Goal: Task Accomplishment & Management: Manage account settings

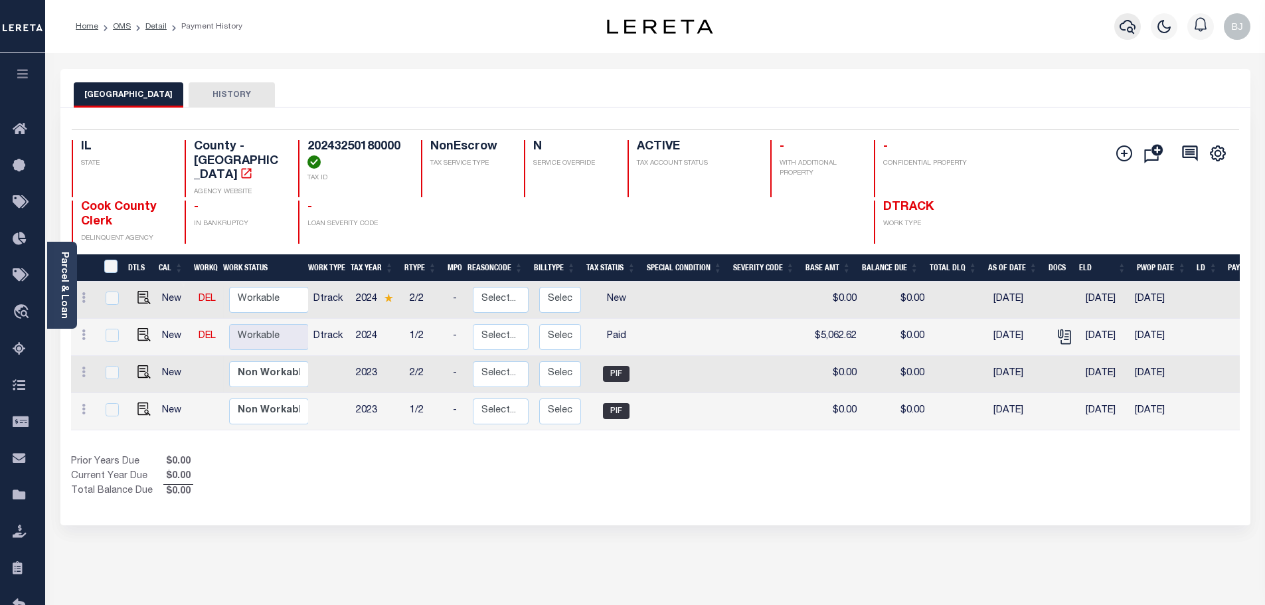
click at [1134, 18] on button "button" at bounding box center [1128, 26] width 27 height 27
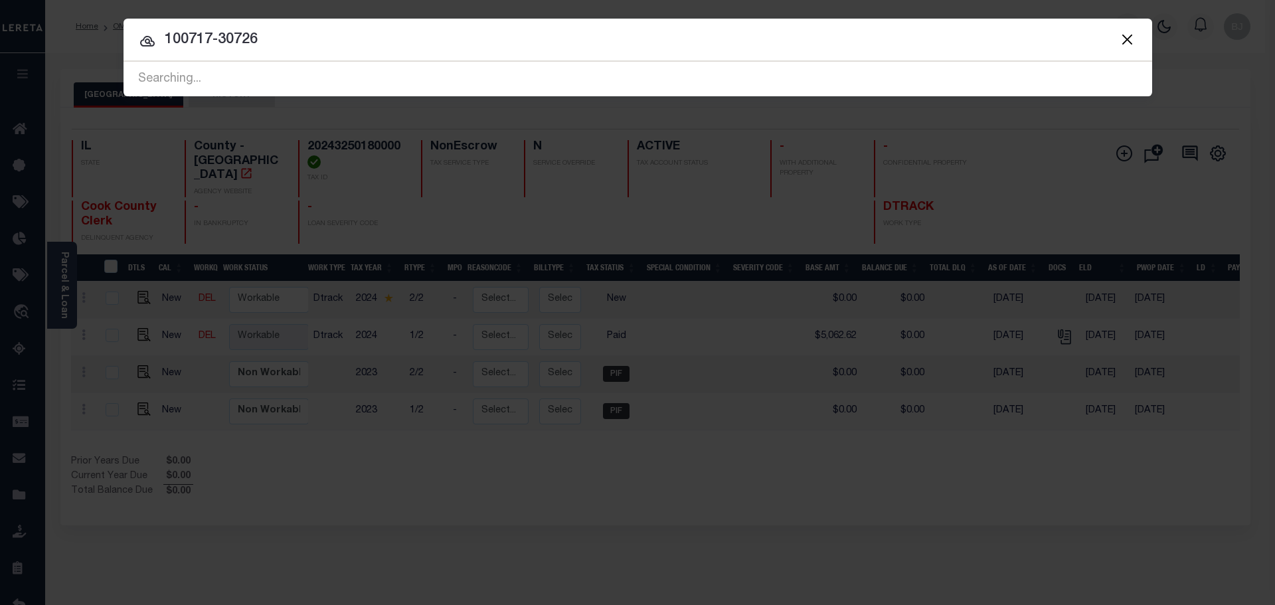
type input "100717-30726"
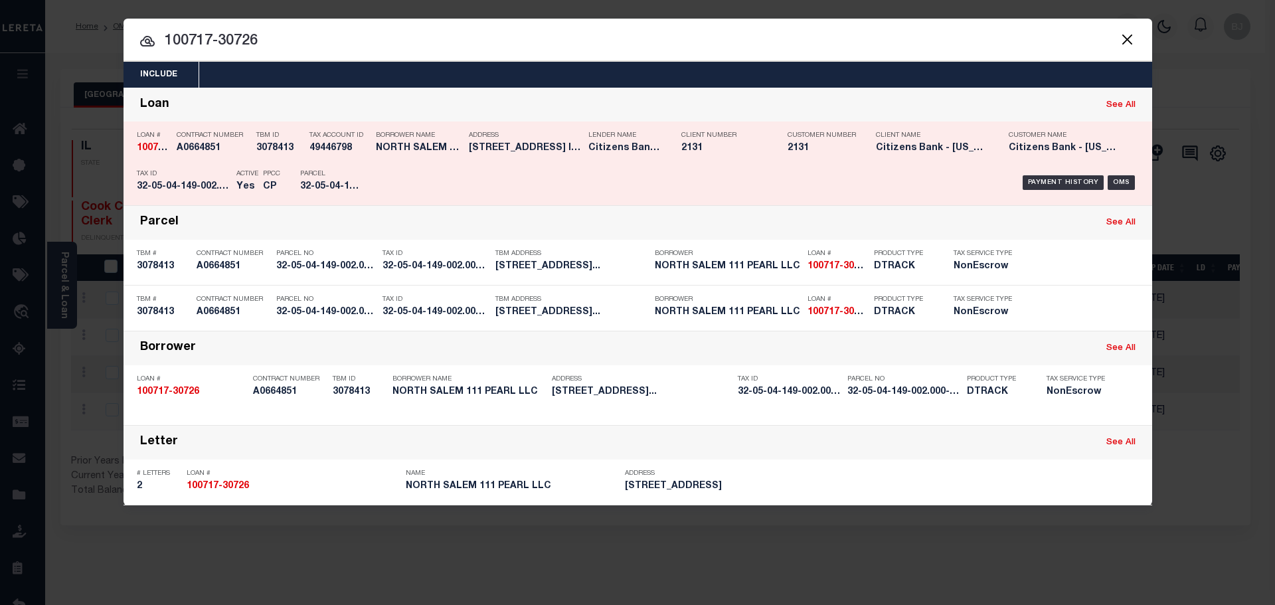
click at [417, 152] on h5 "NORTH SALEM 111 PEARL LLC" at bounding box center [419, 148] width 86 height 11
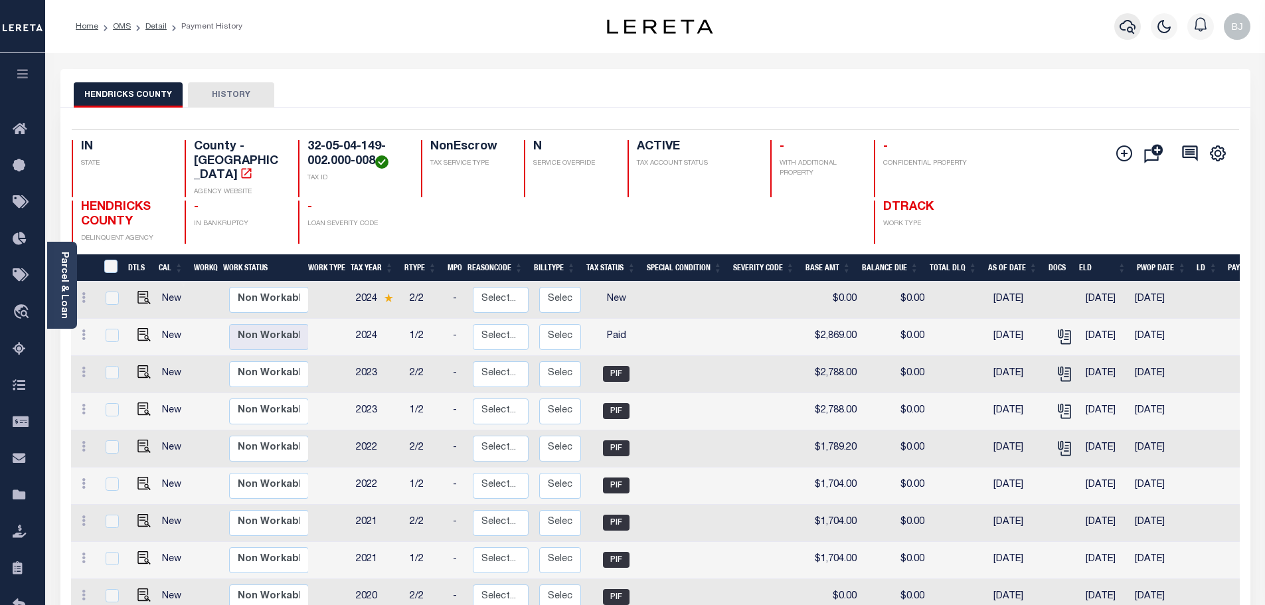
click at [1129, 34] on icon "button" at bounding box center [1128, 27] width 16 height 16
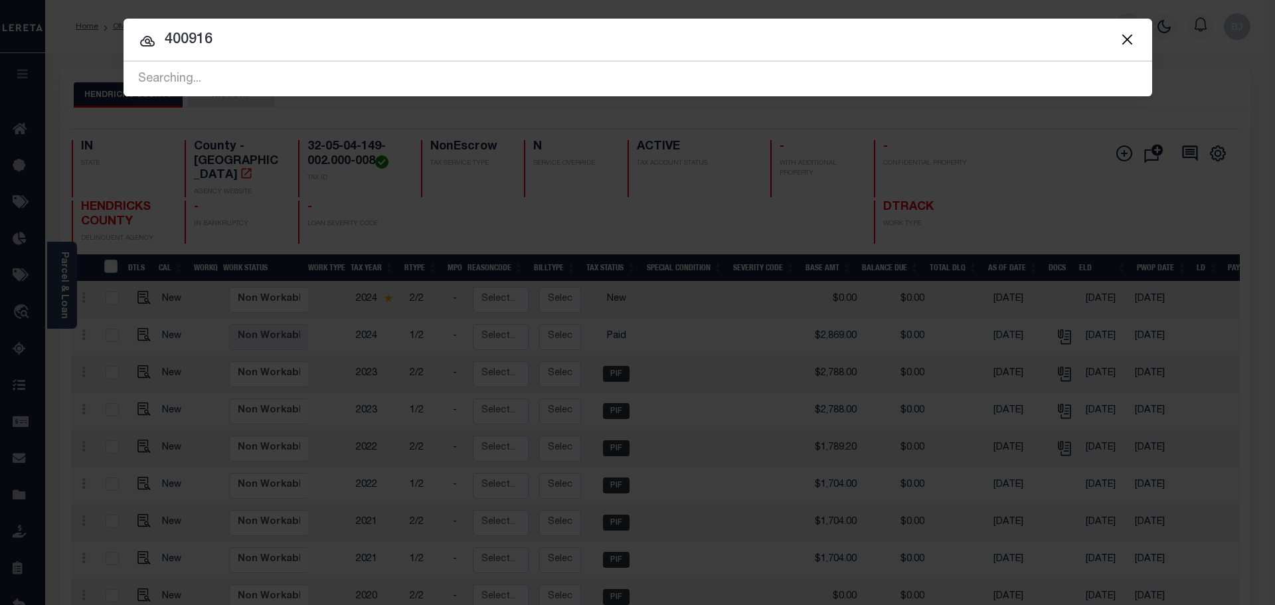
type input "400916"
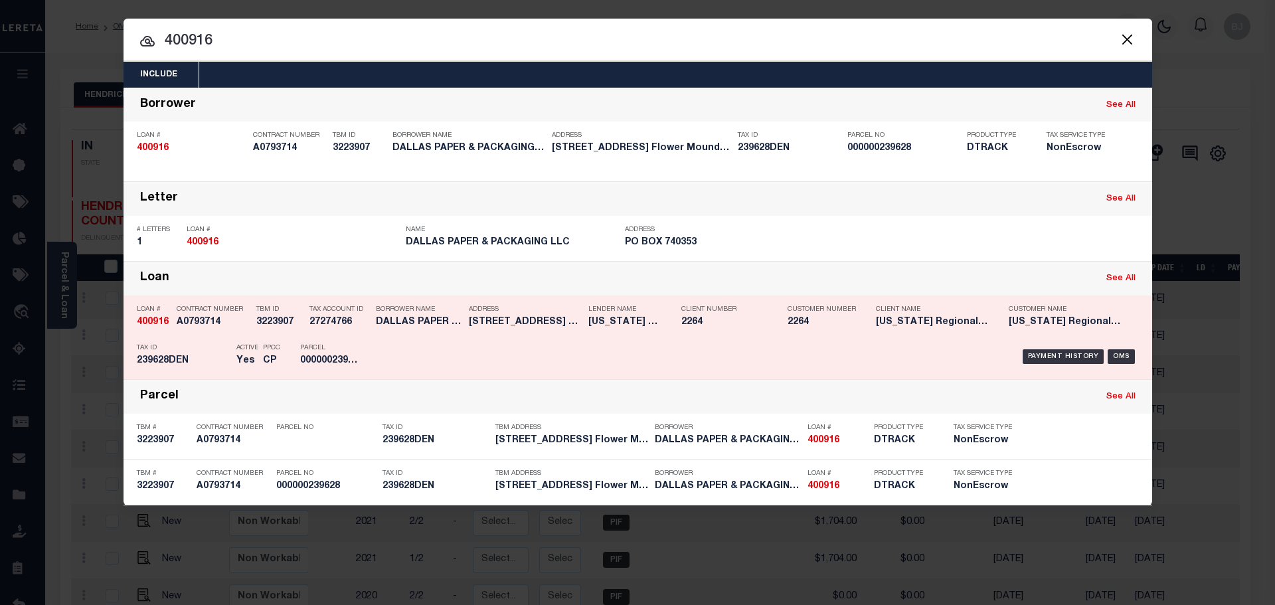
click at [602, 324] on h5 "[US_STATE] Regional Bank" at bounding box center [625, 322] width 73 height 11
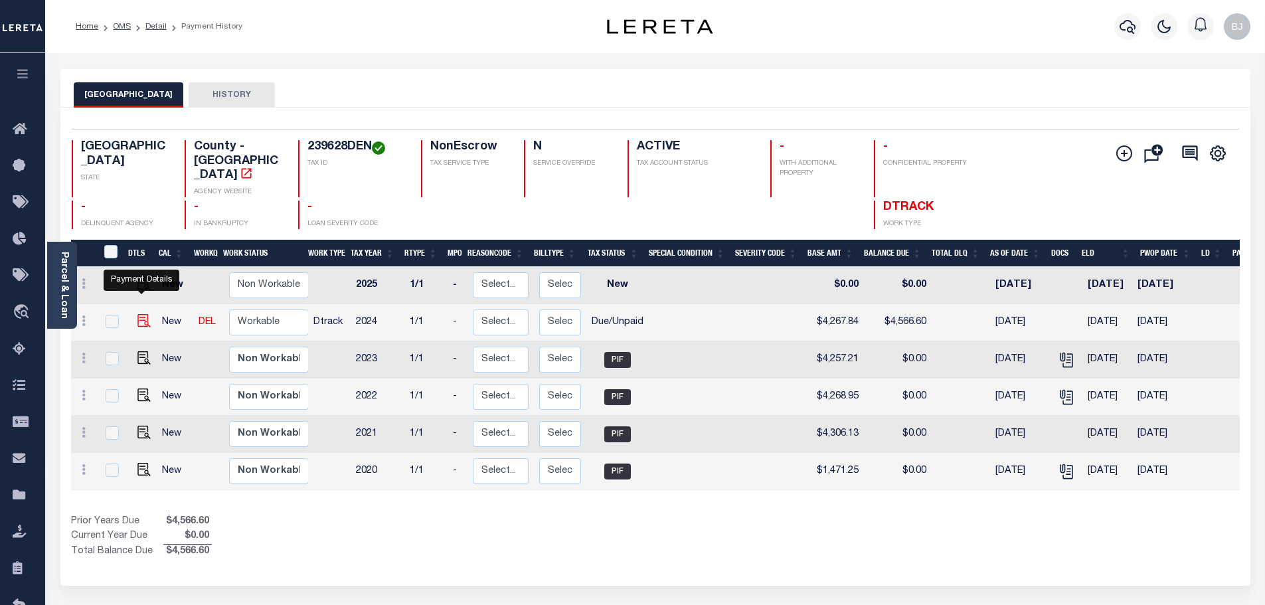
click at [138, 314] on img "" at bounding box center [144, 320] width 13 height 13
checkbox input "true"
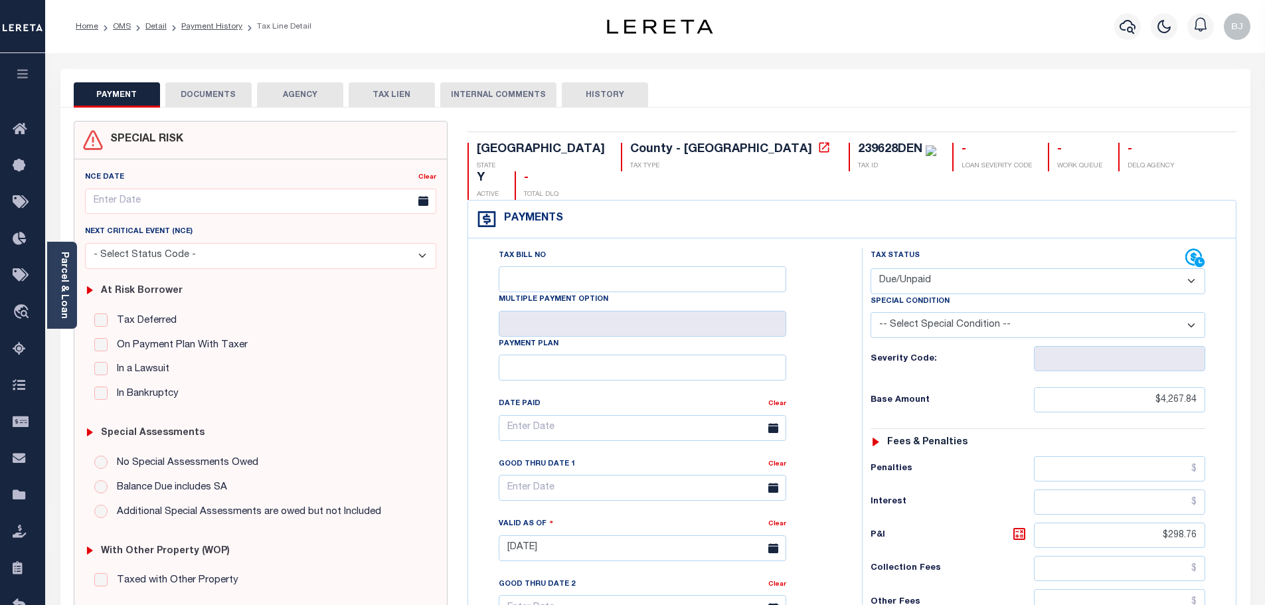
drag, startPoint x: 949, startPoint y: 240, endPoint x: 947, endPoint y: 256, distance: 16.2
click at [948, 248] on div "Tax Status Status Open Paid" at bounding box center [1038, 271] width 335 height 46
click at [936, 268] on select "- Select Status Code - Open Due/Unpaid Paid Incomplete No Tax Due Internal Refu…" at bounding box center [1038, 281] width 335 height 26
select select "PYD"
click at [871, 268] on select "- Select Status Code - Open Due/Unpaid Paid Incomplete No Tax Due Internal Refu…" at bounding box center [1038, 281] width 335 height 26
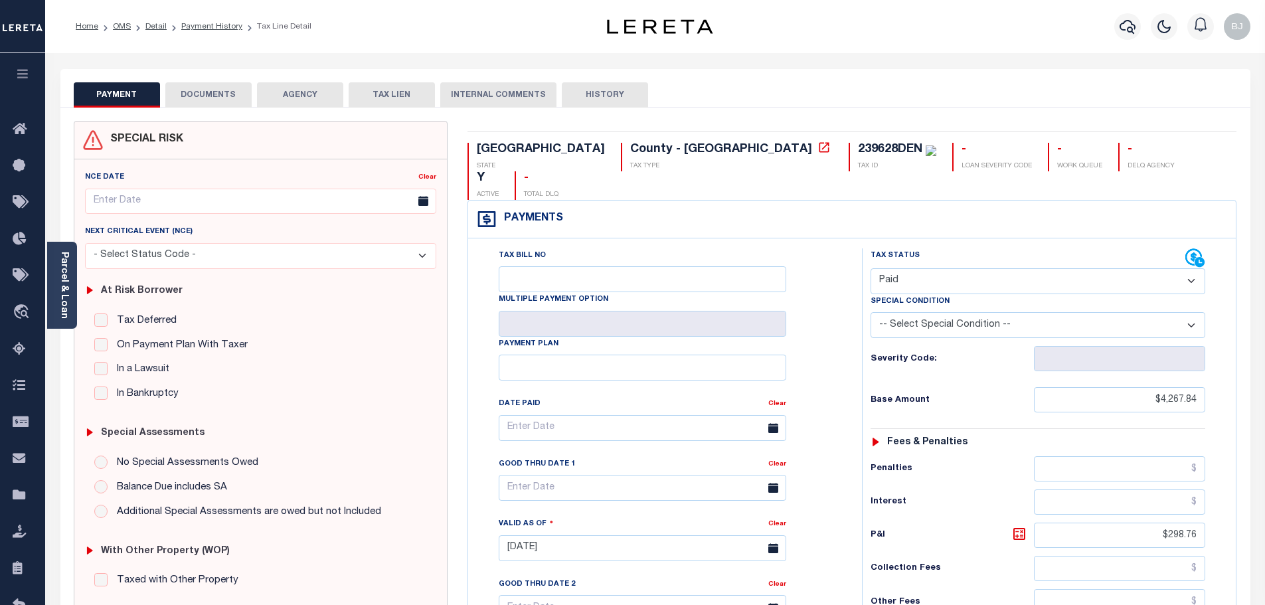
type input "[DATE]"
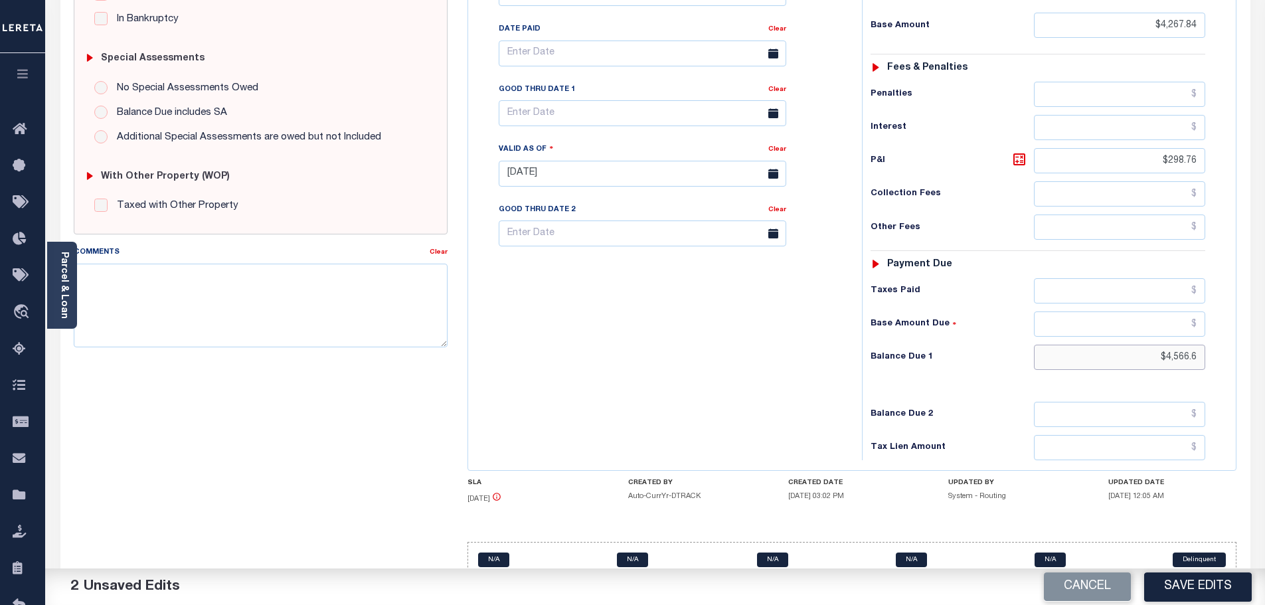
drag, startPoint x: 1133, startPoint y: 331, endPoint x: 1350, endPoint y: 338, distance: 217.3
click at [1265, 338] on html "Home OMS Detail Payment History Tax Line Detail" at bounding box center [632, 128] width 1265 height 1007
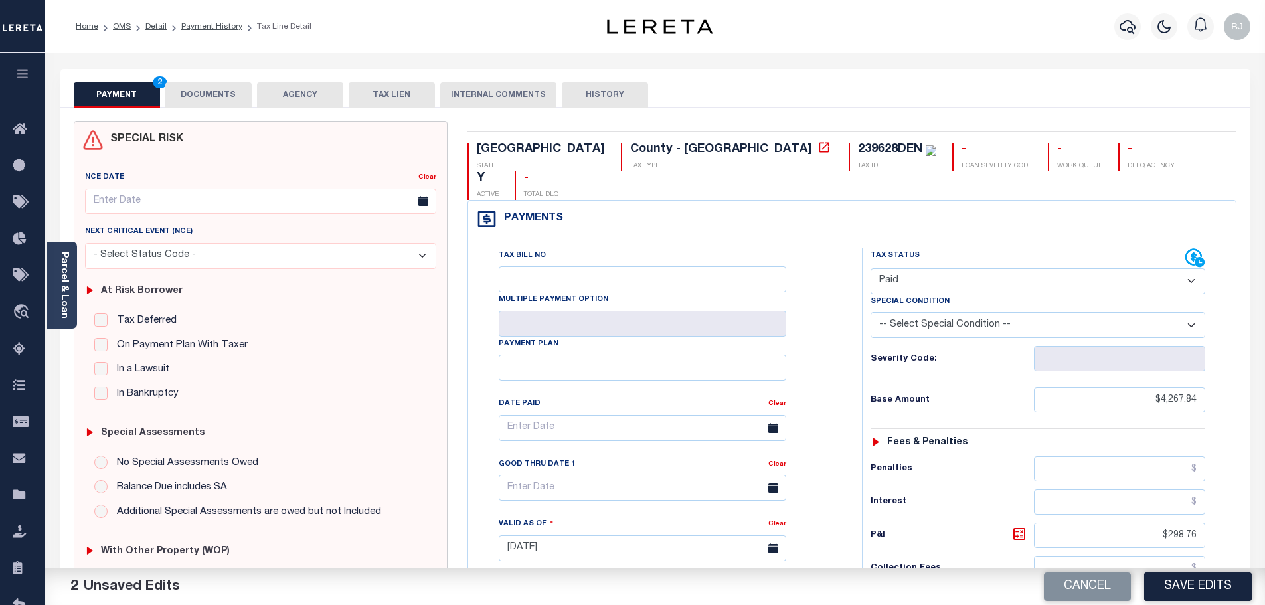
type input "$0.00"
click at [211, 100] on button "DOCUMENTS" at bounding box center [208, 94] width 86 height 25
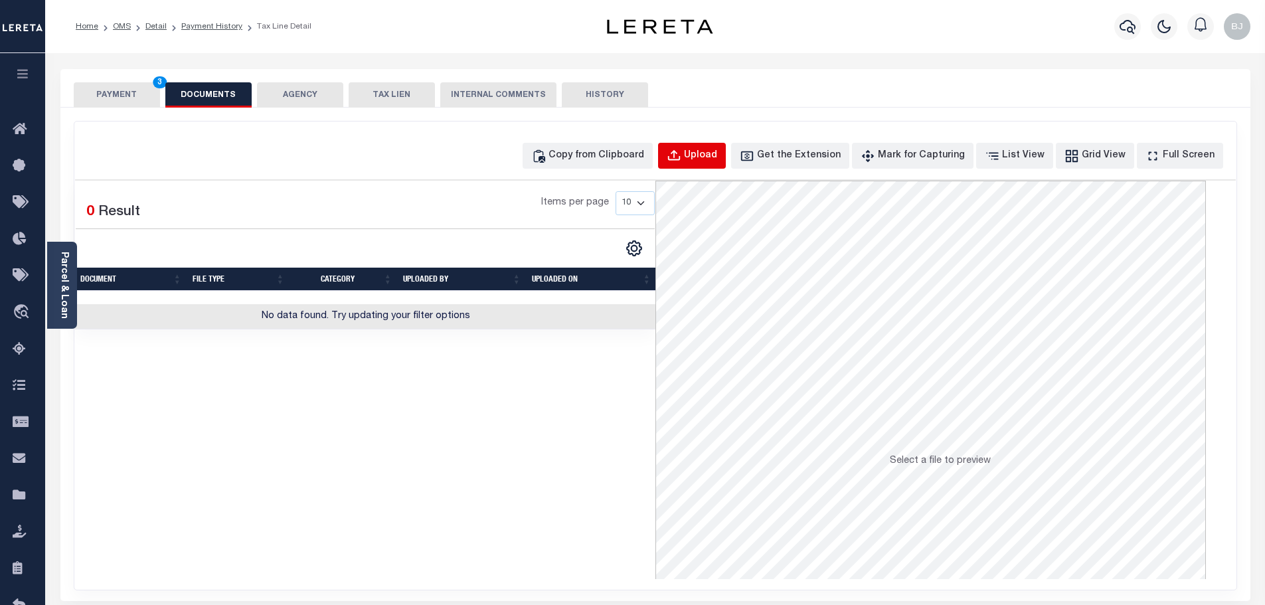
click at [711, 157] on div "Upload" at bounding box center [700, 156] width 33 height 15
select select "POP"
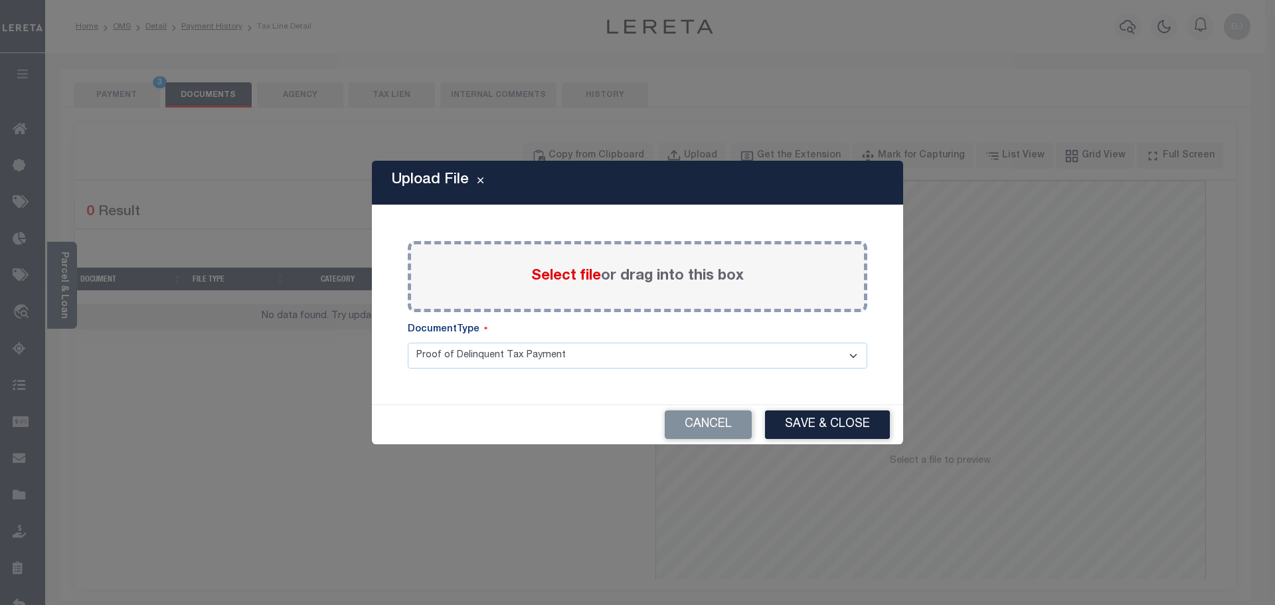
click at [577, 286] on label "Select file or drag into this box" at bounding box center [637, 277] width 213 height 22
click at [0, 0] on input "Select file or drag into this box" at bounding box center [0, 0] width 0 height 0
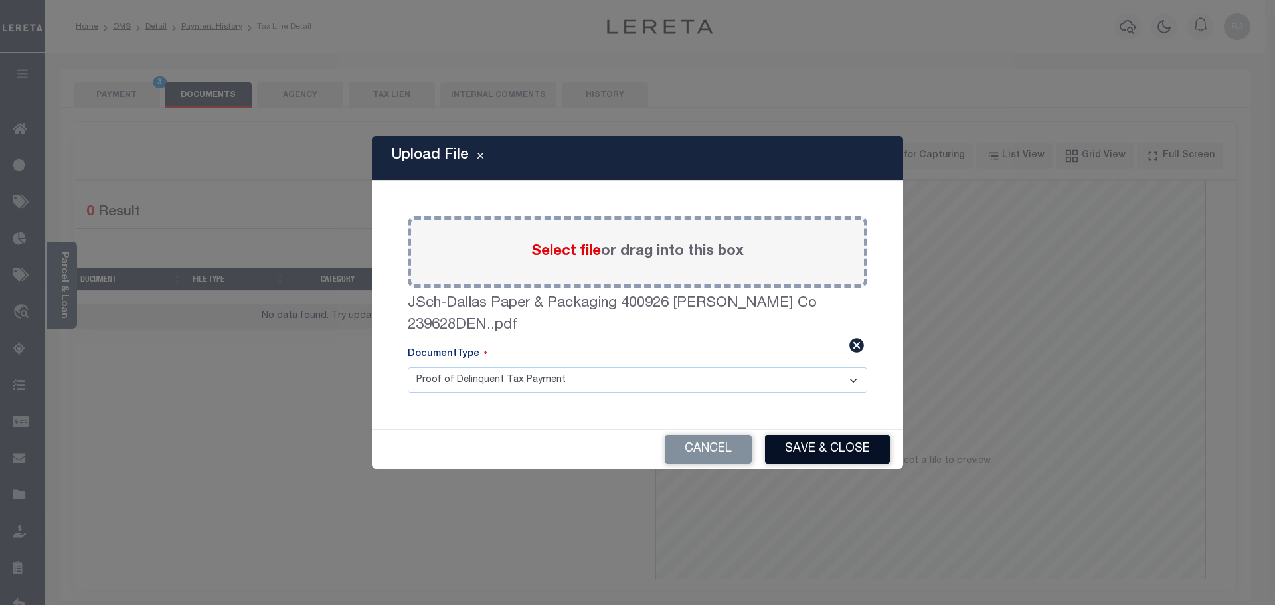
click at [860, 436] on button "Save & Close" at bounding box center [827, 449] width 125 height 29
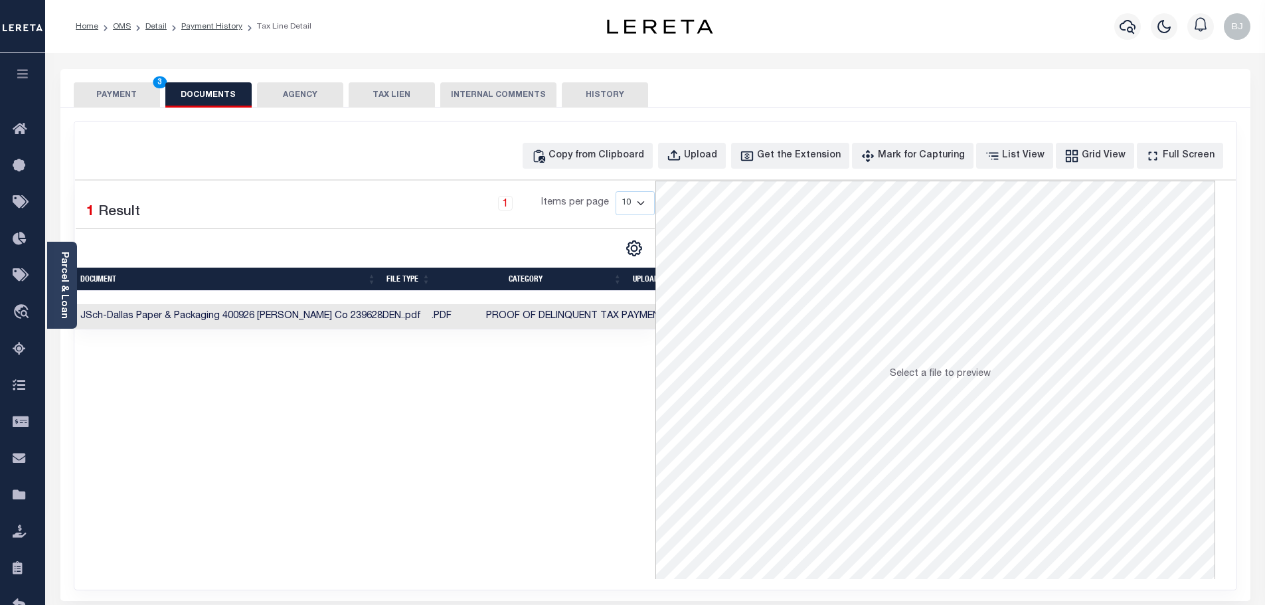
drag, startPoint x: 106, startPoint y: 91, endPoint x: 757, endPoint y: 427, distance: 733.2
click at [107, 92] on button "PAYMENT 3" at bounding box center [117, 94] width 86 height 25
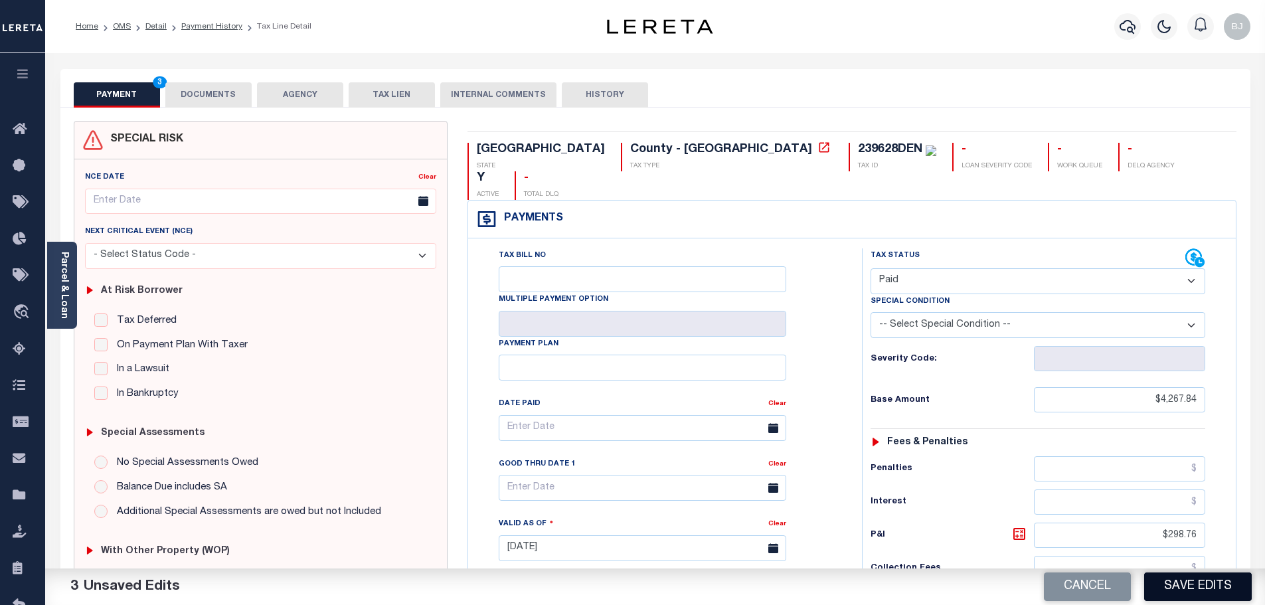
click at [1156, 581] on button "Save Edits" at bounding box center [1199, 587] width 108 height 29
checkbox input "false"
type input "$4,267.84"
type input "$298.76"
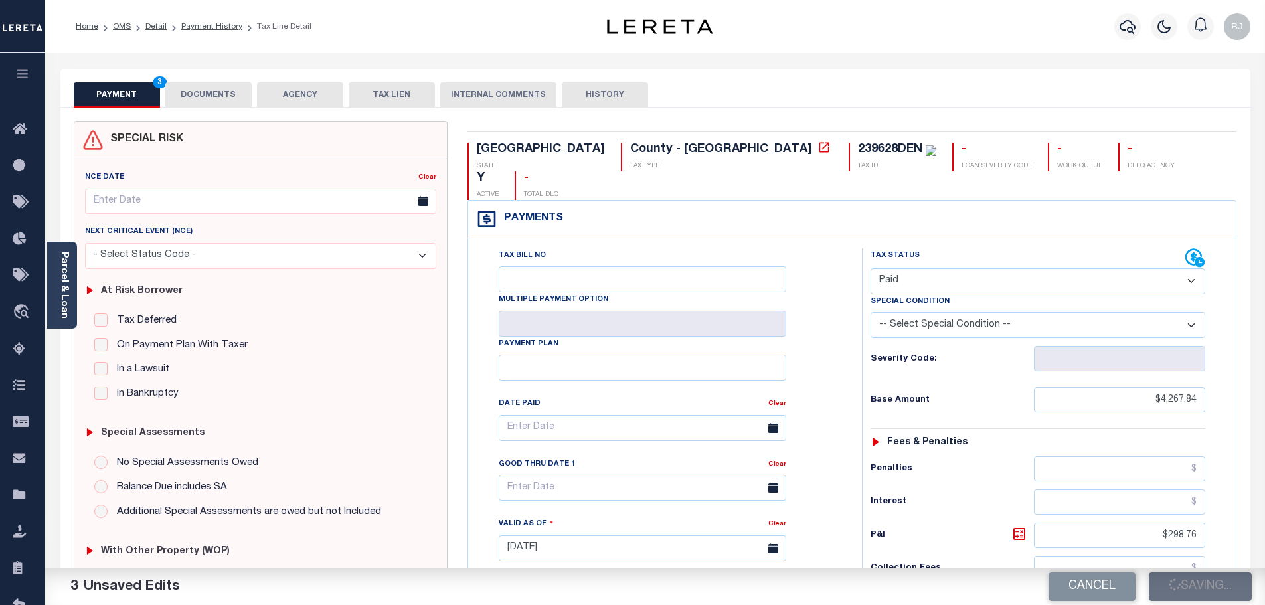
type input "$0"
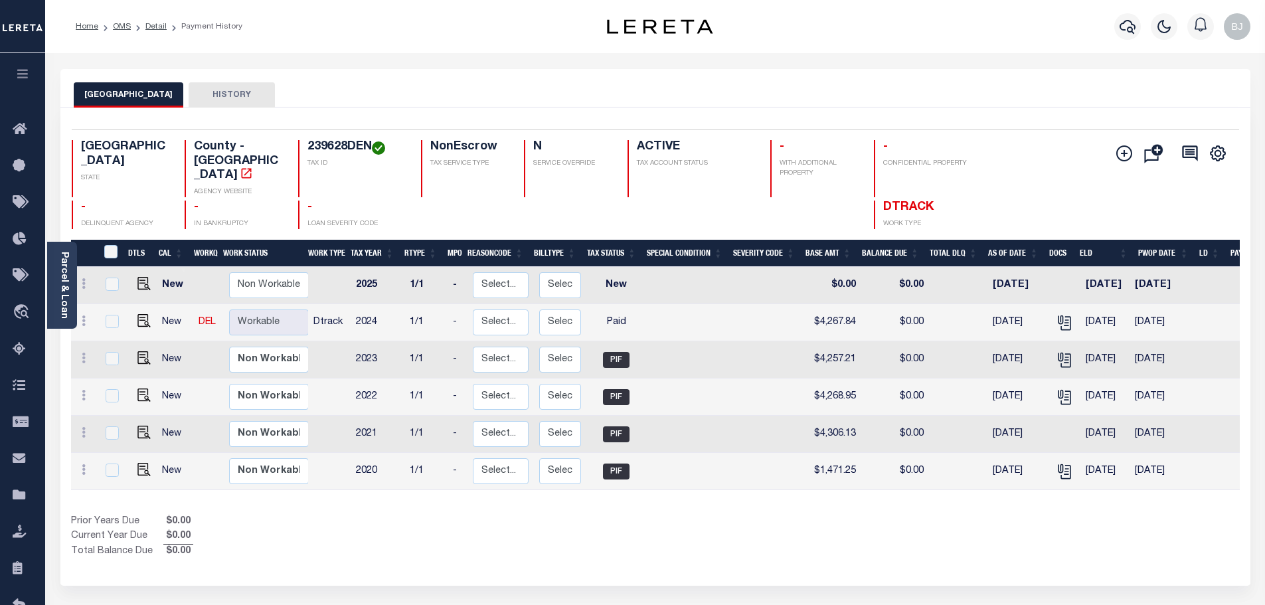
drag, startPoint x: 1006, startPoint y: 43, endPoint x: 1002, endPoint y: 53, distance: 10.7
click at [1008, 45] on div "Profile Sign out" at bounding box center [1007, 26] width 496 height 46
drag, startPoint x: 754, startPoint y: 32, endPoint x: 753, endPoint y: 76, distance: 44.5
click at [1124, 29] on icon "button" at bounding box center [1128, 27] width 16 height 16
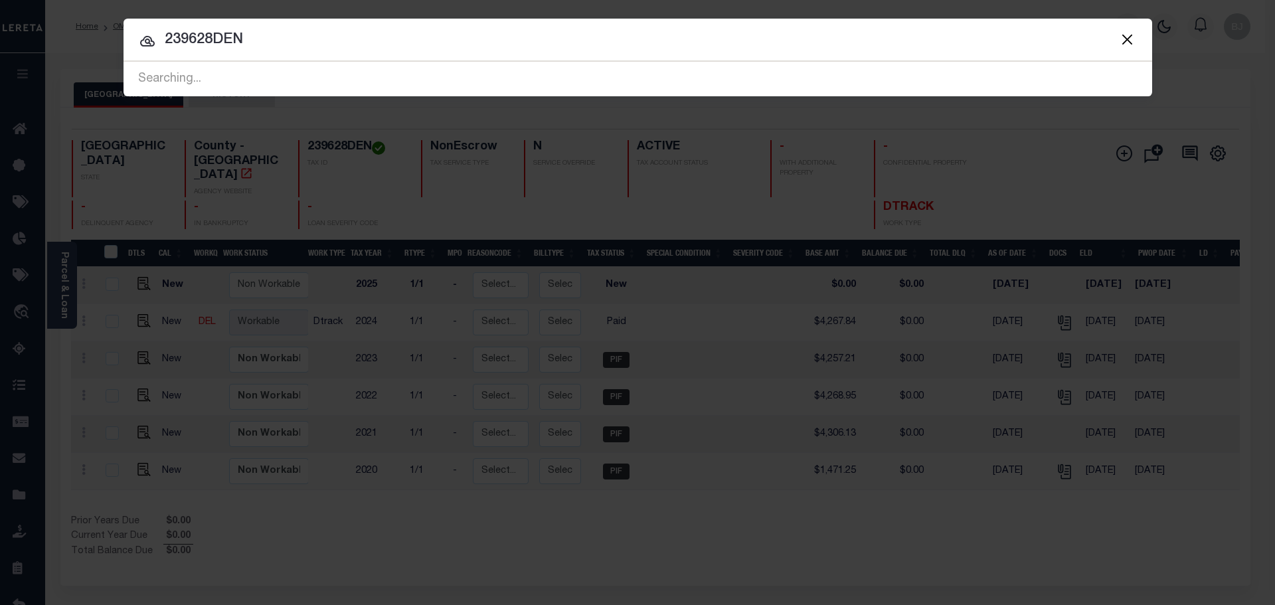
type input "239628DEN"
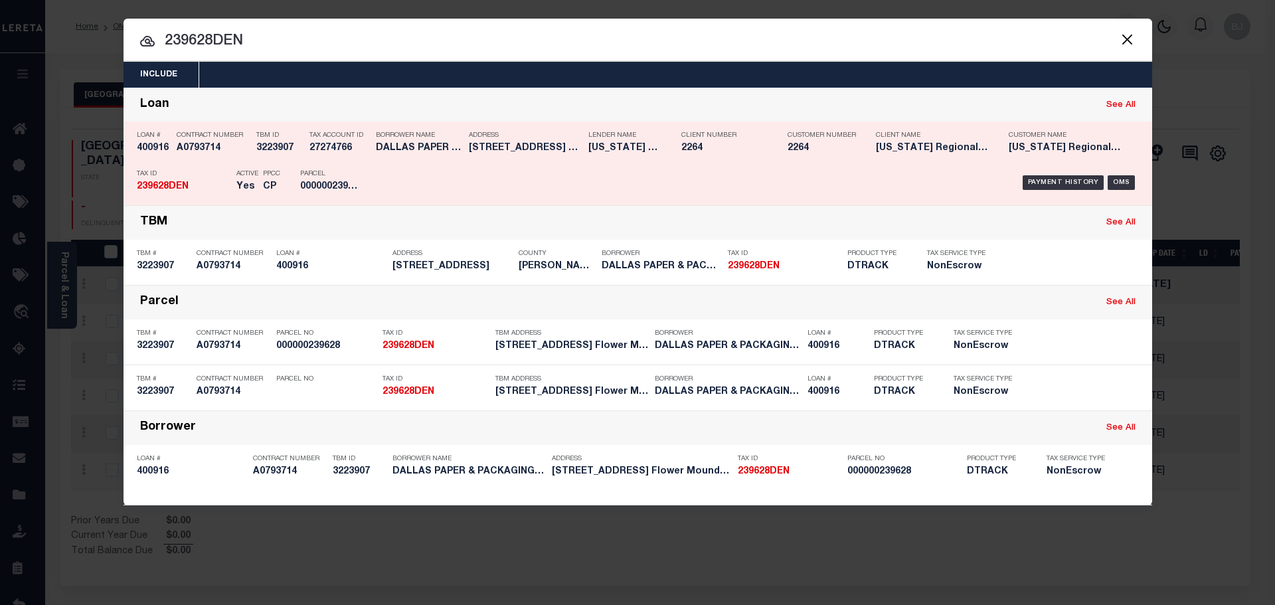
click at [589, 182] on div "Payment History OMS" at bounding box center [759, 182] width 759 height 39
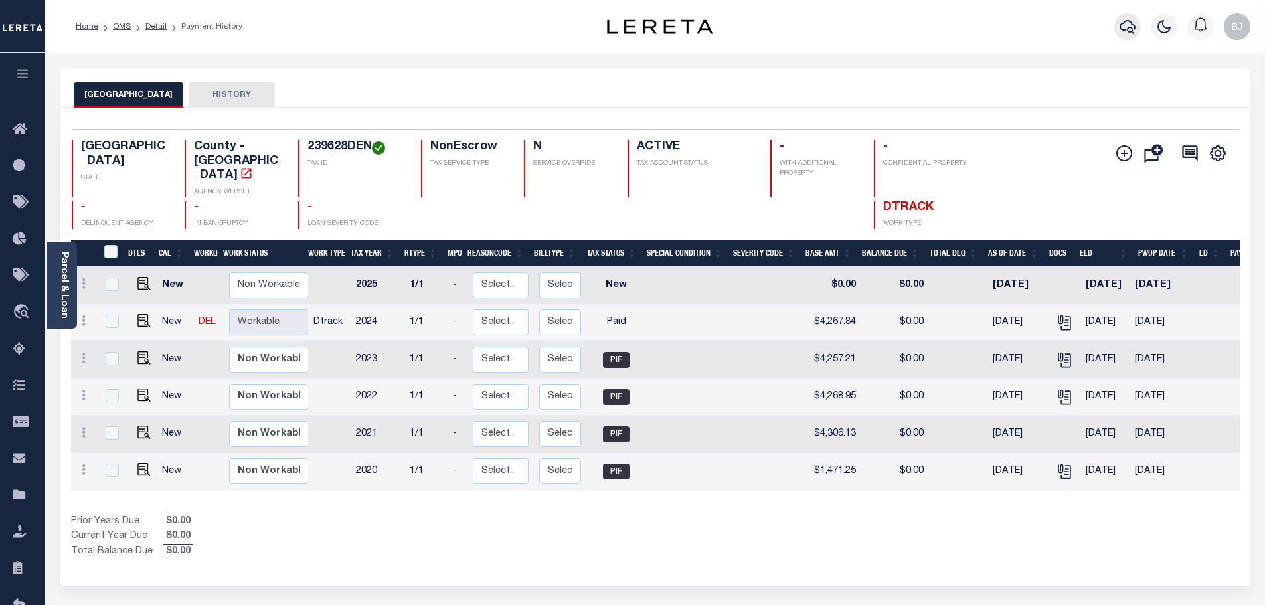
click at [1125, 37] on button "button" at bounding box center [1128, 26] width 27 height 27
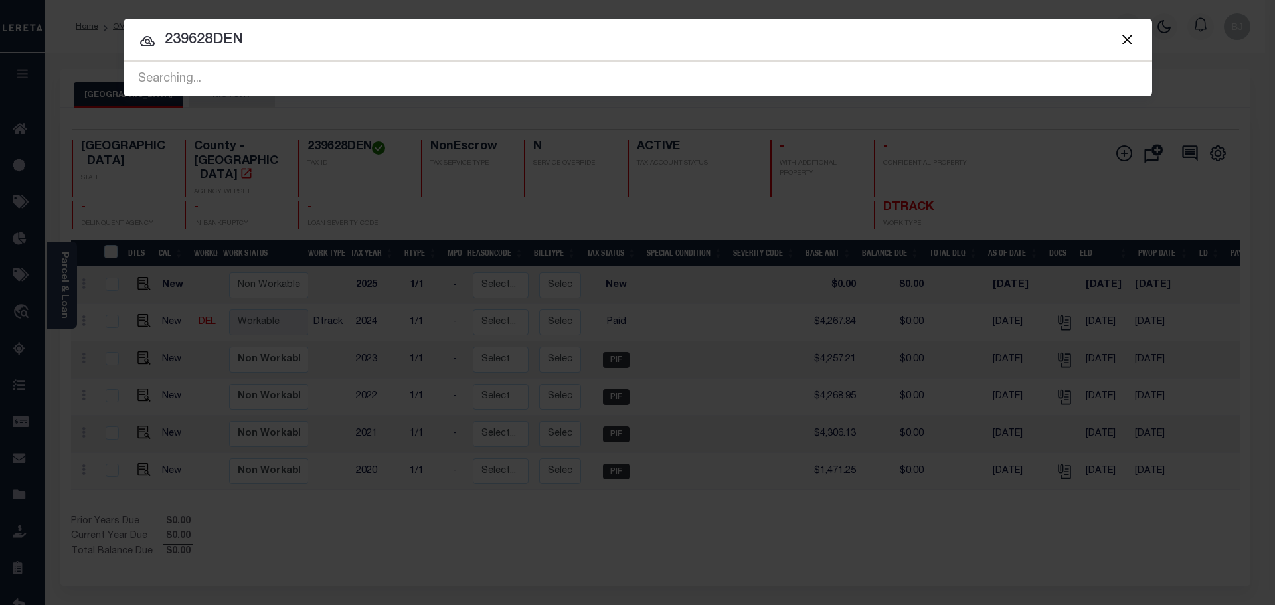
type input "239628DEN"
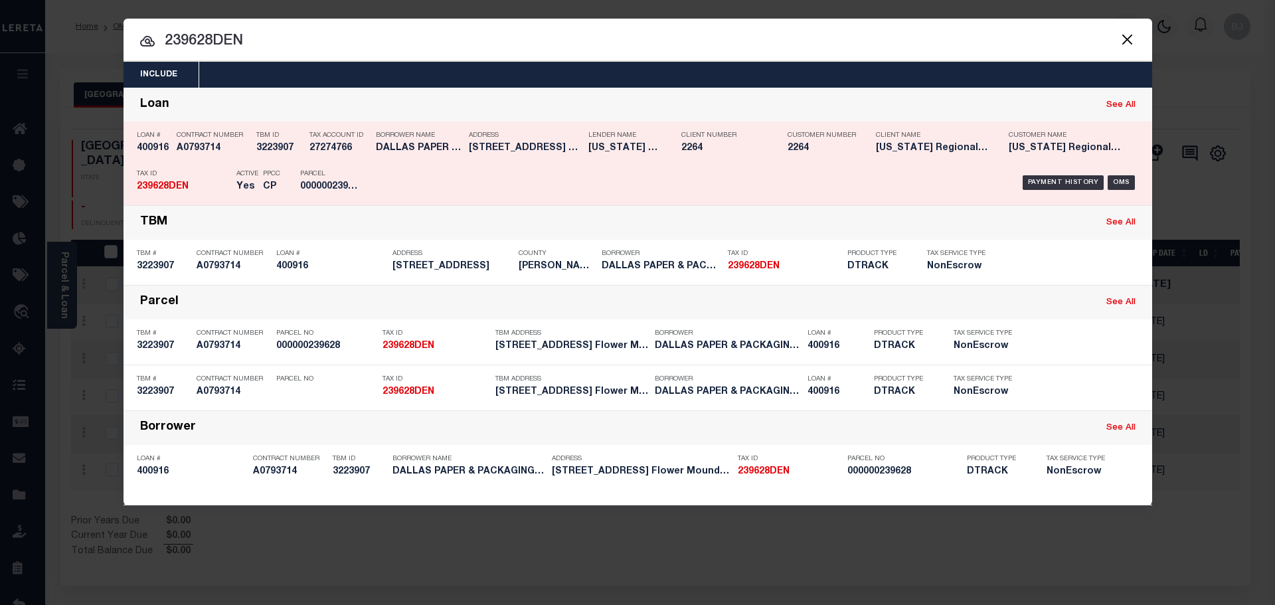
click at [517, 166] on div "Payment History OMS" at bounding box center [759, 182] width 759 height 39
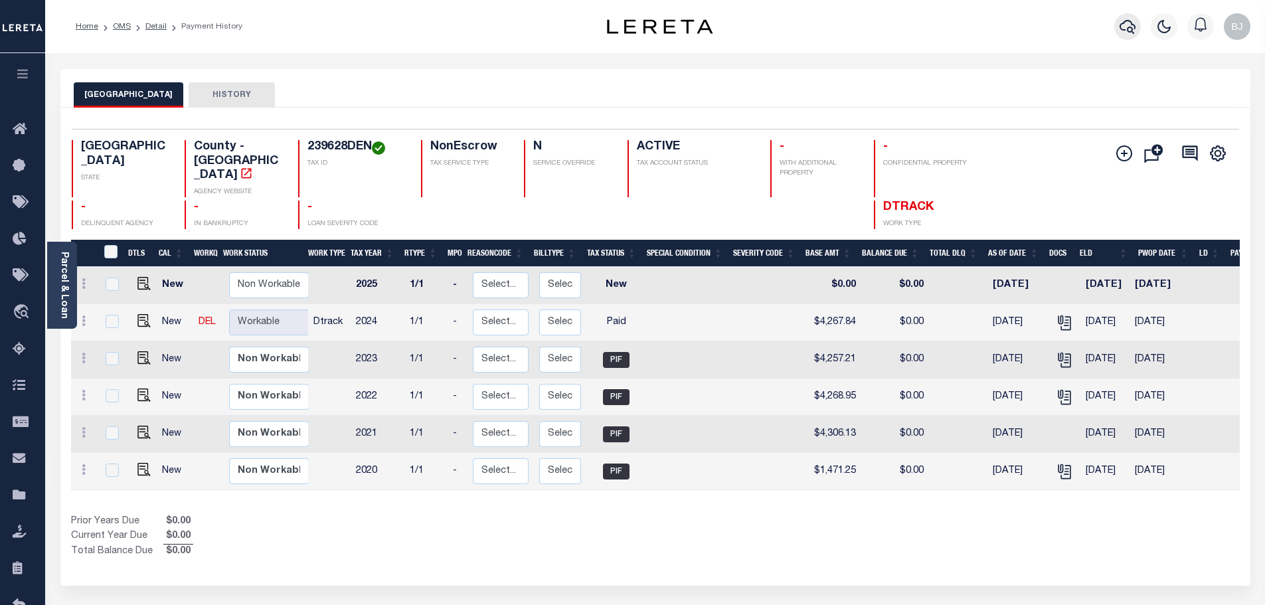
click at [1120, 33] on icon "button" at bounding box center [1128, 27] width 16 height 16
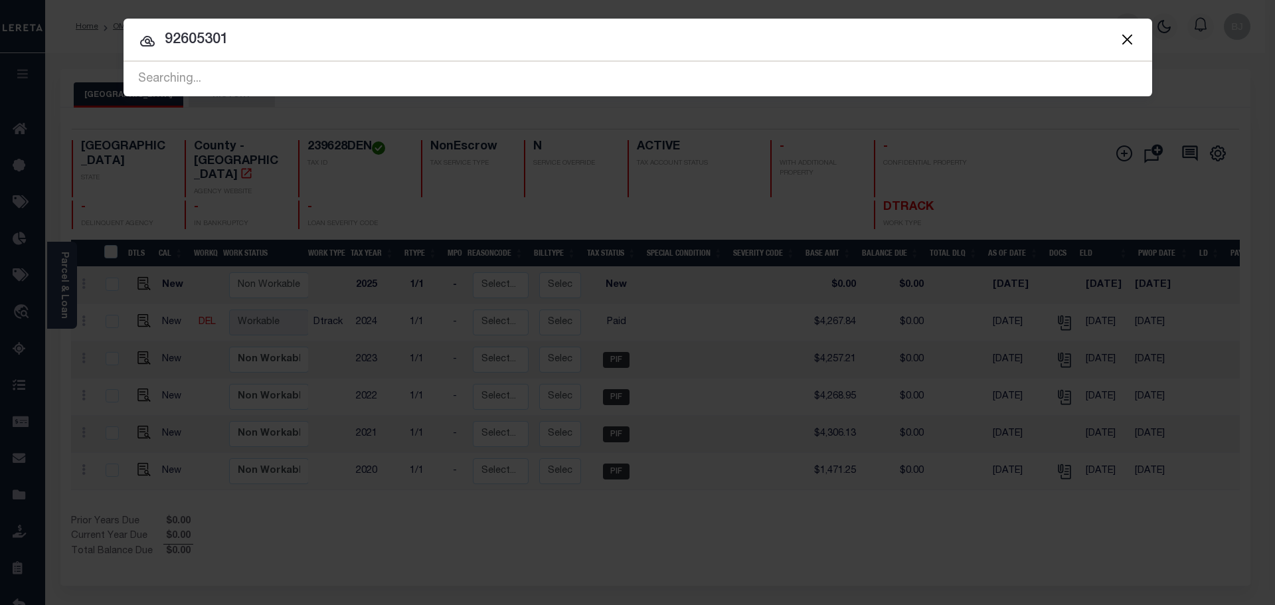
type input "92605301"
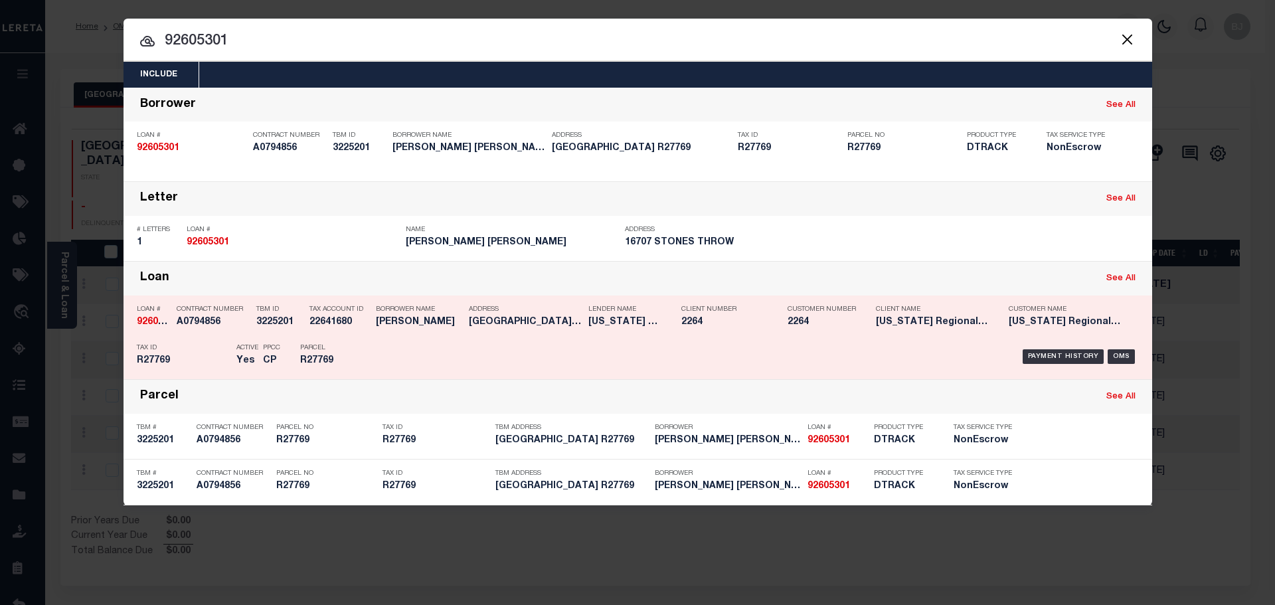
drag, startPoint x: 530, startPoint y: 308, endPoint x: 521, endPoint y: 312, distance: 9.9
click at [521, 312] on p "Address" at bounding box center [525, 310] width 113 height 8
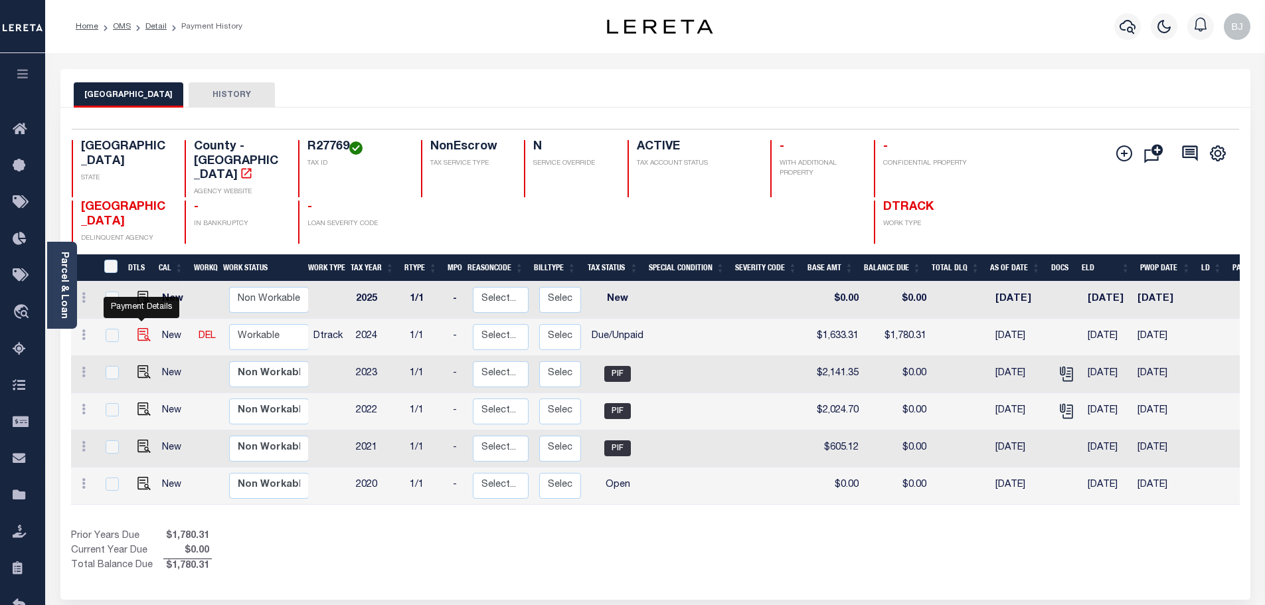
click at [138, 328] on img "" at bounding box center [144, 334] width 13 height 13
checkbox input "true"
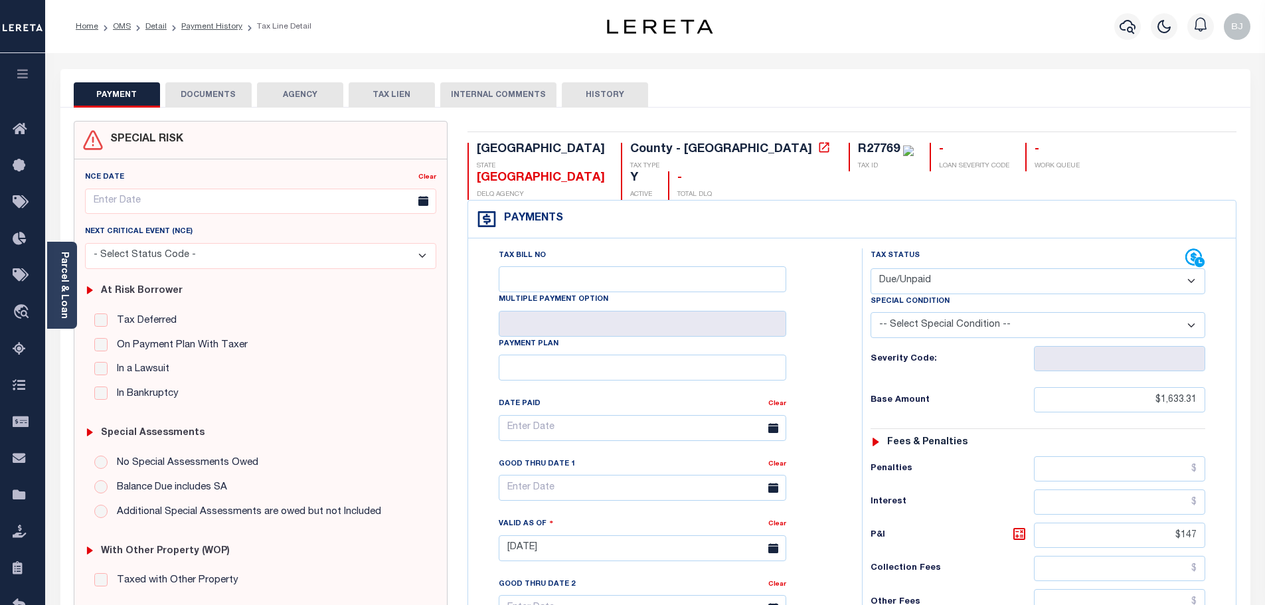
click at [947, 268] on select "- Select Status Code - Open Due/Unpaid Paid Incomplete No Tax Due Internal Refu…" at bounding box center [1038, 281] width 335 height 26
select select "PYD"
click at [871, 268] on select "- Select Status Code - Open Due/Unpaid Paid Incomplete No Tax Due Internal Refu…" at bounding box center [1038, 281] width 335 height 26
type input "[DATE]"
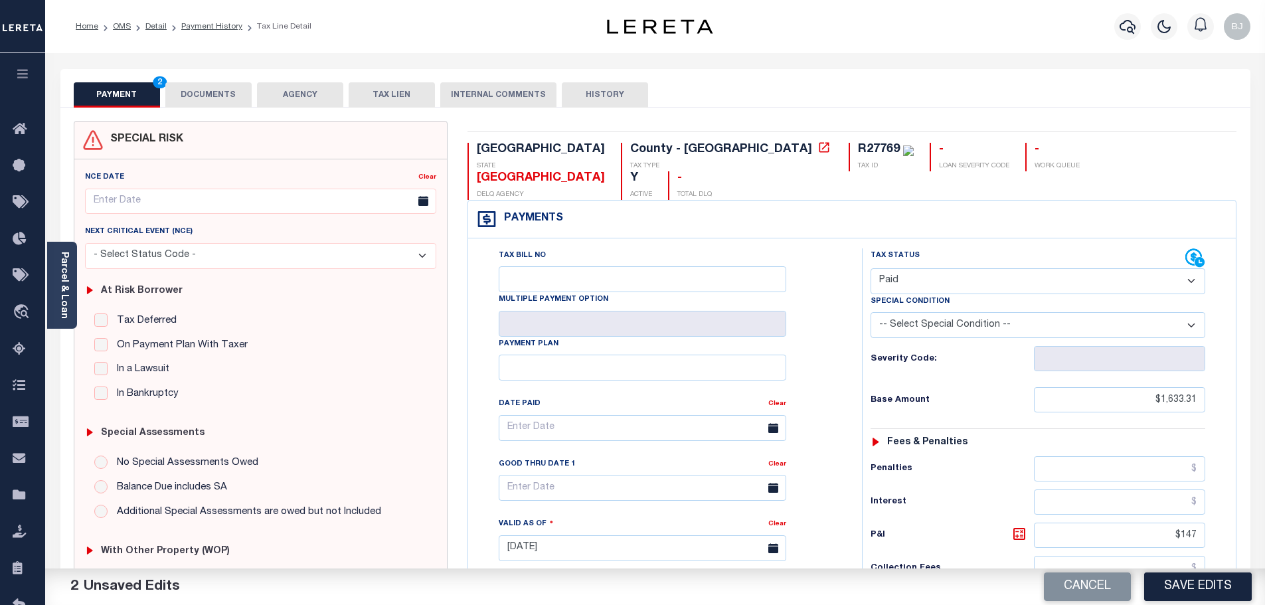
scroll to position [332, 0]
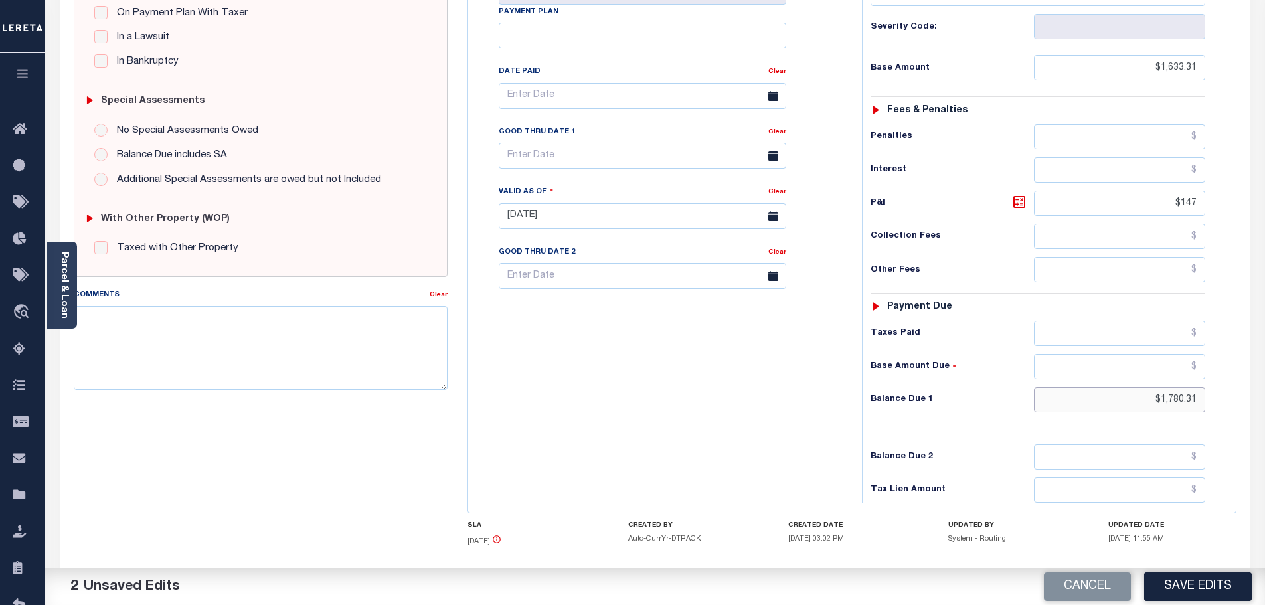
drag, startPoint x: 1152, startPoint y: 373, endPoint x: 1382, endPoint y: 357, distance: 231.0
click at [1265, 357] on html "Home OMS Detail Payment History Tax Line Detail" at bounding box center [632, 171] width 1265 height 1007
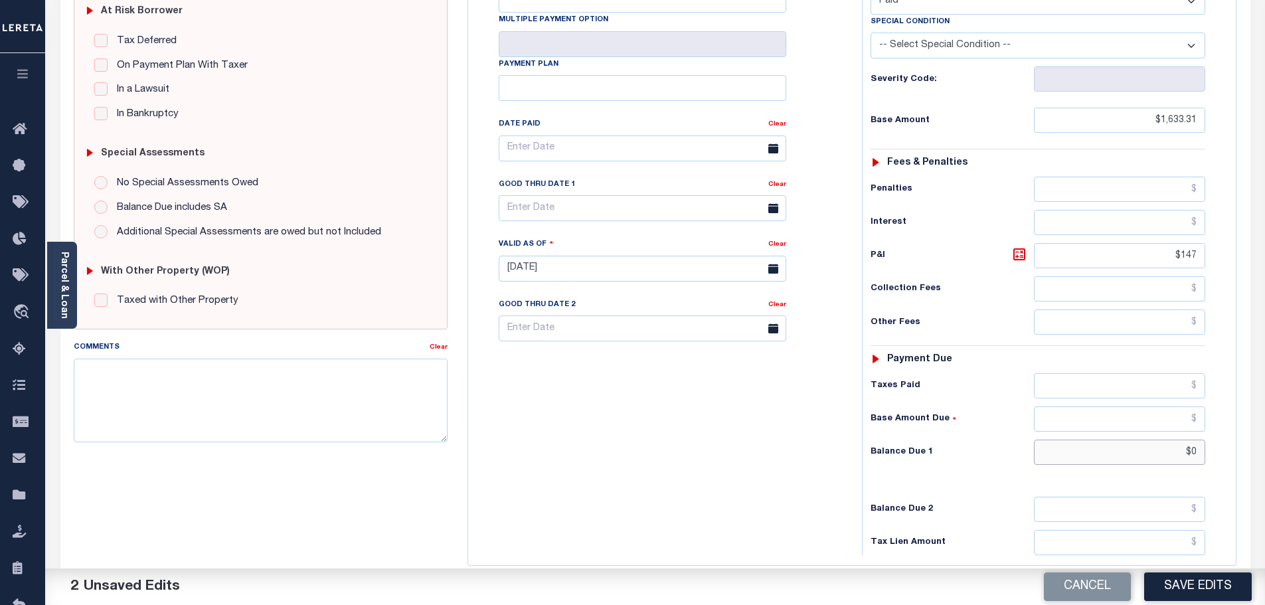
scroll to position [0, 0]
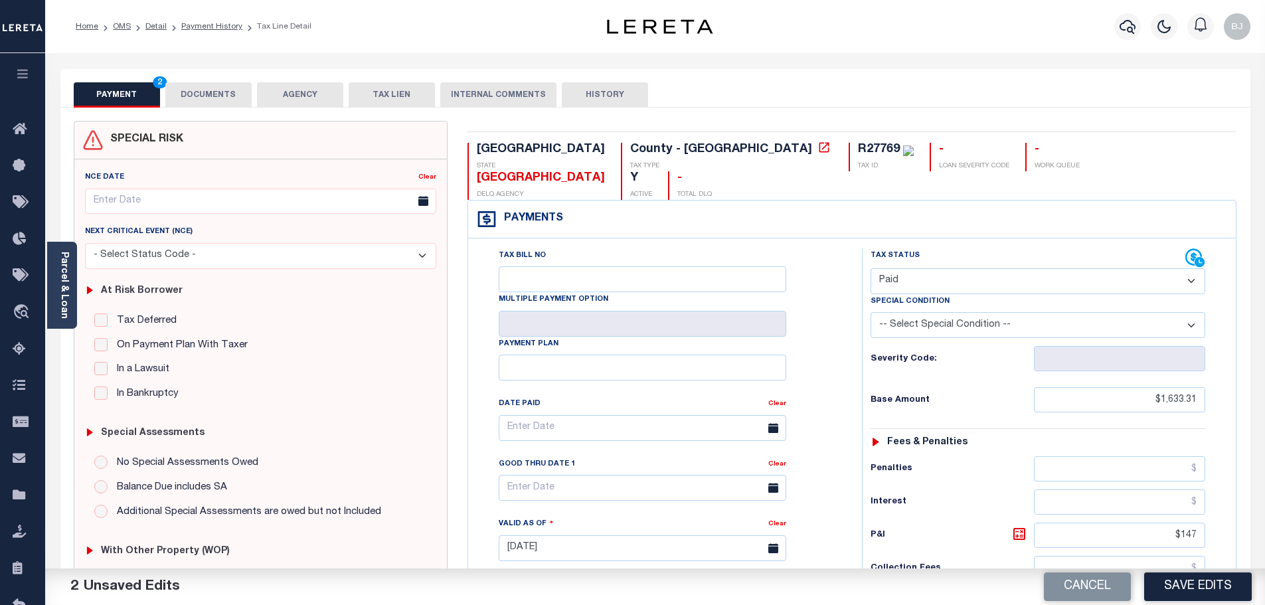
type input "$0.00"
click at [211, 92] on button "DOCUMENTS" at bounding box center [208, 94] width 86 height 25
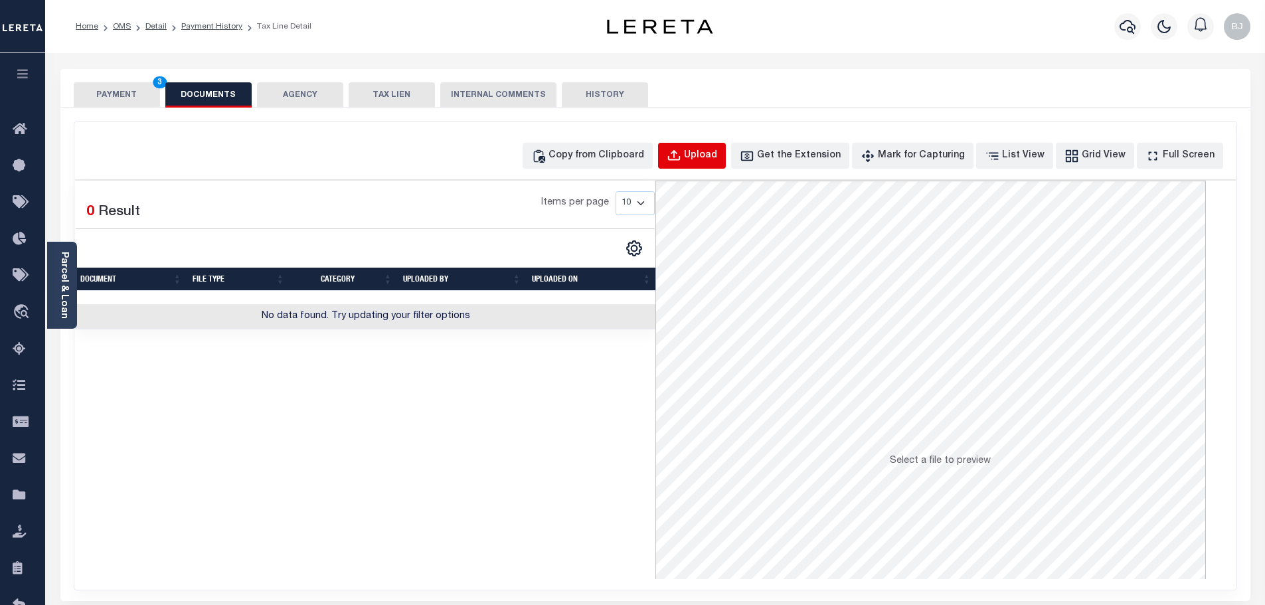
click at [717, 159] on div "Upload" at bounding box center [700, 156] width 33 height 15
select select "POP"
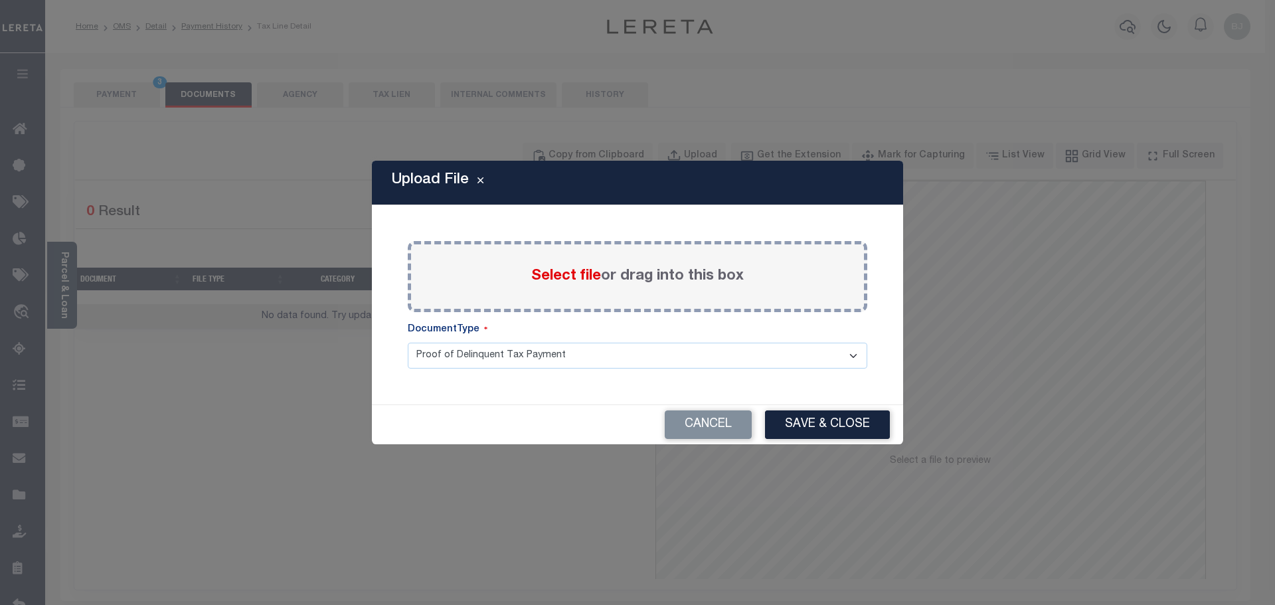
click at [561, 269] on span "Select file" at bounding box center [566, 276] width 70 height 15
click at [0, 0] on input "Select file or drag into this box" at bounding box center [0, 0] width 0 height 0
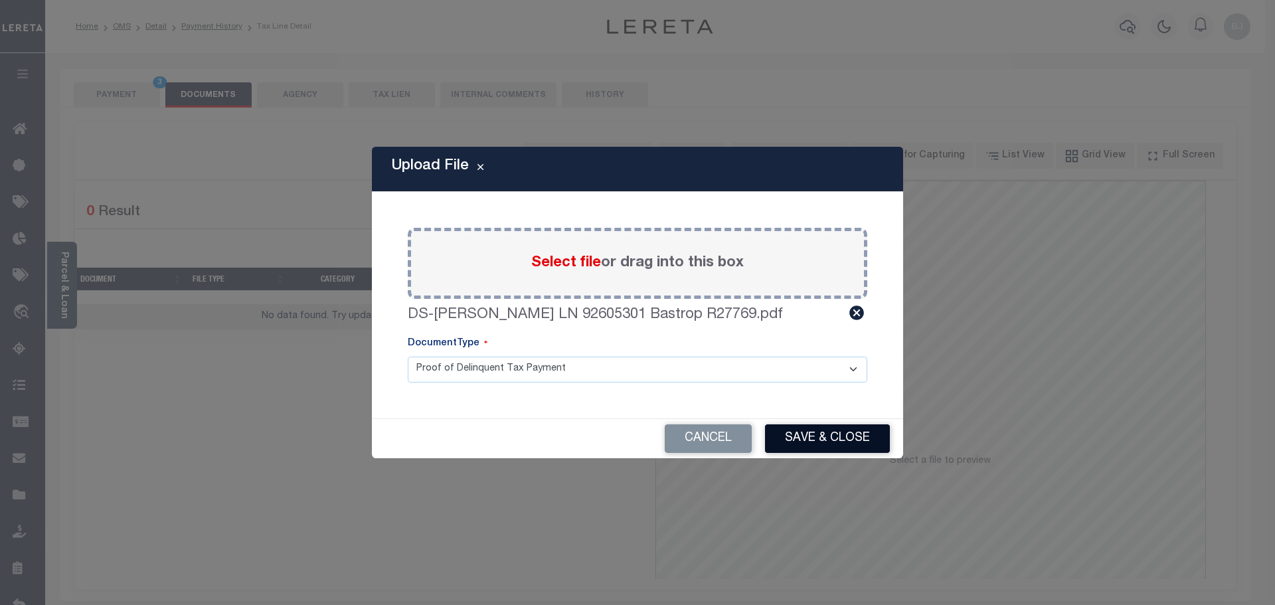
click at [832, 437] on button "Save & Close" at bounding box center [827, 438] width 125 height 29
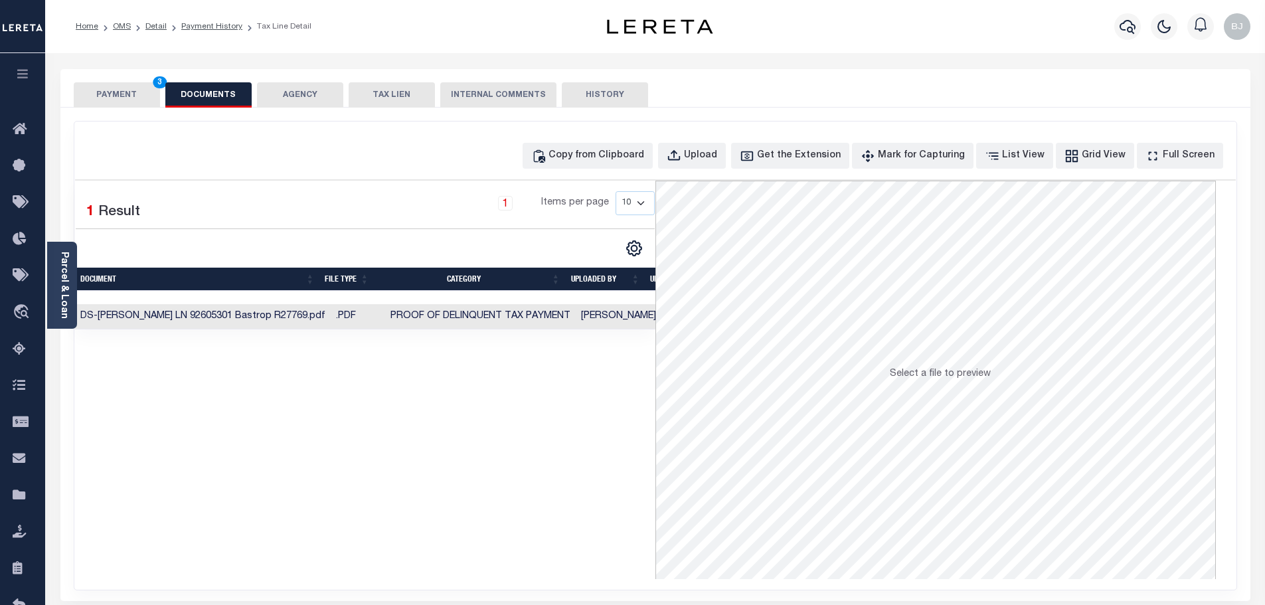
click at [106, 102] on button "PAYMENT 3" at bounding box center [117, 94] width 86 height 25
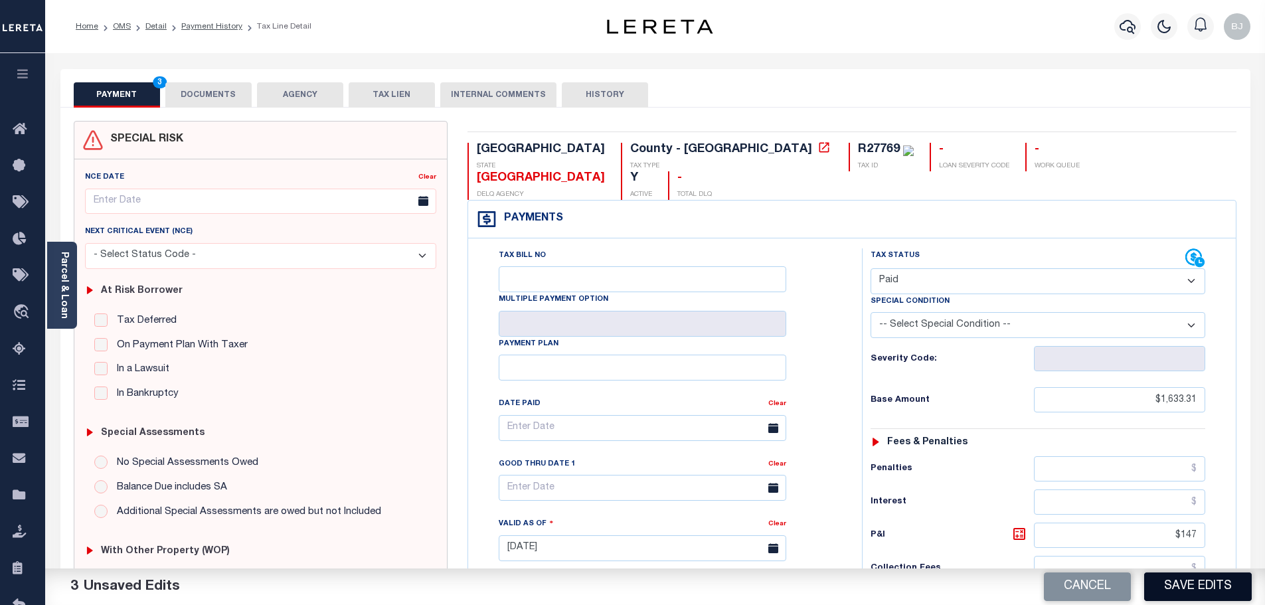
click at [1193, 576] on button "Save Edits" at bounding box center [1199, 587] width 108 height 29
checkbox input "false"
type input "$1,633.31"
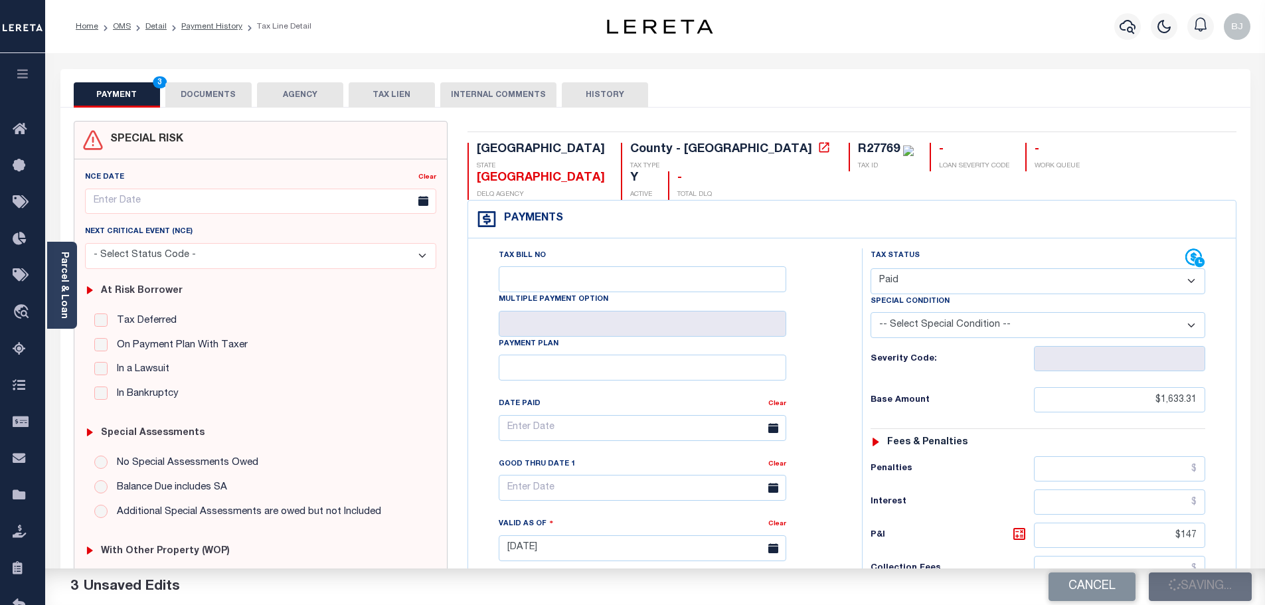
type input "$147"
type input "$0"
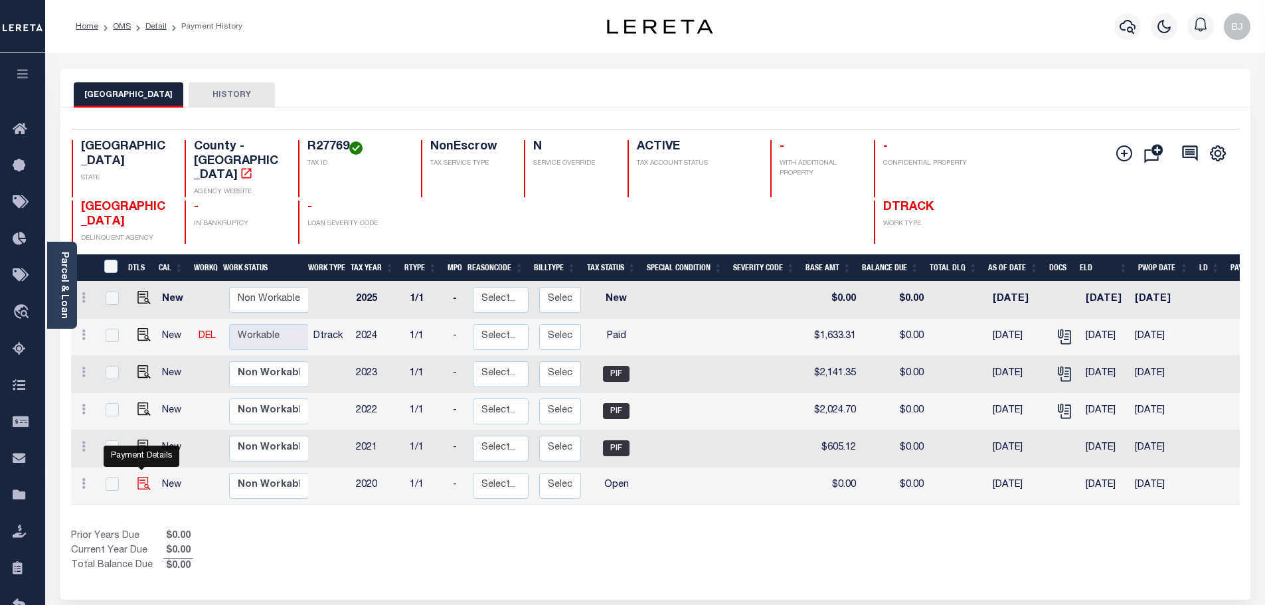
click at [143, 477] on img "" at bounding box center [144, 483] width 13 height 13
checkbox input "true"
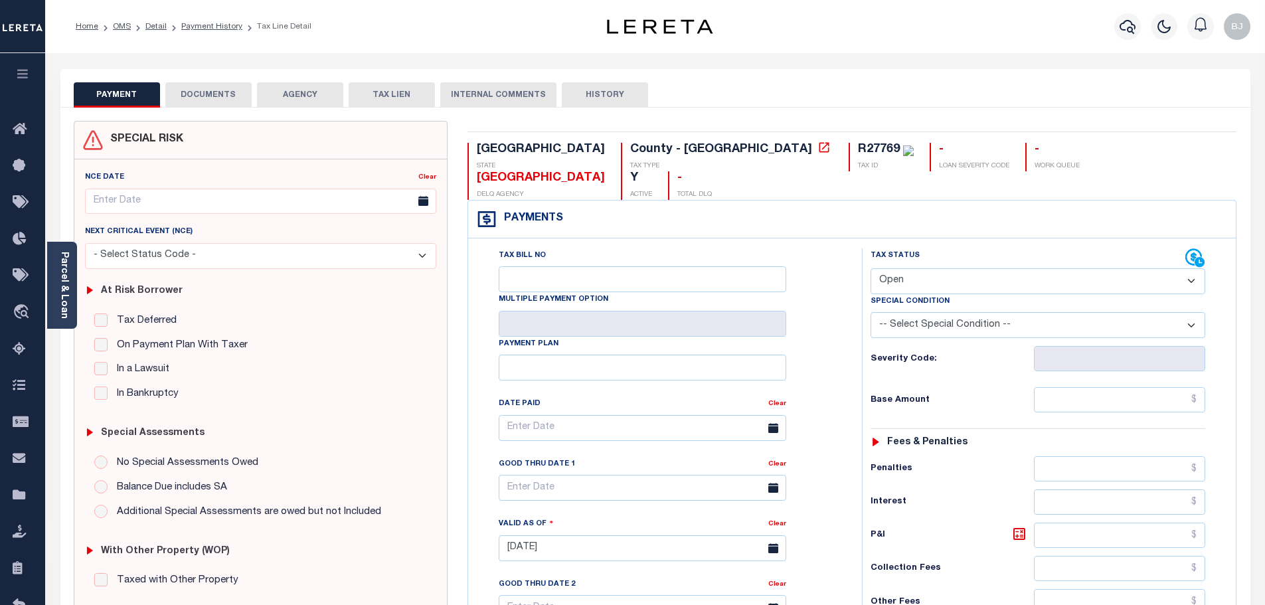
drag, startPoint x: 961, startPoint y: 248, endPoint x: 961, endPoint y: 264, distance: 15.3
click at [961, 268] on select "- Select Status Code - Open Due/Unpaid Paid Incomplete No Tax Due Internal Refu…" at bounding box center [1038, 281] width 335 height 26
select select "PYD"
click at [871, 268] on select "- Select Status Code - Open Due/Unpaid Paid Incomplete No Tax Due Internal Refu…" at bounding box center [1038, 281] width 335 height 26
type input "[DATE]"
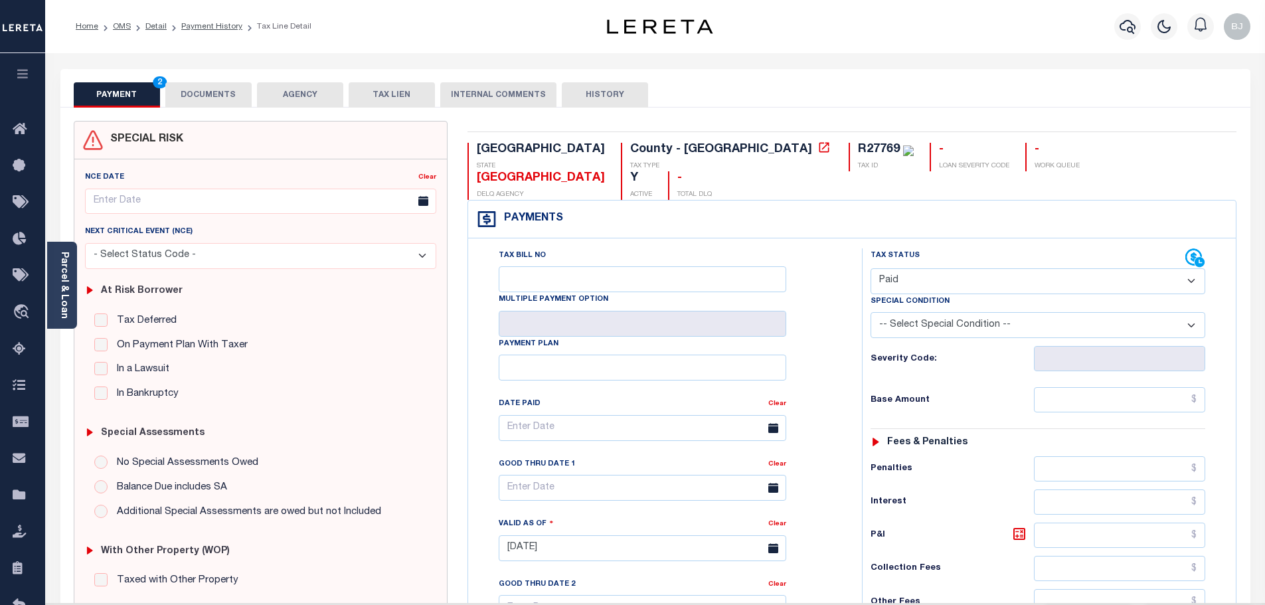
scroll to position [373, 0]
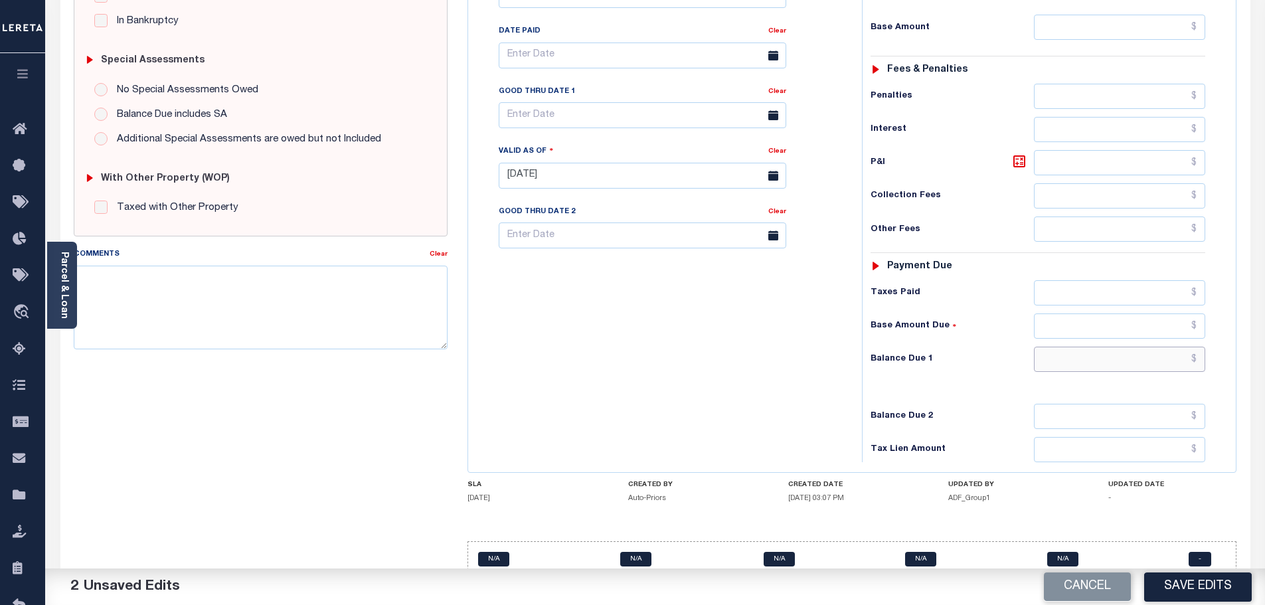
click at [1124, 347] on input "text" at bounding box center [1120, 359] width 172 height 25
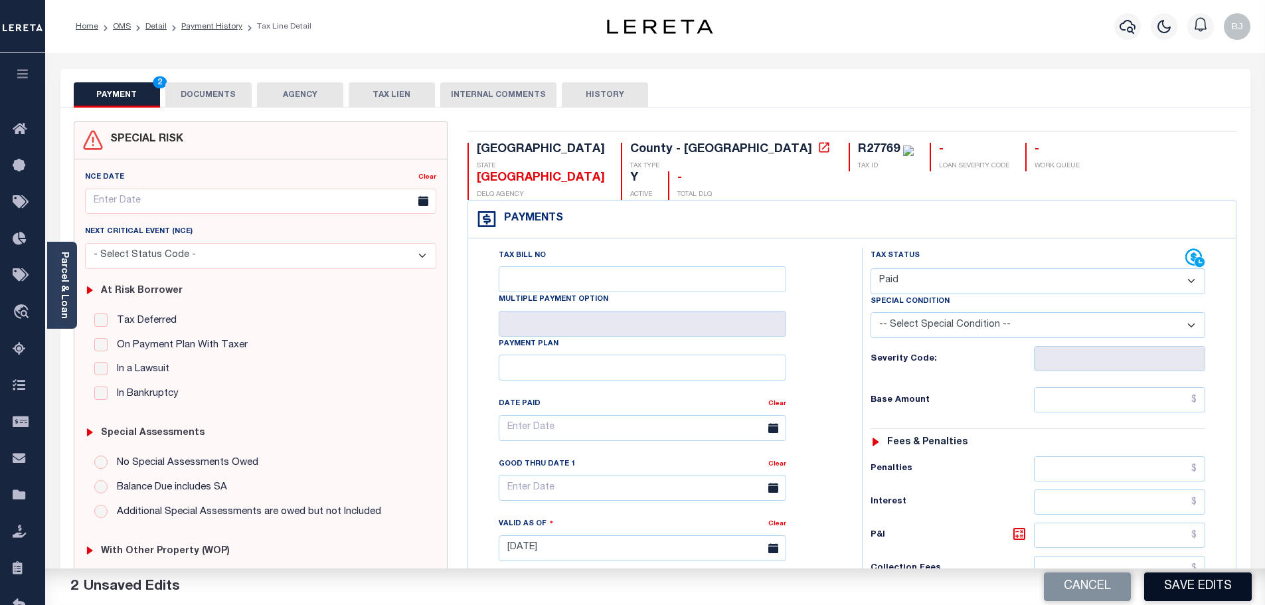
type input "$0.00"
click at [1230, 588] on button "Save Edits" at bounding box center [1199, 587] width 108 height 29
checkbox input "false"
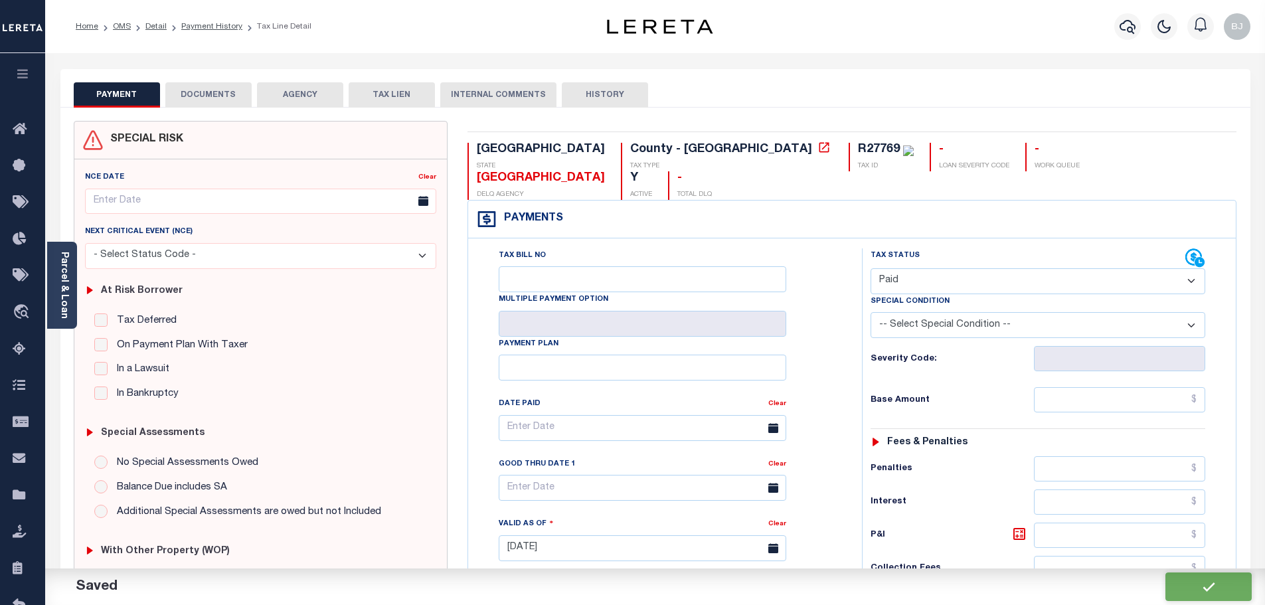
type input "$0"
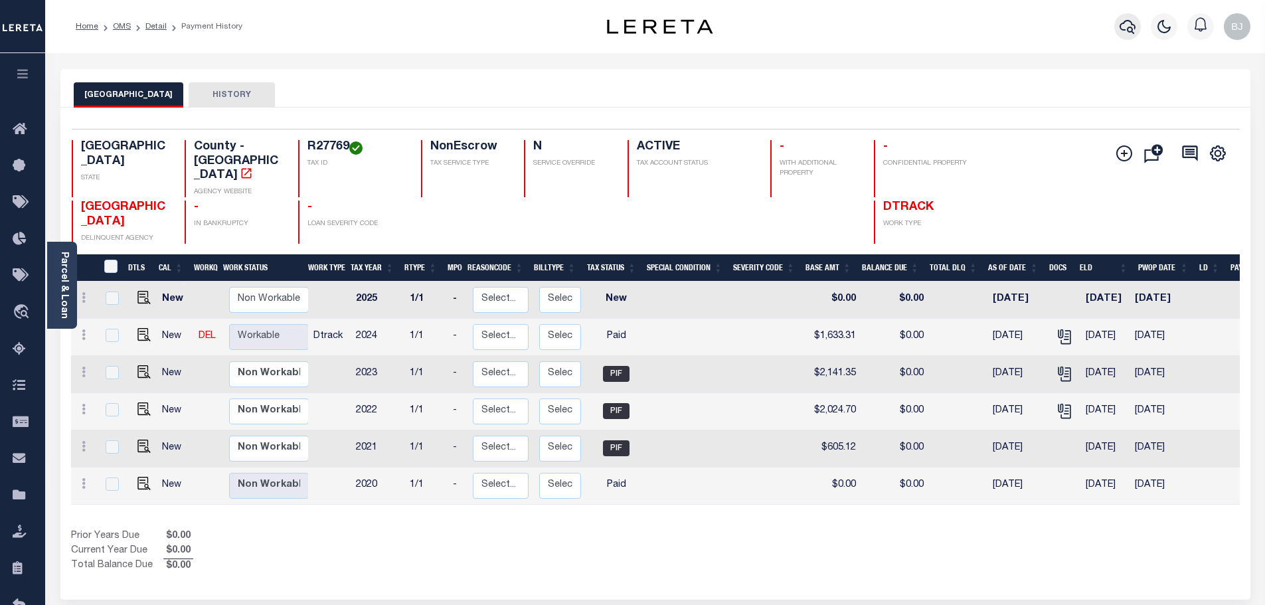
click at [1135, 26] on icon "button" at bounding box center [1128, 27] width 16 height 16
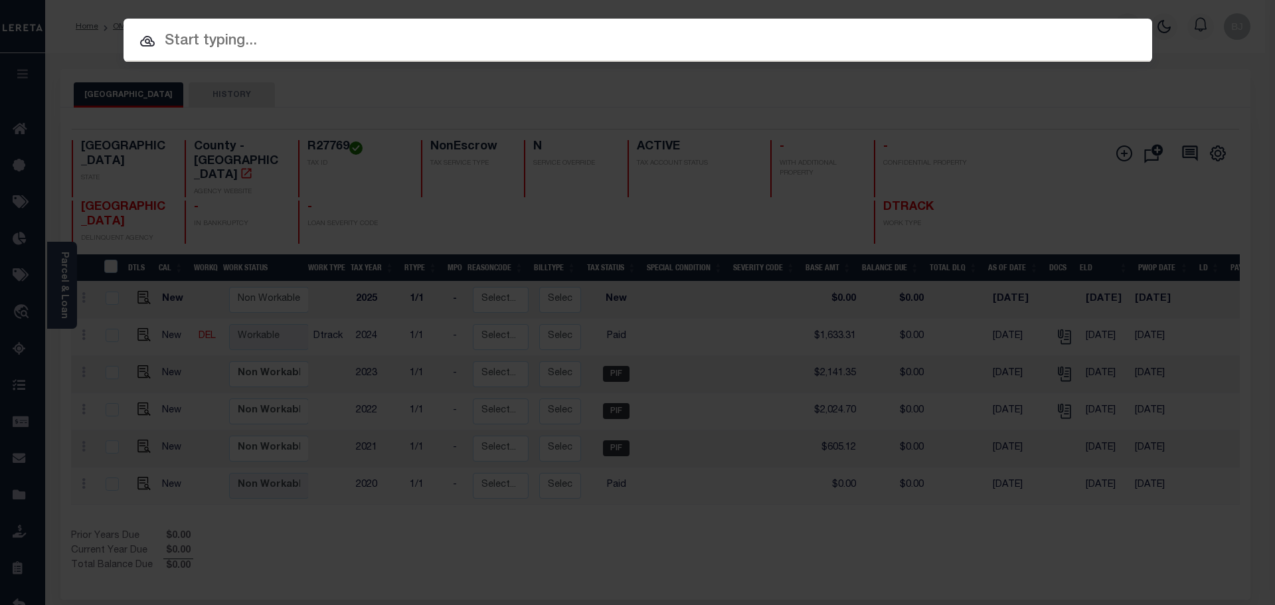
drag, startPoint x: 446, startPoint y: 36, endPoint x: 450, endPoint y: 44, distance: 8.6
click at [449, 44] on input "text" at bounding box center [638, 41] width 1029 height 23
paste input "100717-30726"
type input "100717-30726"
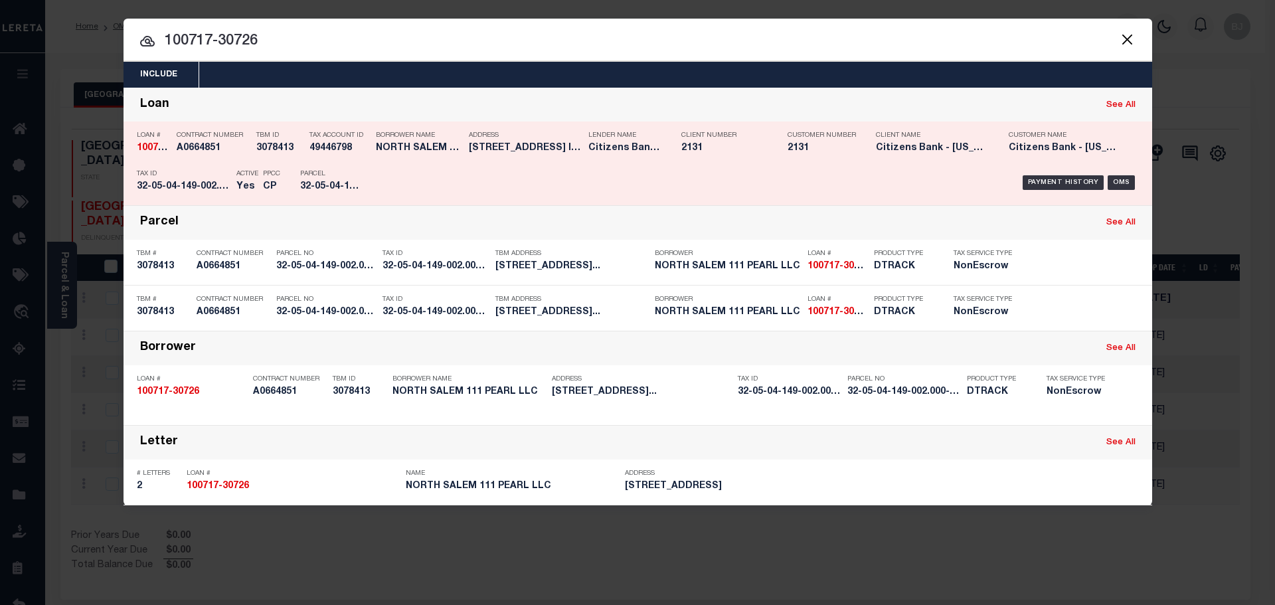
click at [614, 155] on div "Lender Name Citizens Bank - Indiana" at bounding box center [625, 144] width 73 height 39
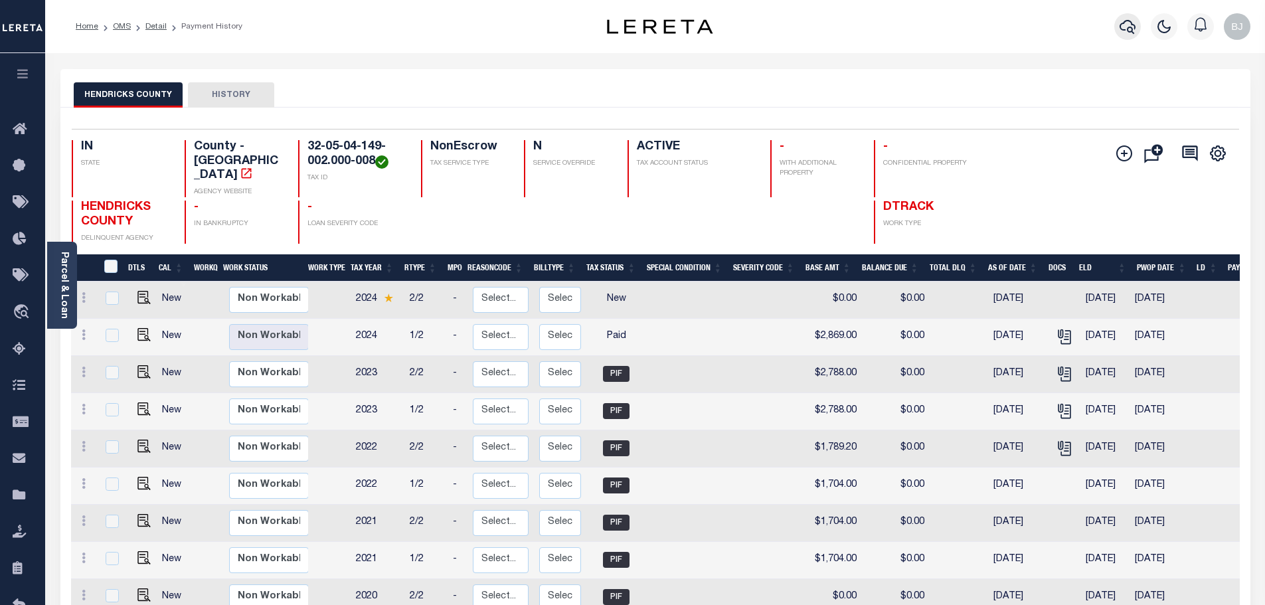
click at [1131, 27] on icon "button" at bounding box center [1128, 27] width 16 height 16
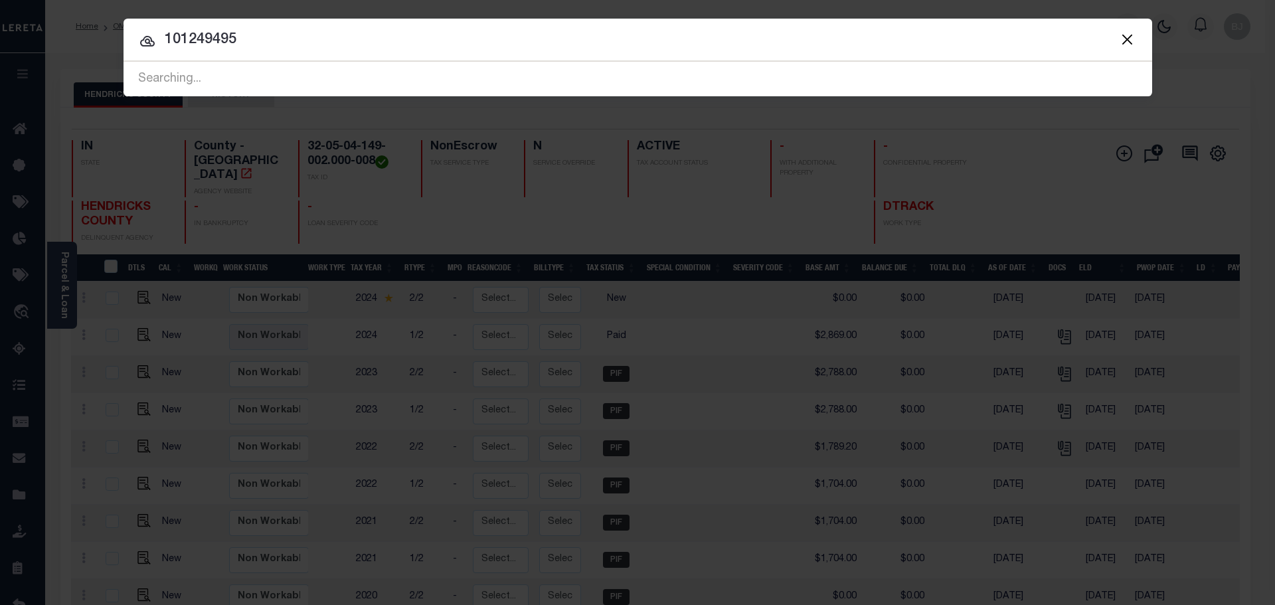
type input "101249495"
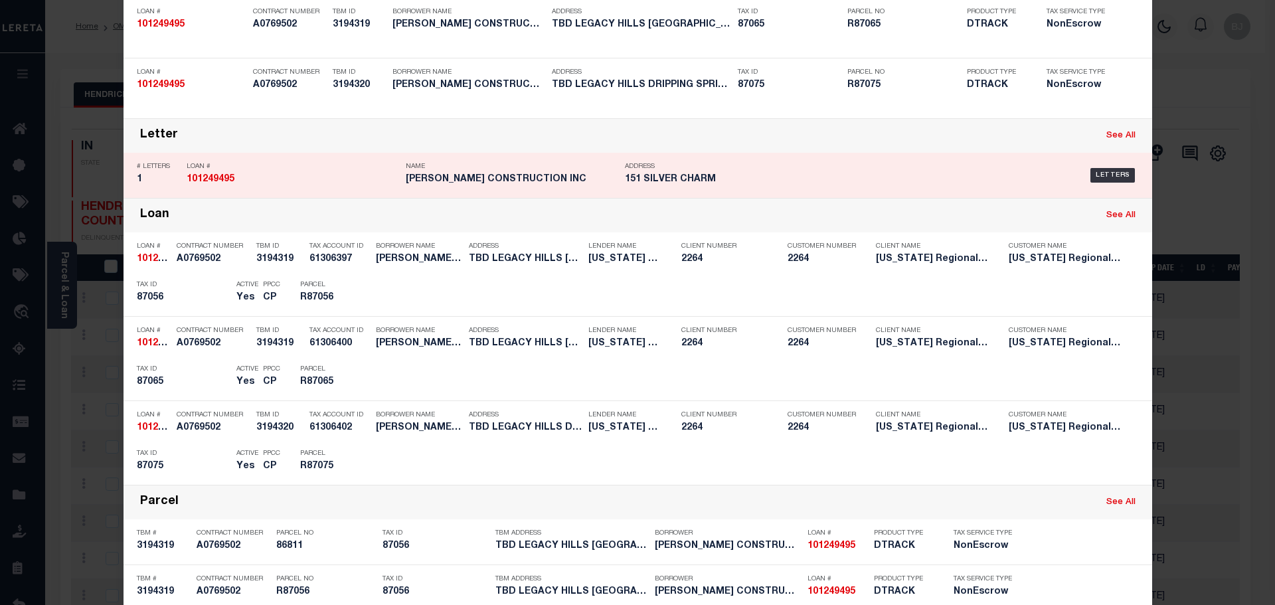
scroll to position [199, 0]
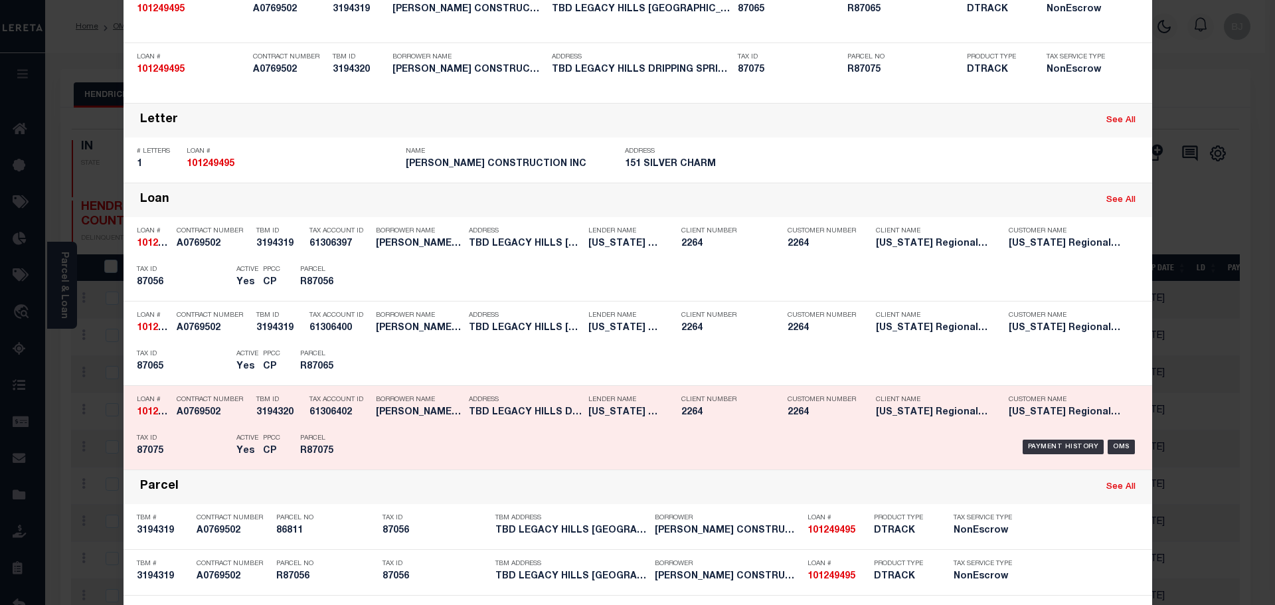
click at [422, 387] on div "Loan # 101249495 Contract Number A0769502 TBM ID 3194320 Tax Account ID 6130640…" at bounding box center [638, 428] width 1029 height 84
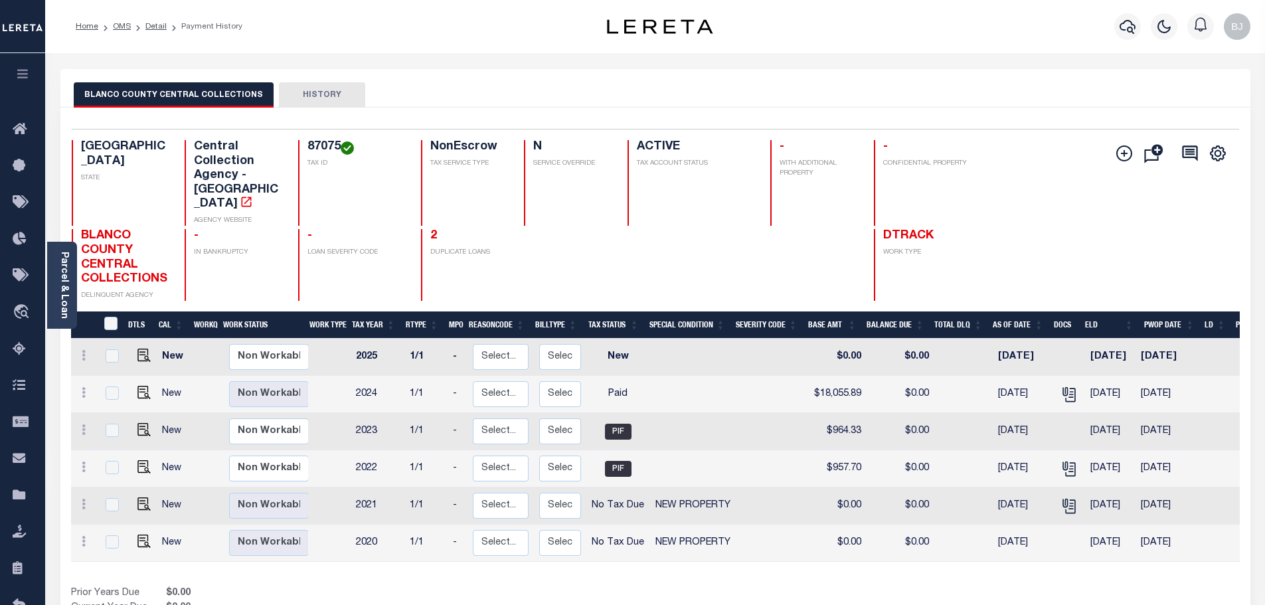
drag, startPoint x: 301, startPoint y: 505, endPoint x: 683, endPoint y: 593, distance: 392.0
drag, startPoint x: 683, startPoint y: 593, endPoint x: 833, endPoint y: 136, distance: 481.0
click at [833, 136] on div "Selected 6 Results 1 Items per page 25 50 100 TX STATE Central Collection Agenc…" at bounding box center [655, 215] width 1189 height 172
click at [1127, 29] on icon "button" at bounding box center [1128, 27] width 16 height 16
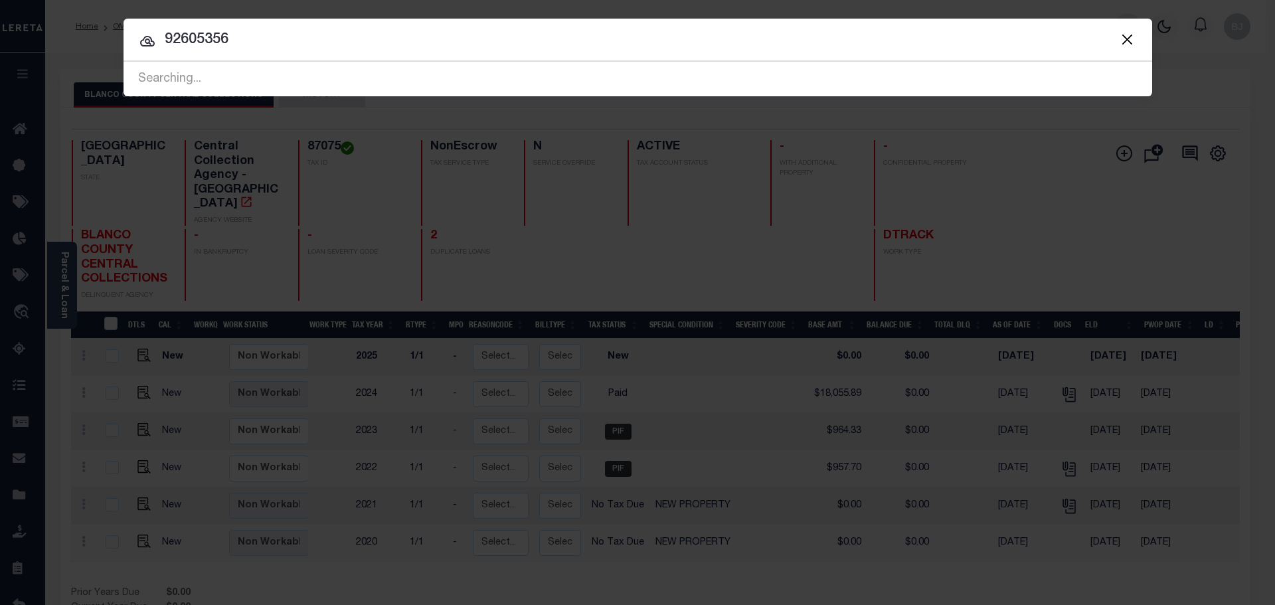
type input "92605356"
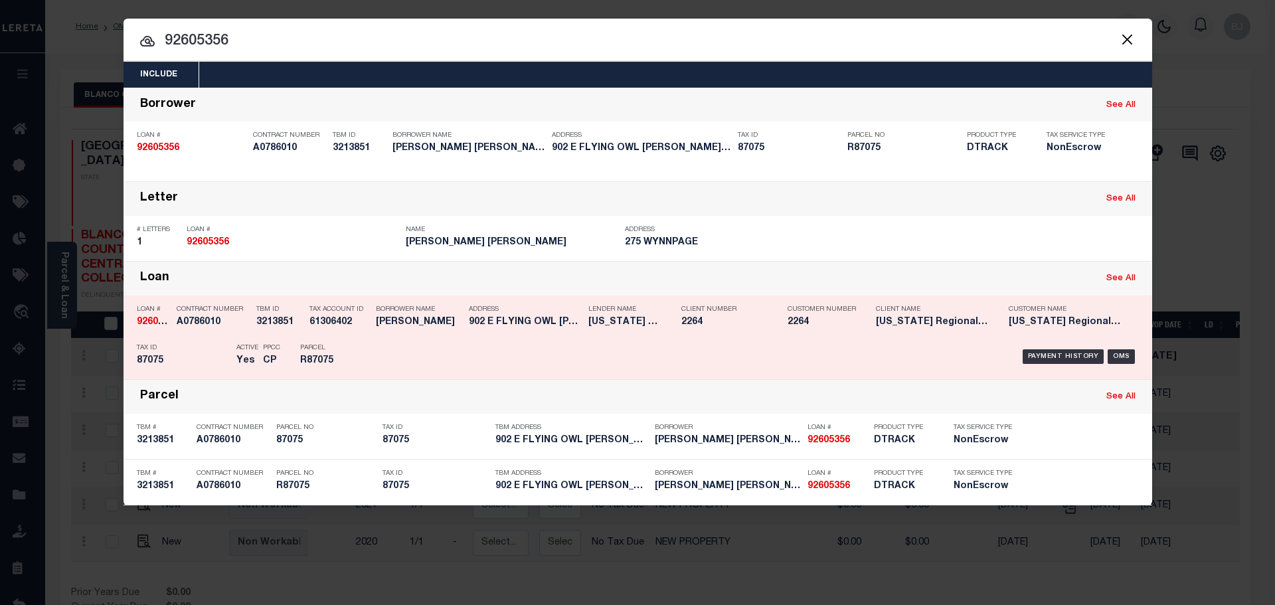
click at [406, 323] on h5 "[PERSON_NAME]" at bounding box center [419, 322] width 86 height 11
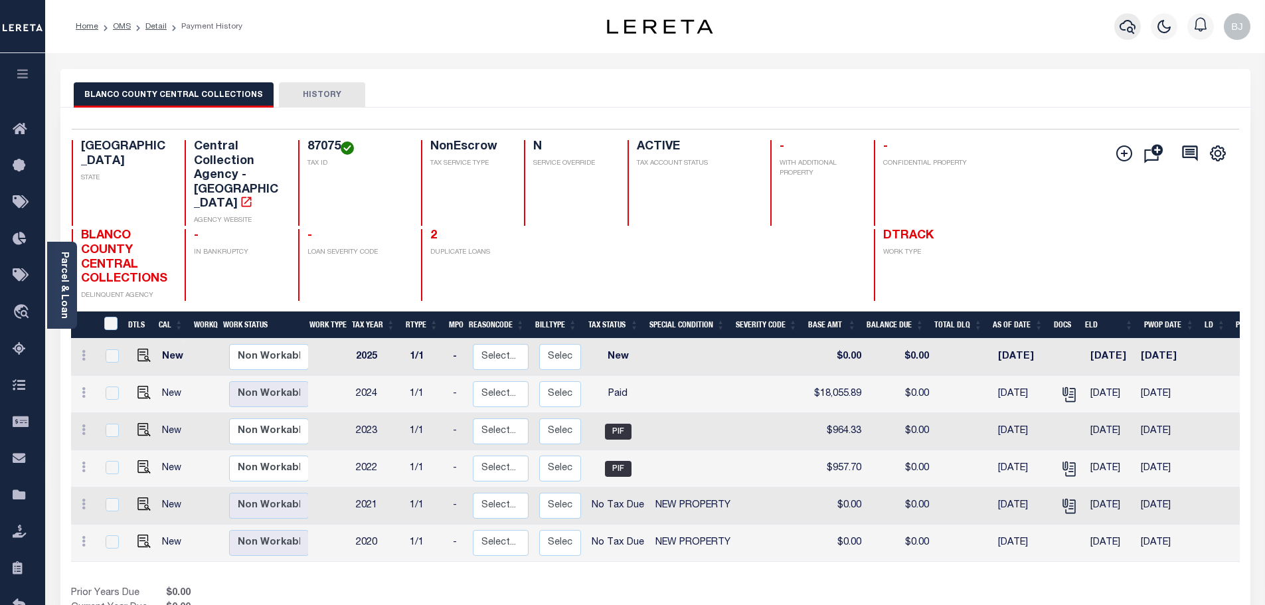
click at [1121, 29] on button "button" at bounding box center [1128, 26] width 27 height 27
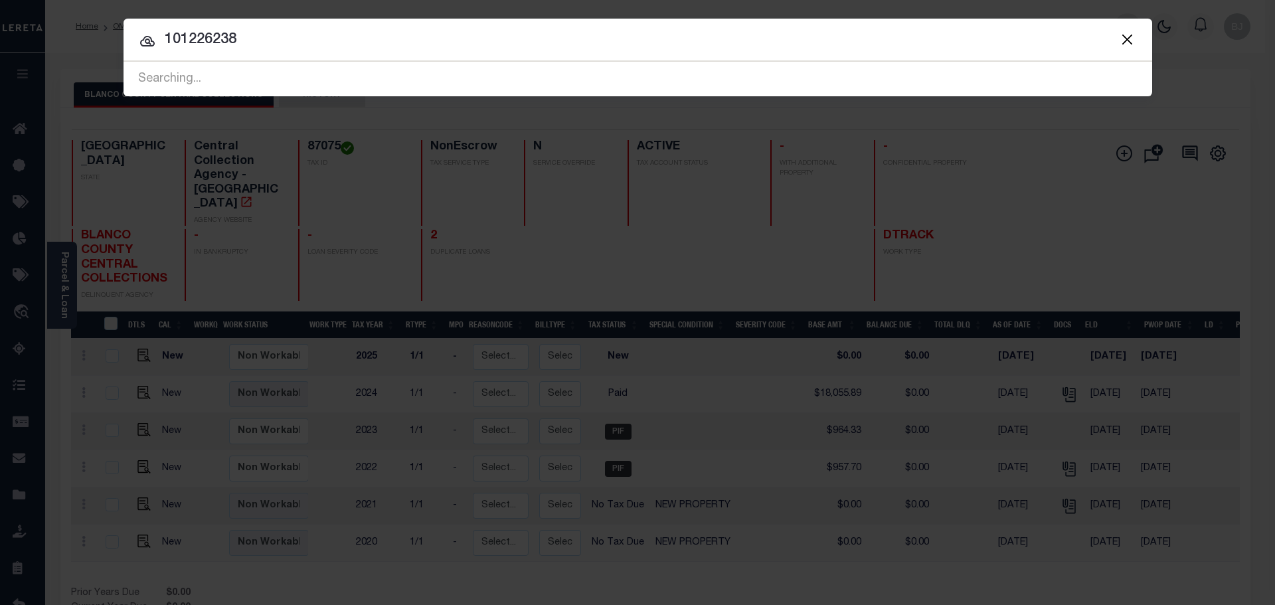
type input "101226238"
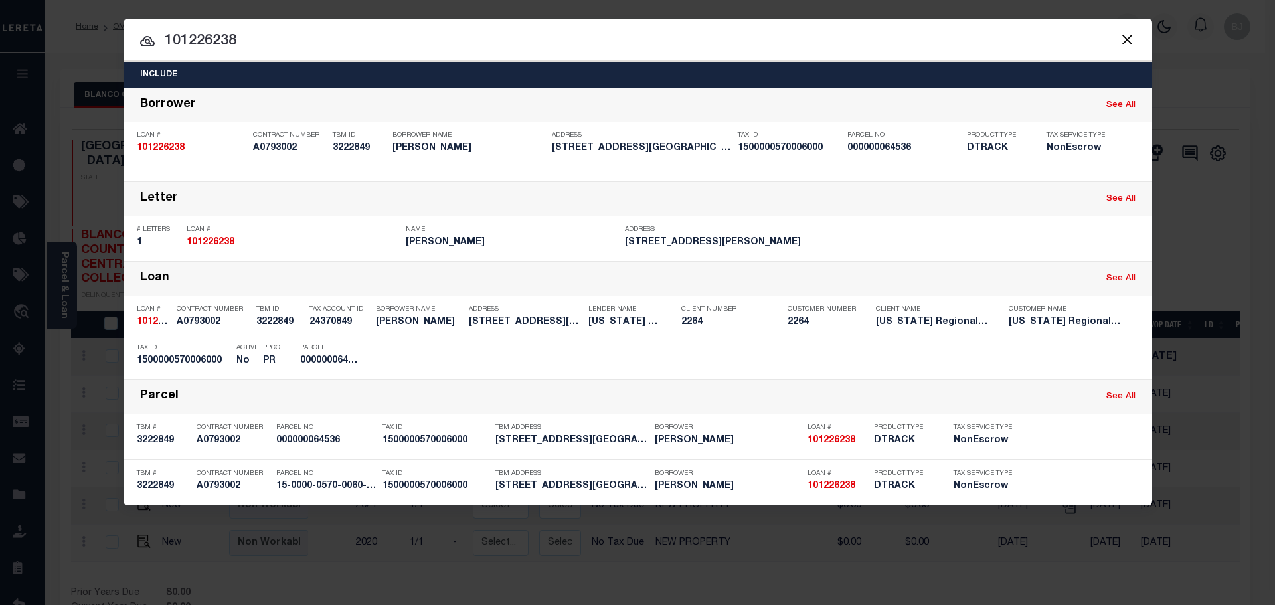
click at [423, 46] on input "101226238" at bounding box center [638, 41] width 1029 height 23
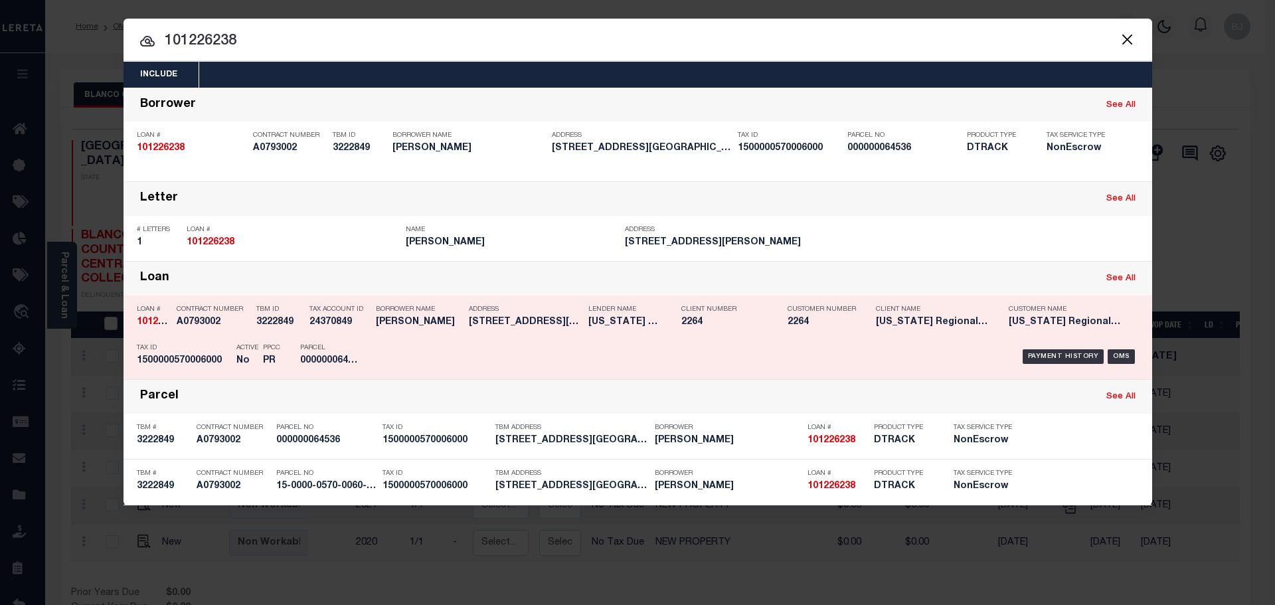
click at [653, 345] on div "Payment History OMS" at bounding box center [759, 356] width 759 height 39
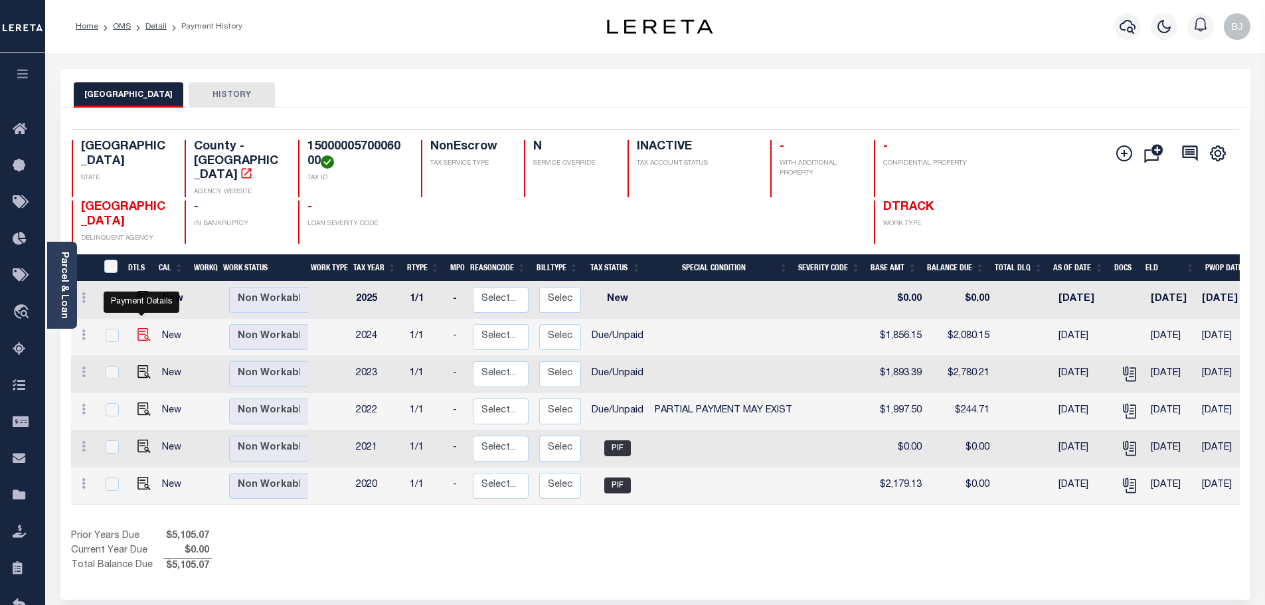
click at [143, 328] on img "" at bounding box center [144, 334] width 13 height 13
checkbox input "true"
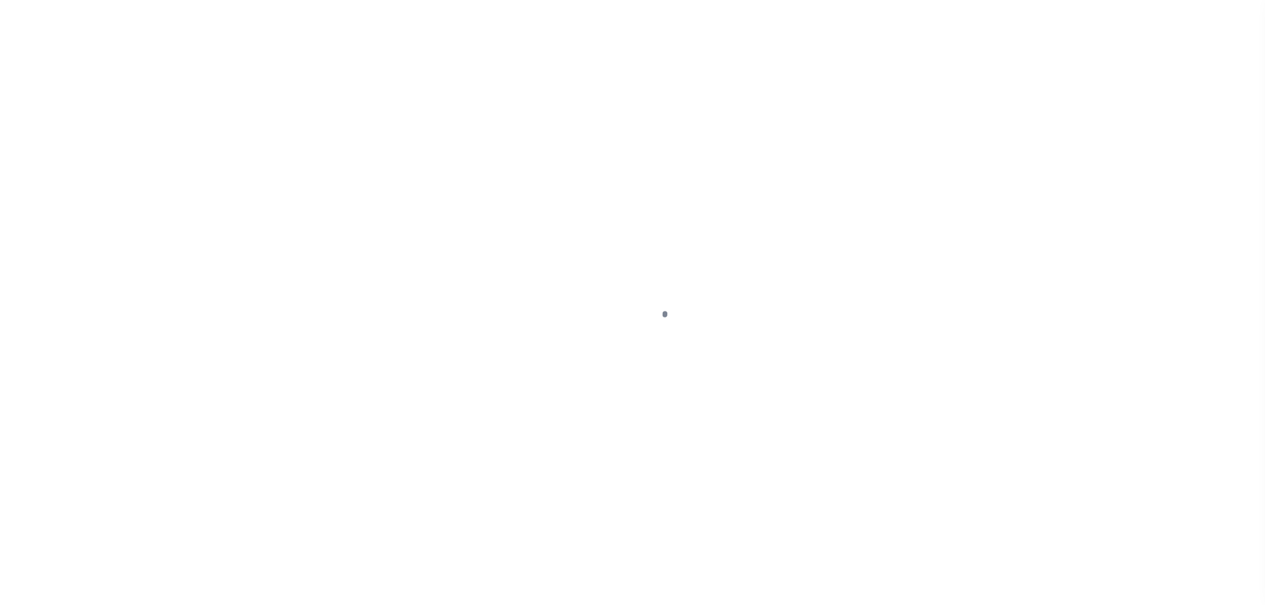
select select "DUE"
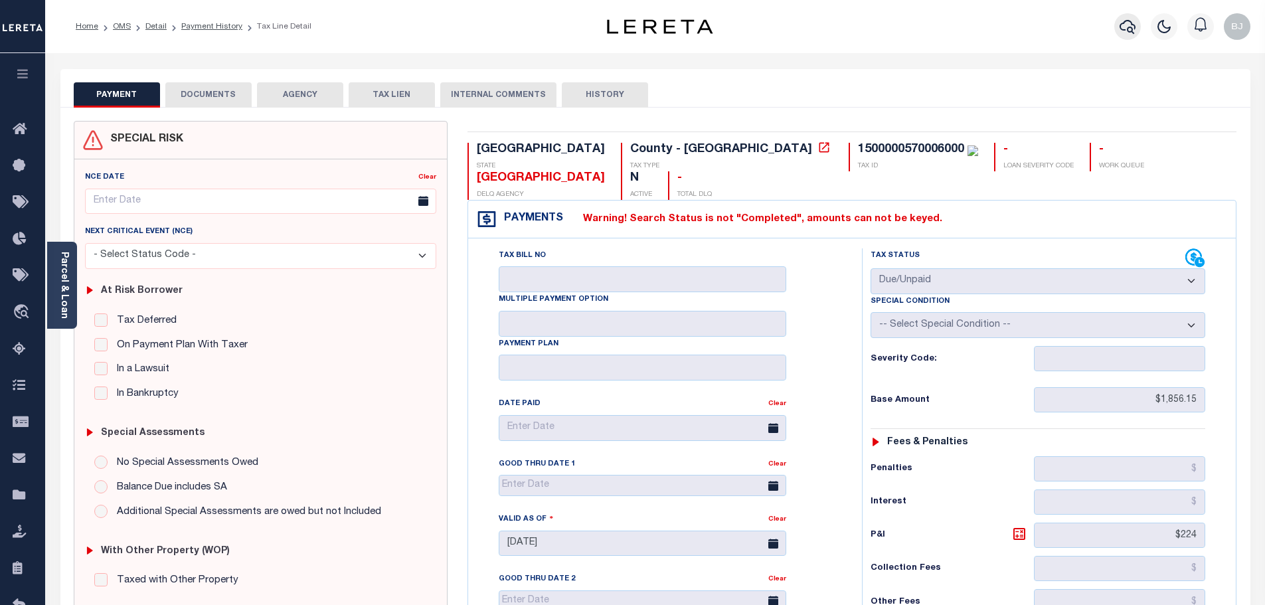
click at [1129, 19] on button "button" at bounding box center [1128, 26] width 27 height 27
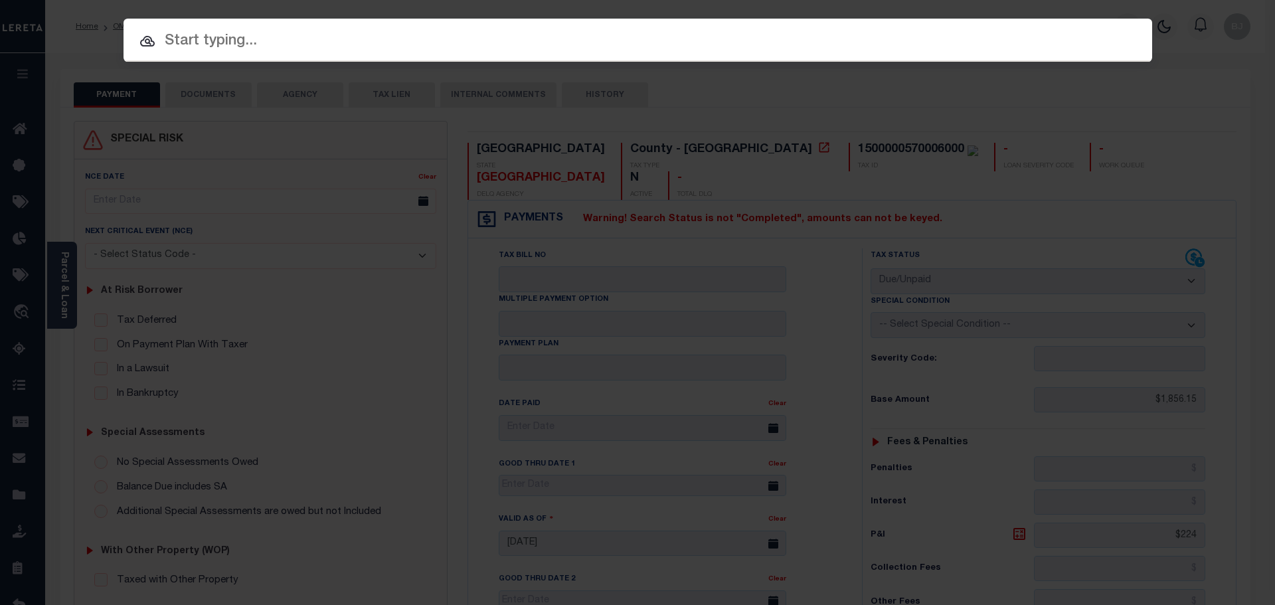
click at [790, 73] on div "Include Loans TBM Customers Borrowers Payments (Lender Non-Disb) Payments (Lend…" at bounding box center [637, 302] width 1275 height 605
click at [791, 37] on input "text" at bounding box center [638, 41] width 1050 height 24
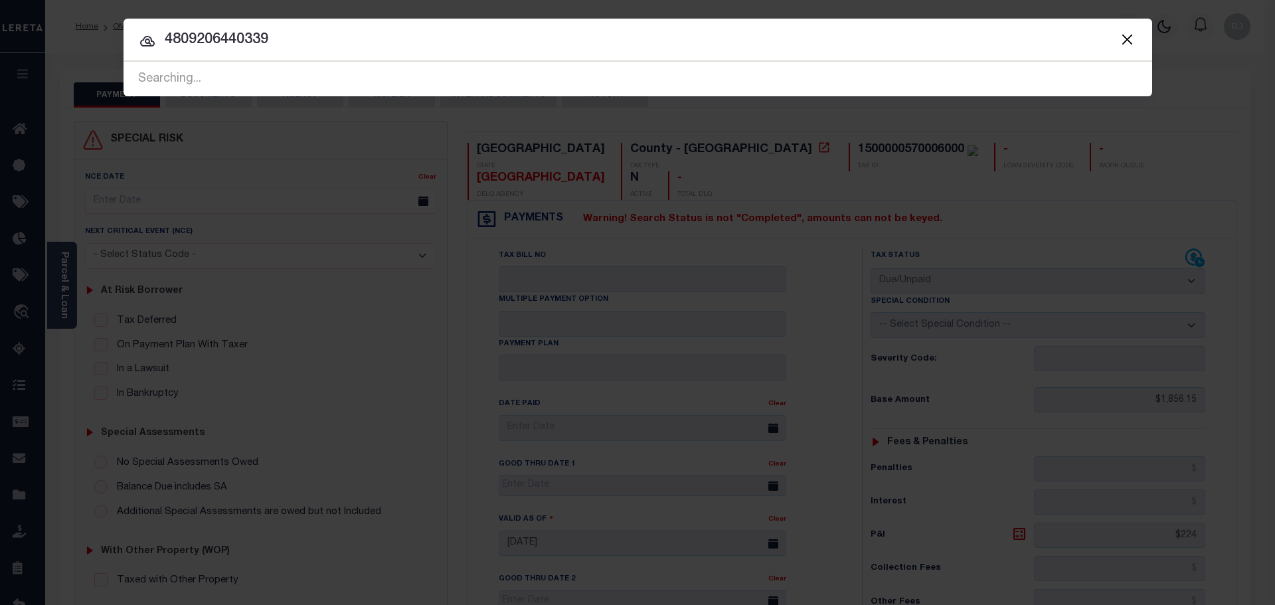
type input "4809206440339"
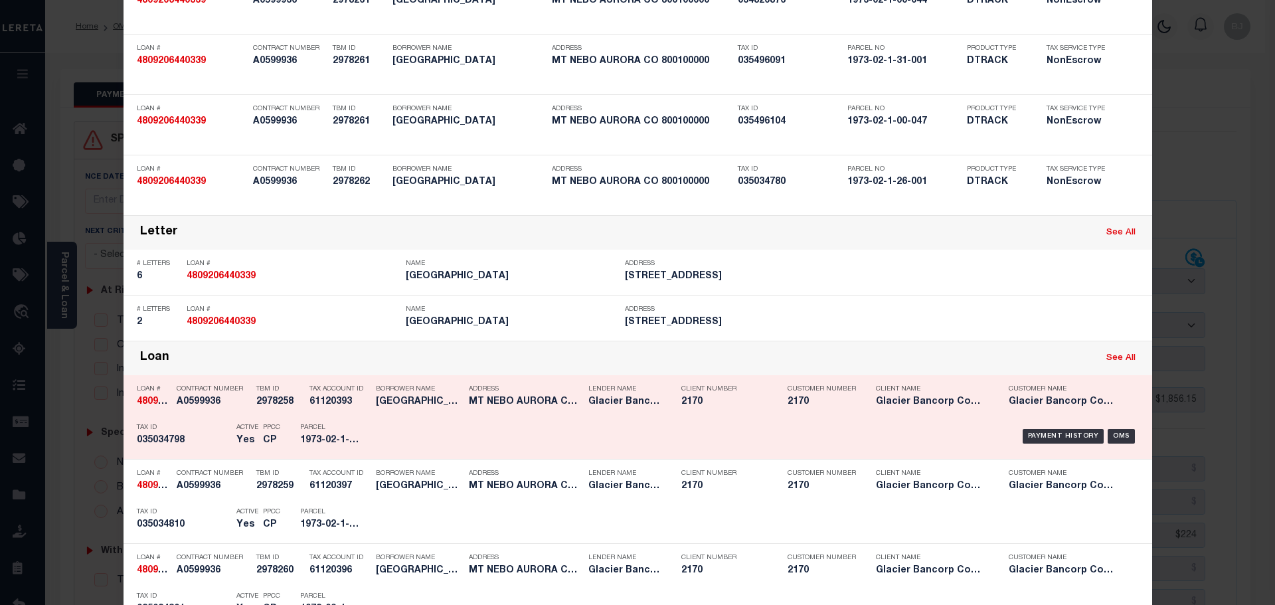
scroll to position [332, 0]
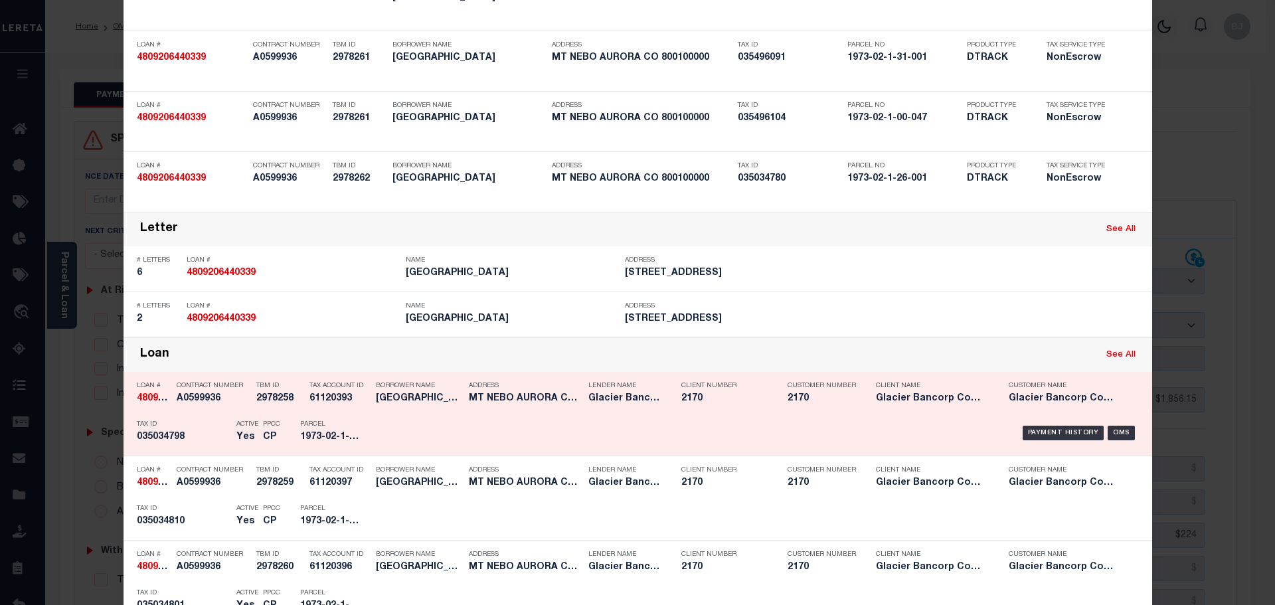
click at [291, 426] on div "Parcel 1973-02-1-26-002" at bounding box center [330, 433] width 80 height 39
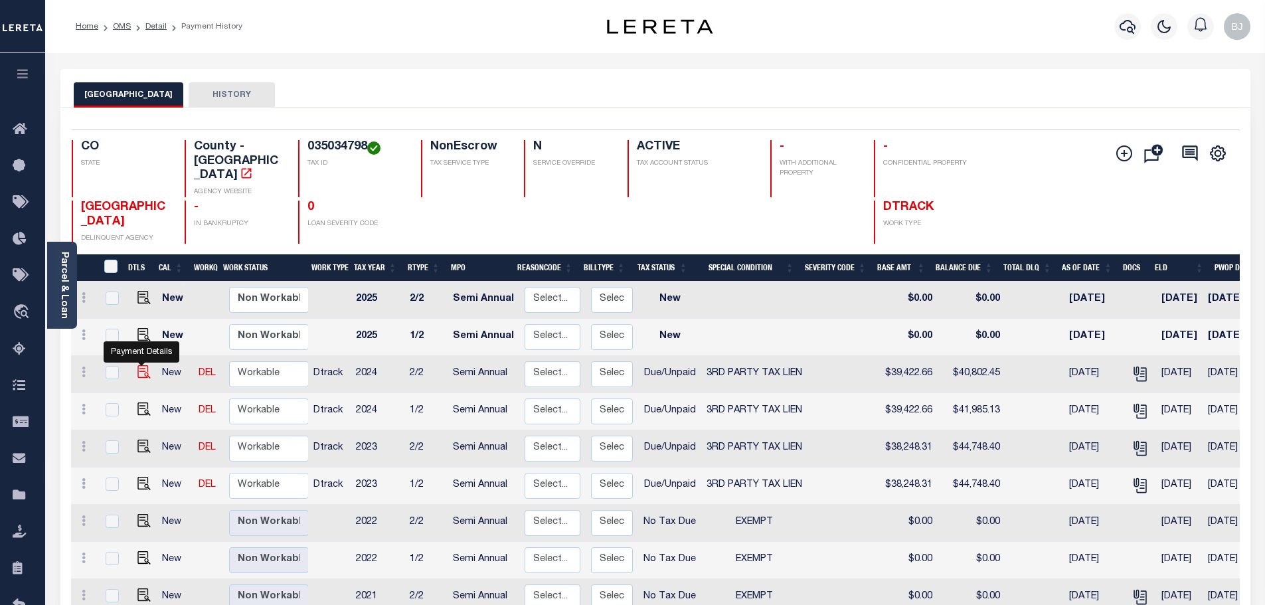
click at [139, 365] on img "" at bounding box center [144, 371] width 13 height 13
checkbox input "true"
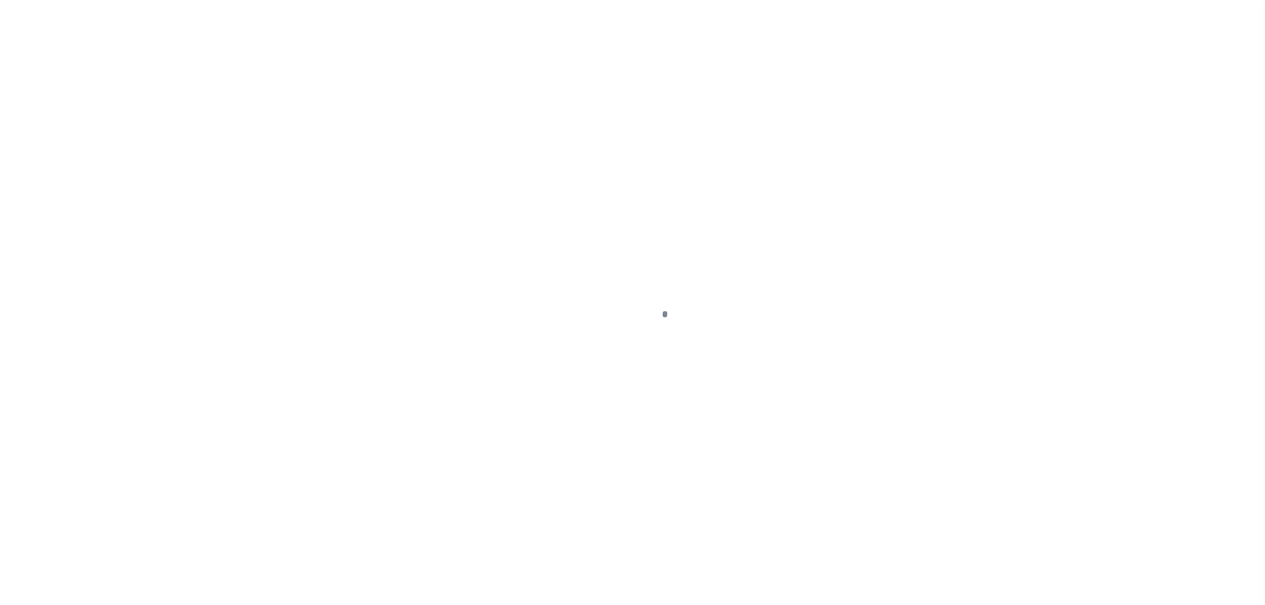
select select "DUE"
select select "20"
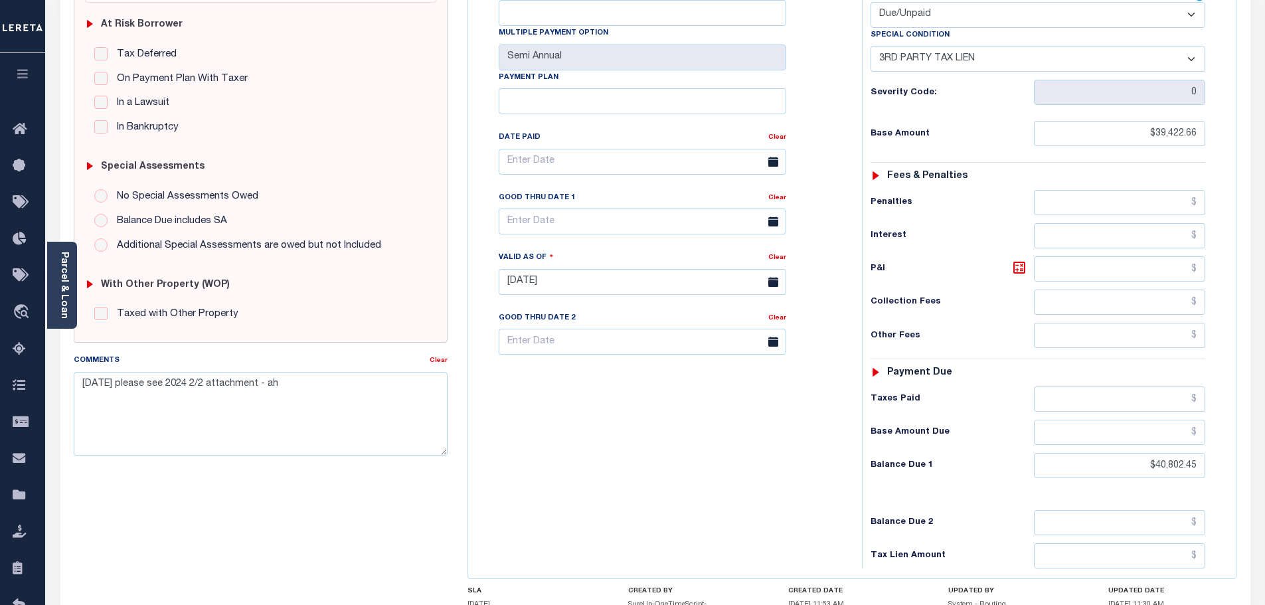
scroll to position [332, 0]
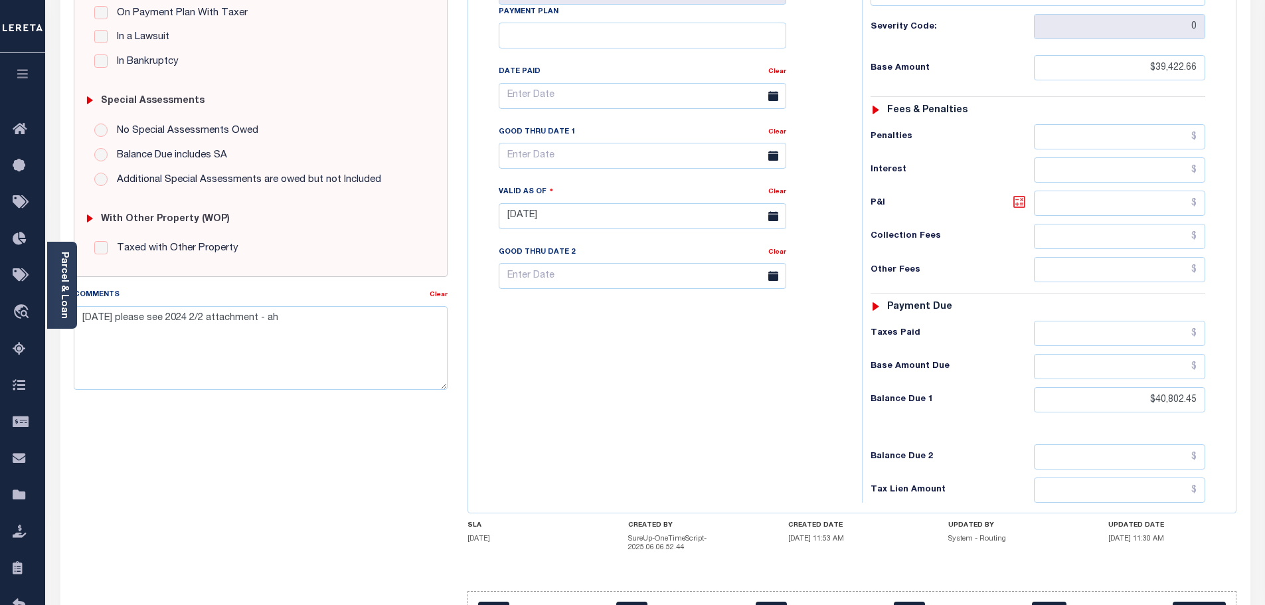
click at [1026, 194] on icon at bounding box center [1020, 202] width 16 height 16
type input "$1,379.79"
type input "[DATE]"
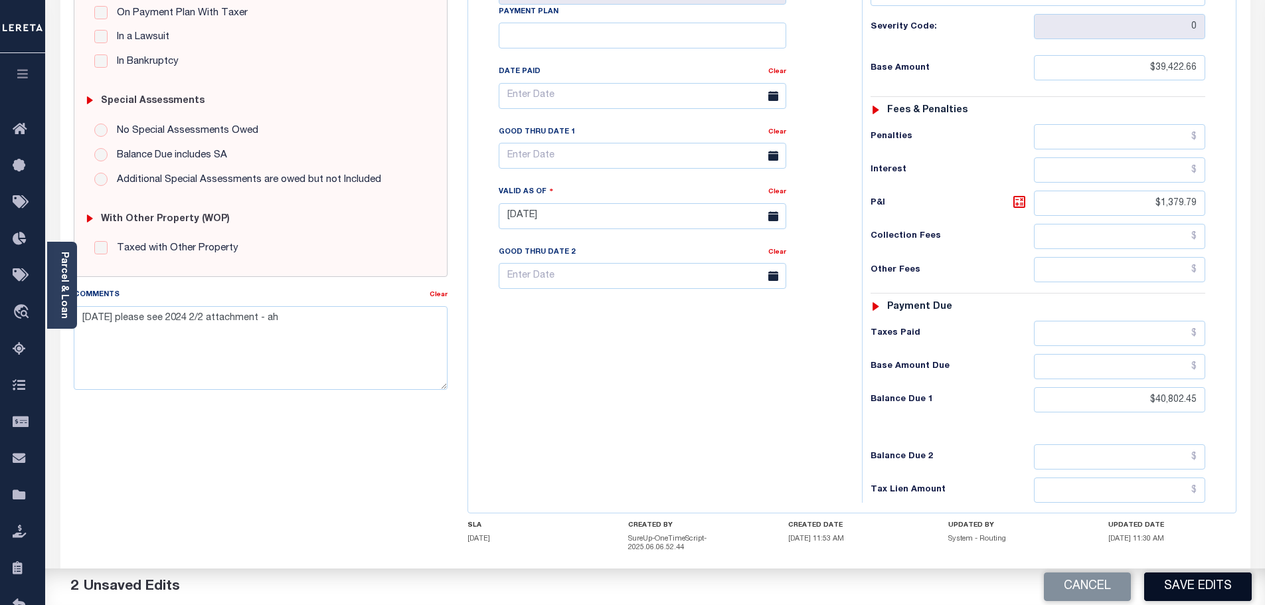
click at [1217, 595] on button "Save Edits" at bounding box center [1199, 587] width 108 height 29
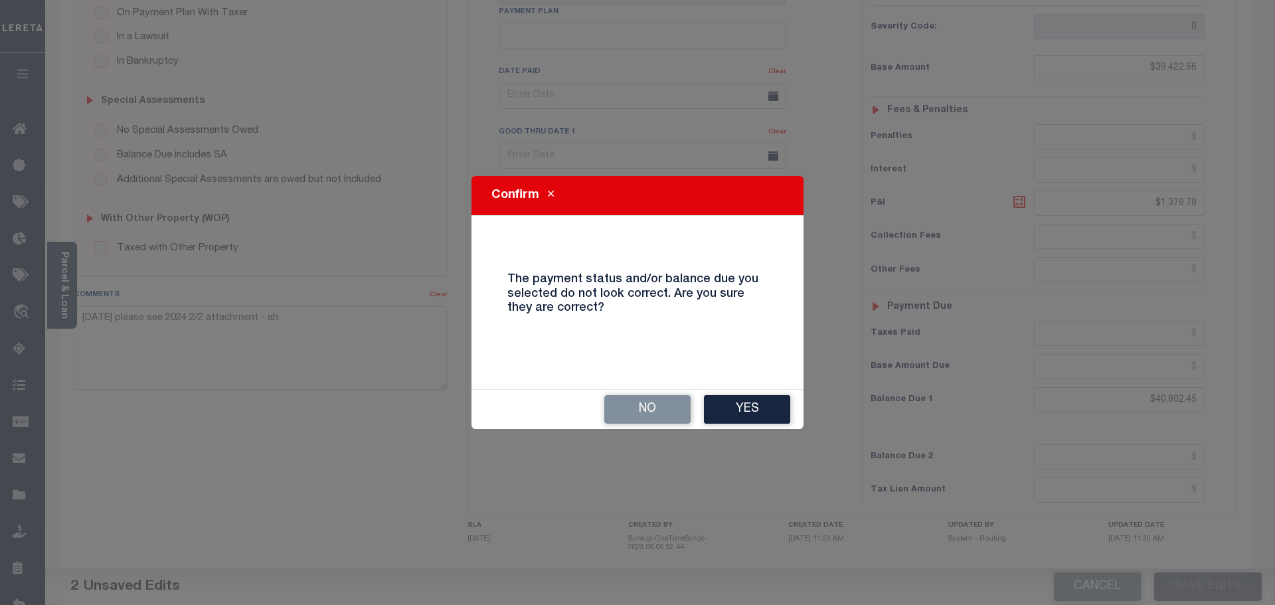
click at [769, 400] on button "Yes" at bounding box center [747, 409] width 86 height 29
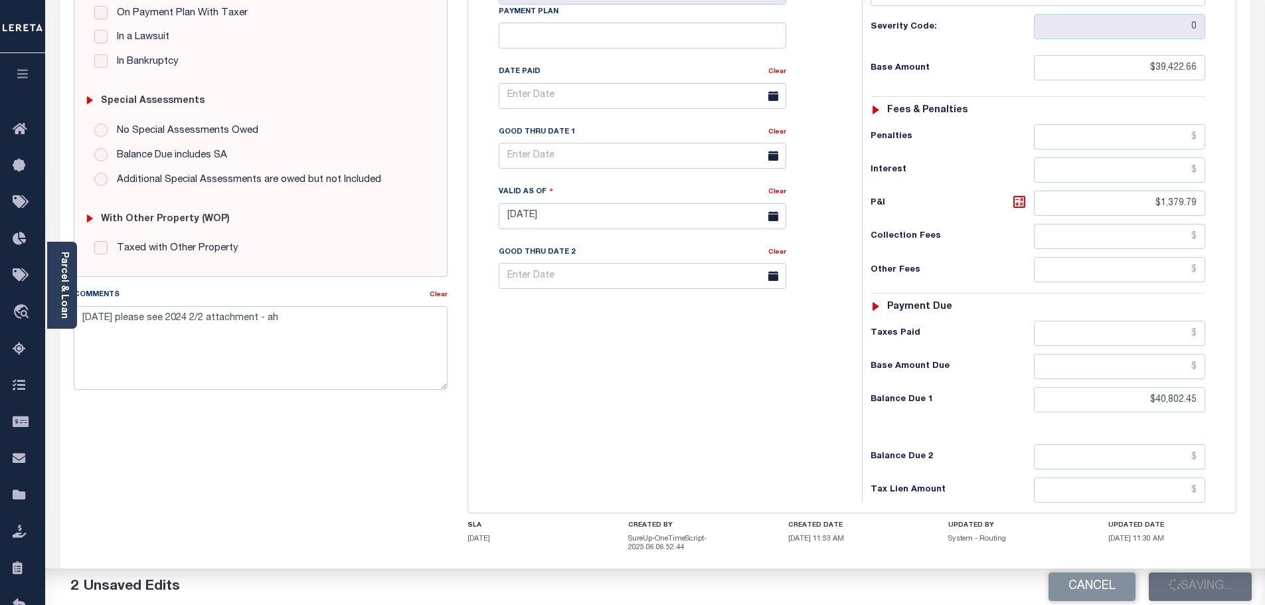
checkbox input "false"
type input "$39,422.66"
type input "$1,379.79"
type input "$40,802.45"
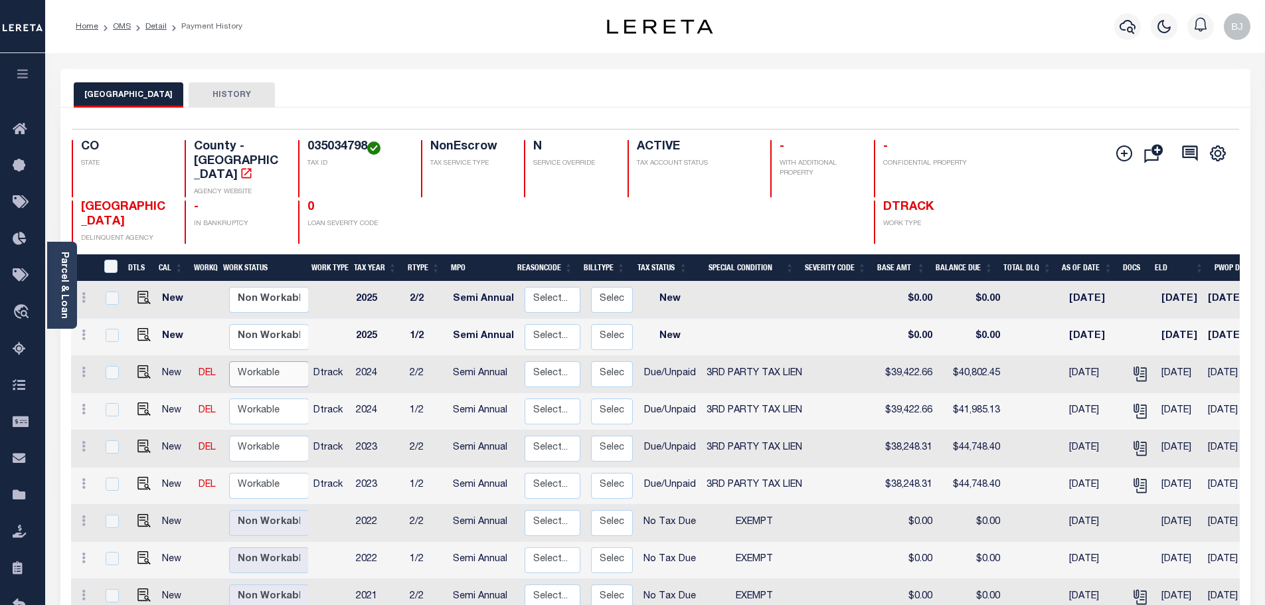
click at [276, 361] on select "Non Workable Workable" at bounding box center [269, 374] width 80 height 26
checkbox input "true"
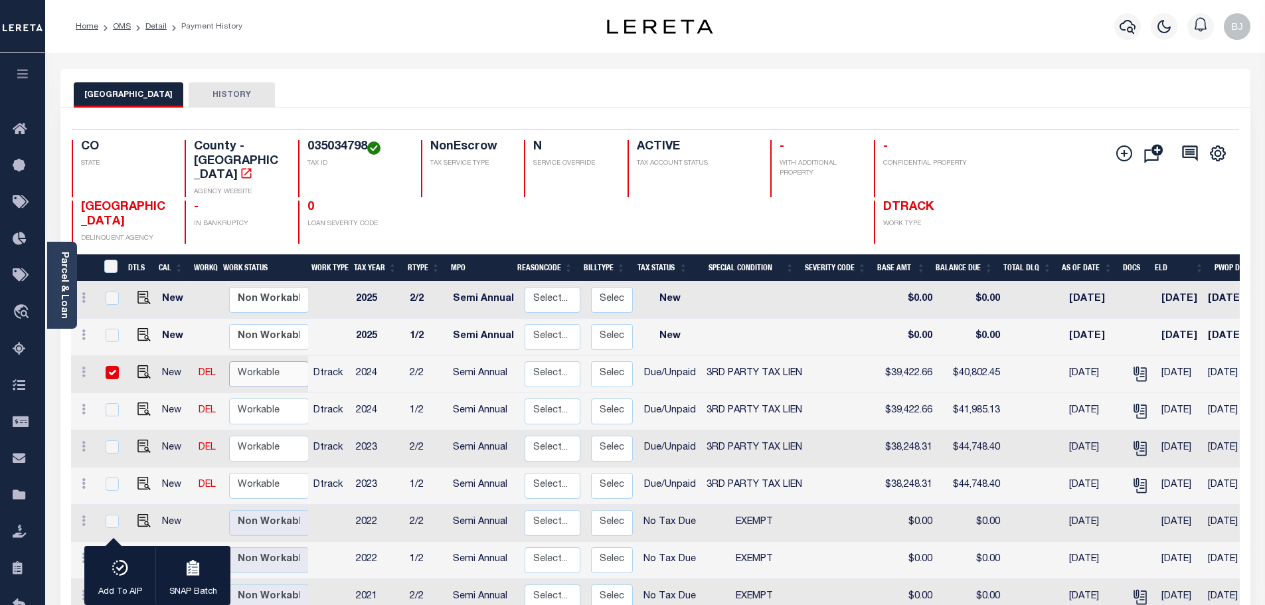
select select "true"
click at [229, 361] on select "Non Workable Workable" at bounding box center [269, 374] width 80 height 26
checkbox input "false"
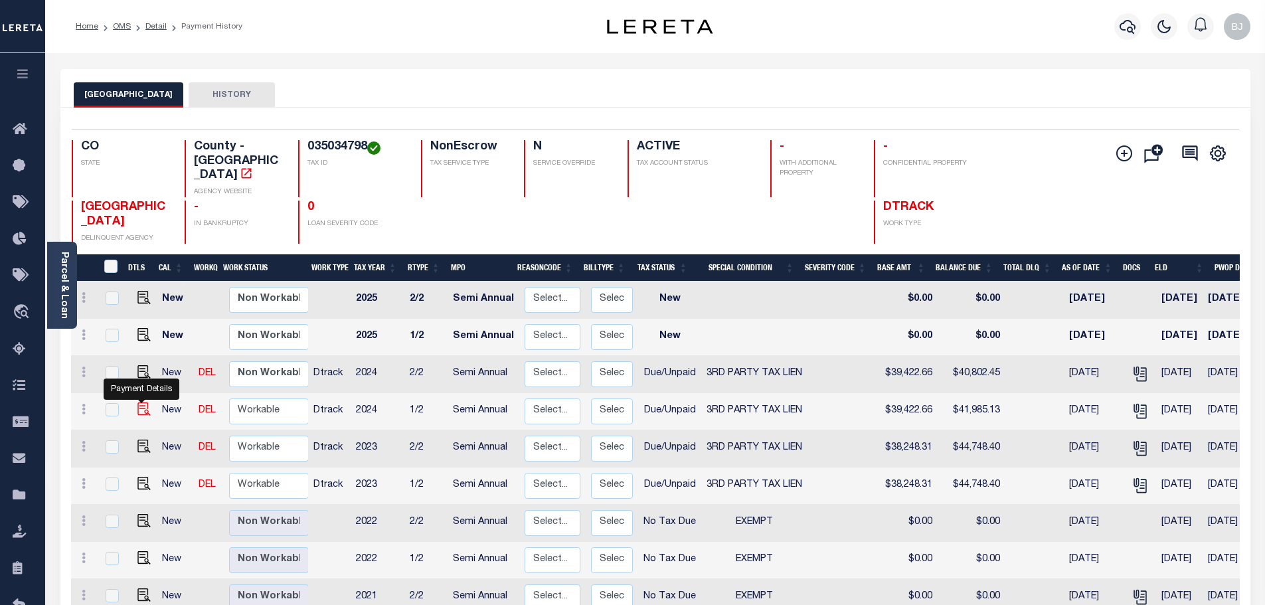
click at [141, 403] on img "" at bounding box center [144, 409] width 13 height 13
checkbox input "true"
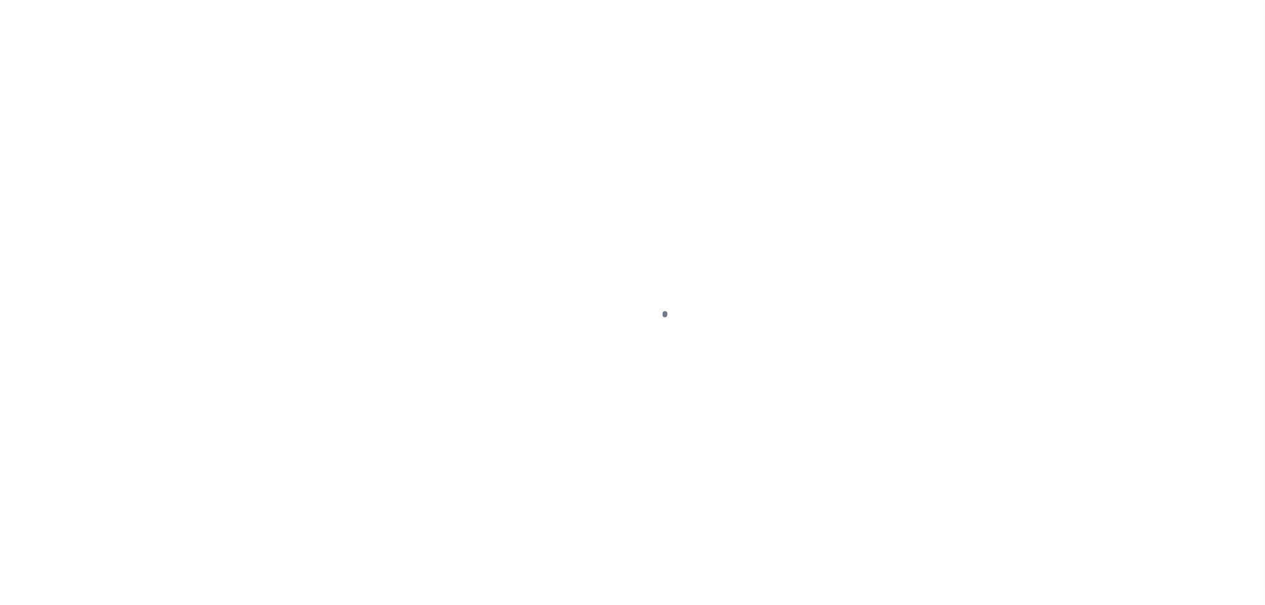
select select "DUE"
select select "20"
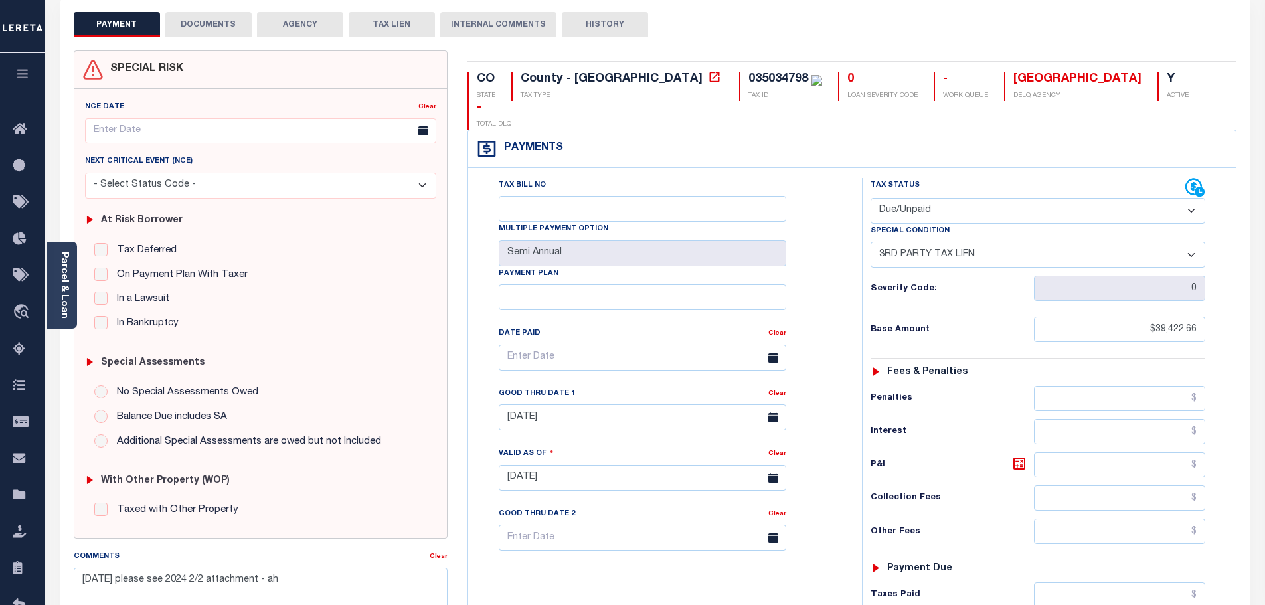
scroll to position [266, 0]
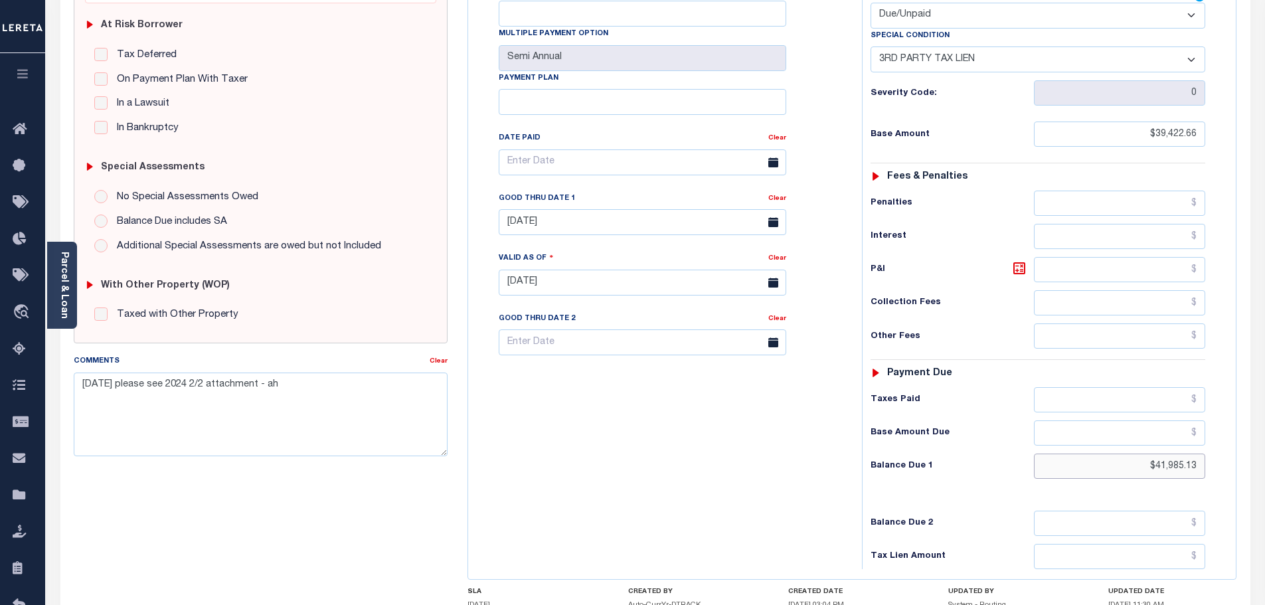
drag, startPoint x: 1130, startPoint y: 442, endPoint x: 1443, endPoint y: 432, distance: 313.0
click at [1265, 432] on html "Home OMS Detail Payment History Tax Line Detail" at bounding box center [632, 236] width 1265 height 1004
click at [64, 306] on link "Parcel & Loan" at bounding box center [63, 285] width 9 height 67
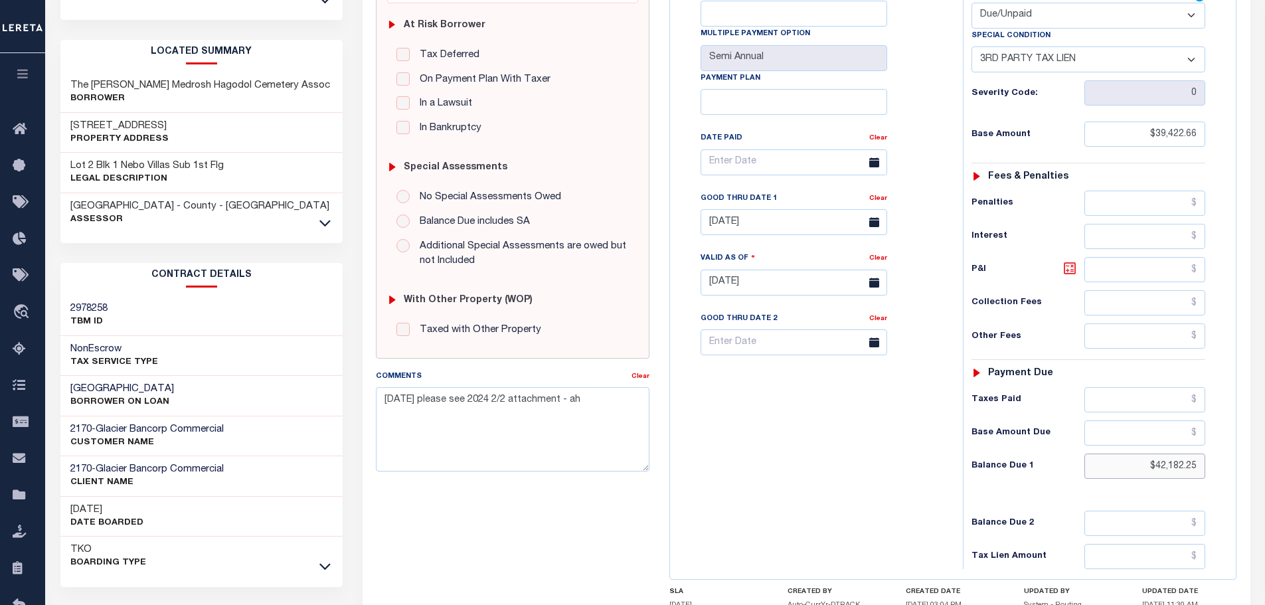
type input "$42,182.25"
type input "[DATE]"
click at [1072, 272] on icon at bounding box center [1070, 268] width 8 height 8
type input "$2,759.59"
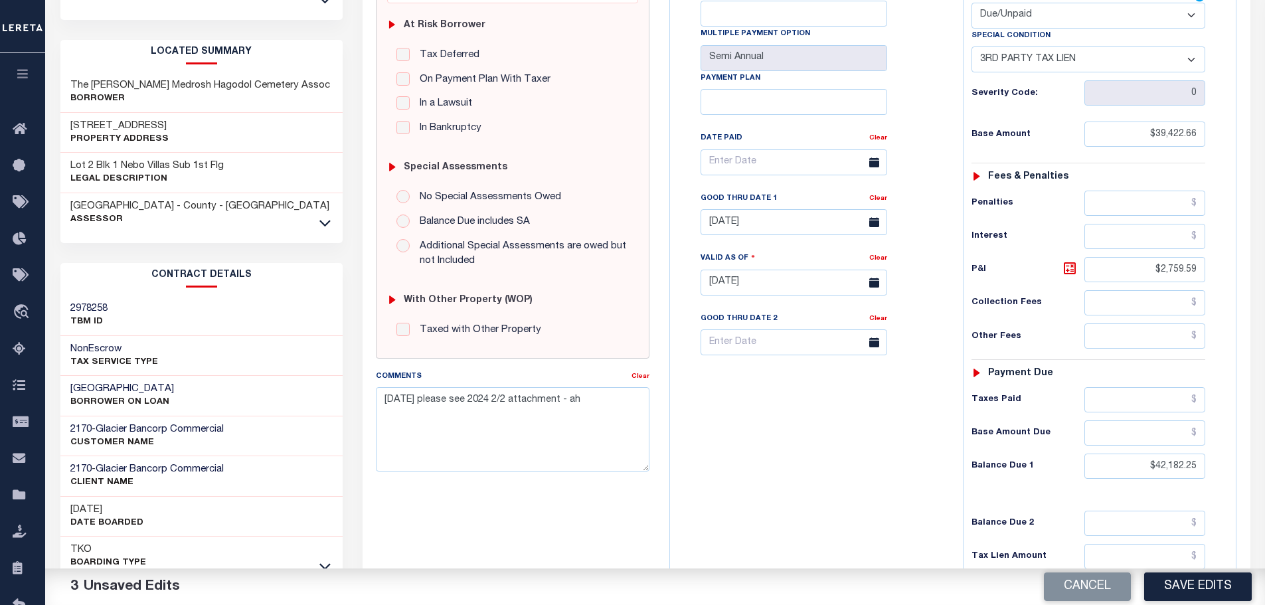
scroll to position [0, 0]
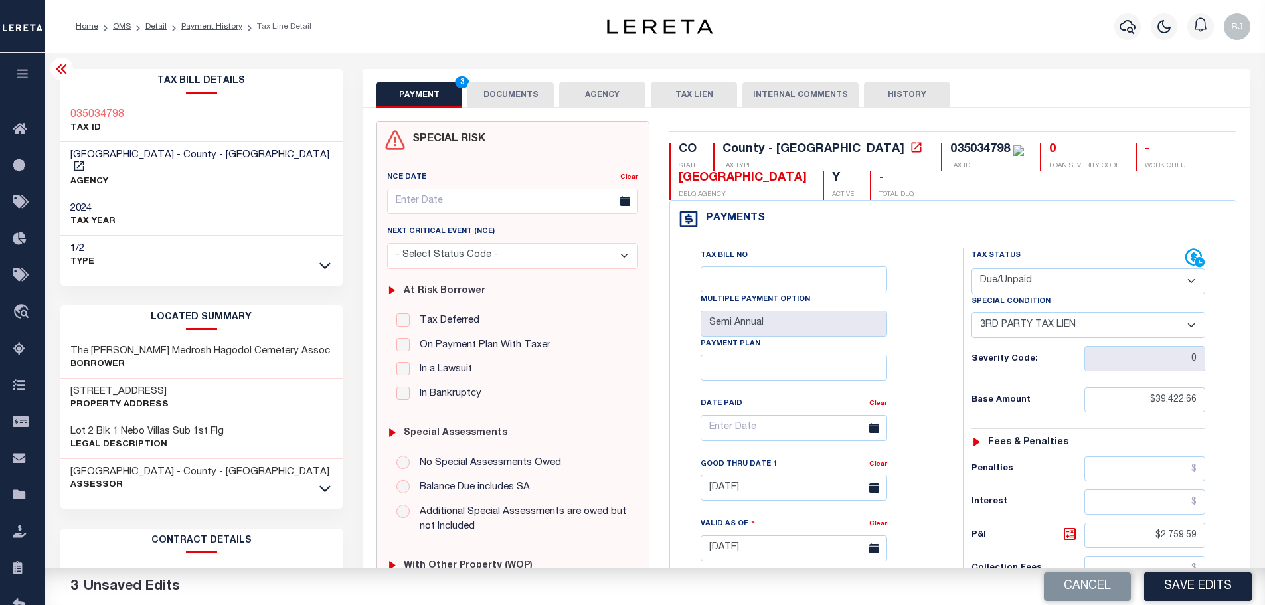
drag, startPoint x: 529, startPoint y: 98, endPoint x: 541, endPoint y: 104, distance: 14.0
click at [529, 98] on button "DOCUMENTS" at bounding box center [511, 94] width 86 height 25
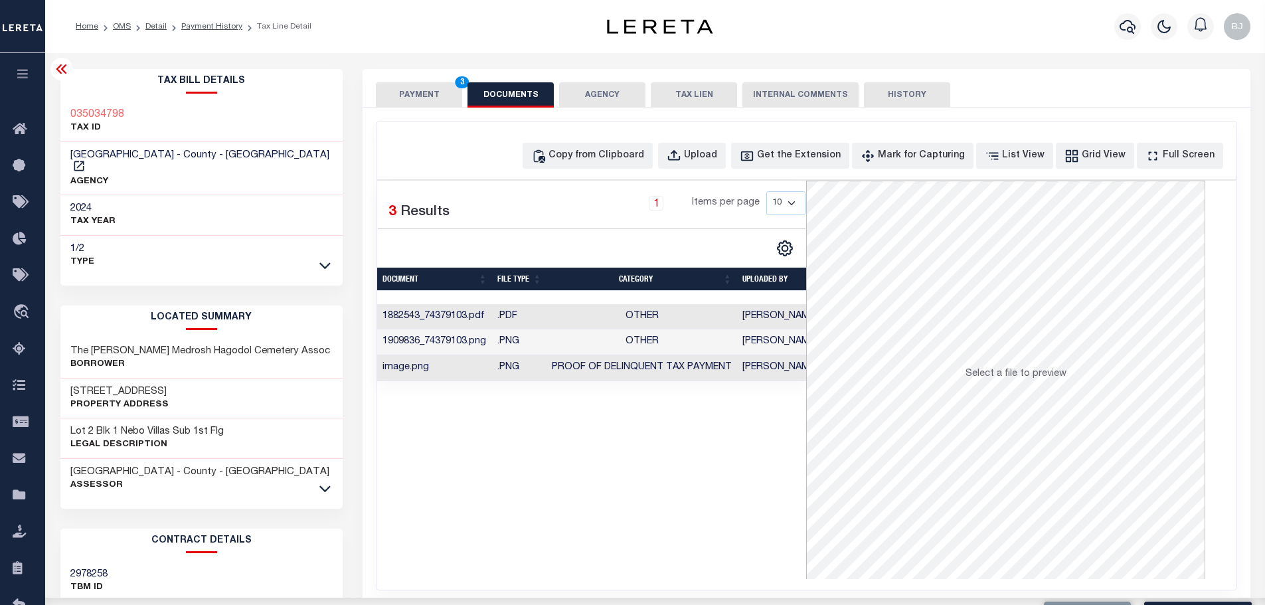
click at [629, 136] on div "Copy from Clipboard Upload Get the Extension Mark for Capturing Got it List Vie…" at bounding box center [807, 356] width 860 height 468
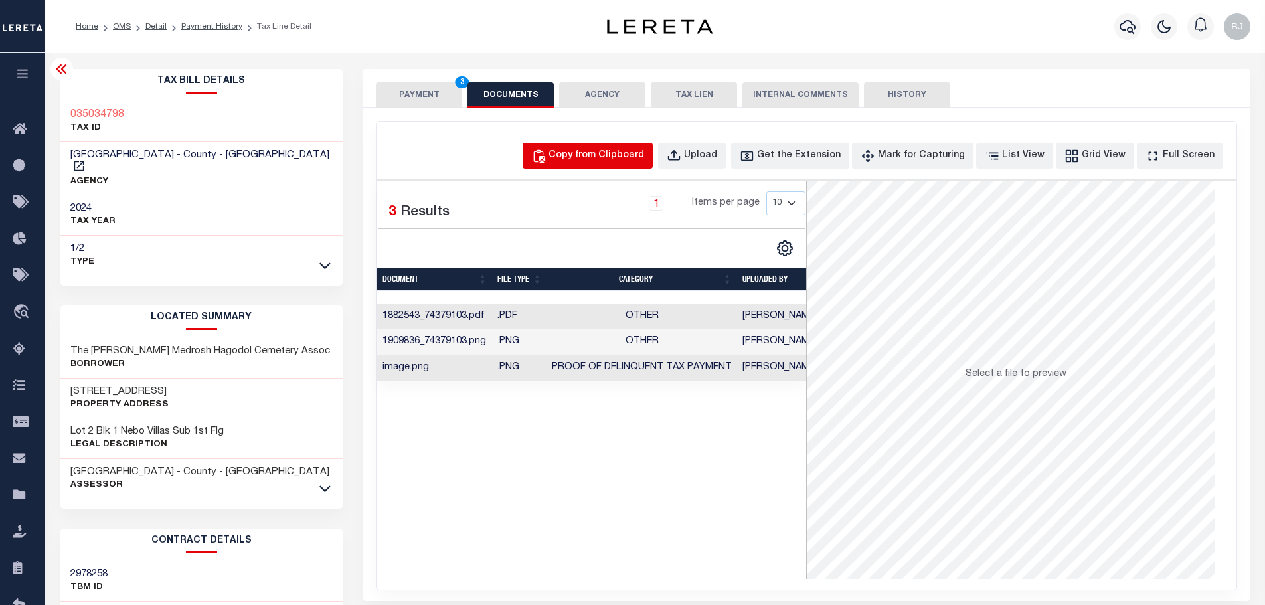
click at [644, 157] on div "Copy from Clipboard" at bounding box center [597, 156] width 96 height 15
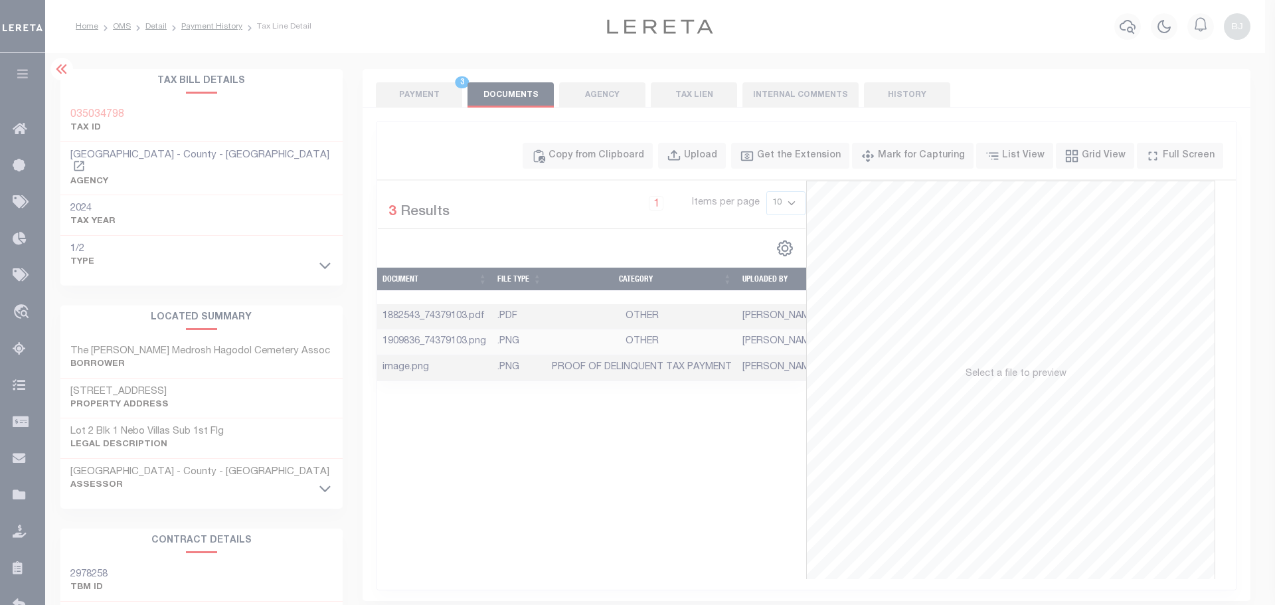
drag, startPoint x: 692, startPoint y: 258, endPoint x: 709, endPoint y: 309, distance: 53.4
click at [695, 267] on body "Home OMS Detail Payment History Tax Line Detail" at bounding box center [637, 456] width 1275 height 913
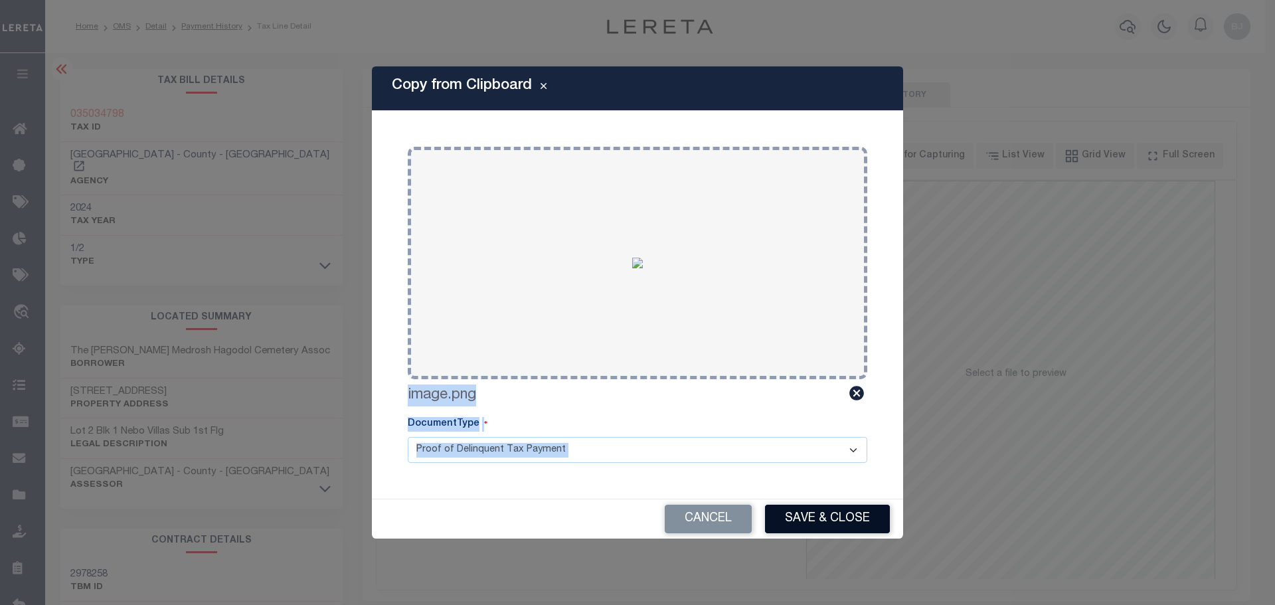
click at [874, 513] on button "Save & Close" at bounding box center [827, 519] width 125 height 29
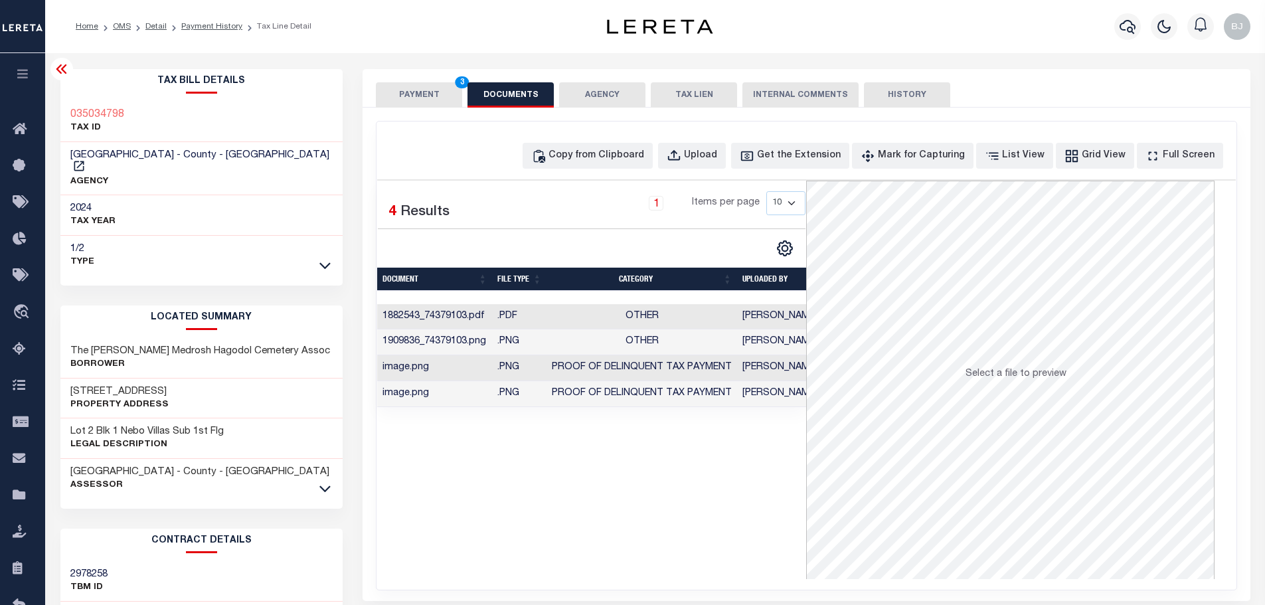
click at [448, 85] on button "PAYMENT 3" at bounding box center [419, 94] width 86 height 25
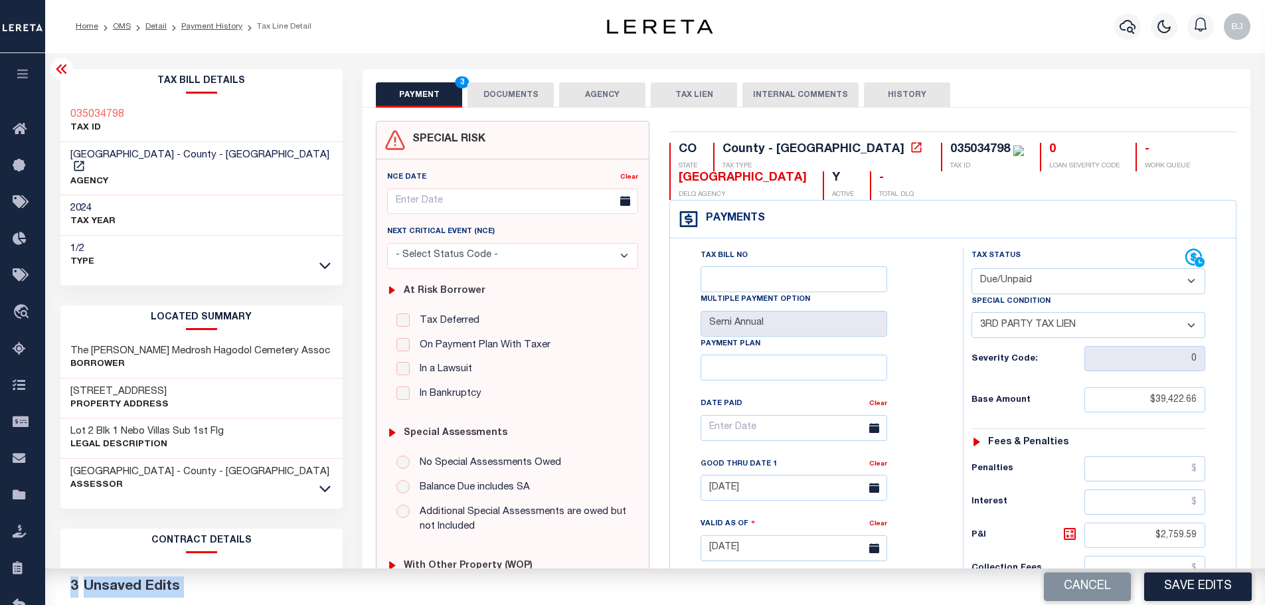
click at [1227, 587] on button "Save Edits" at bounding box center [1199, 587] width 108 height 29
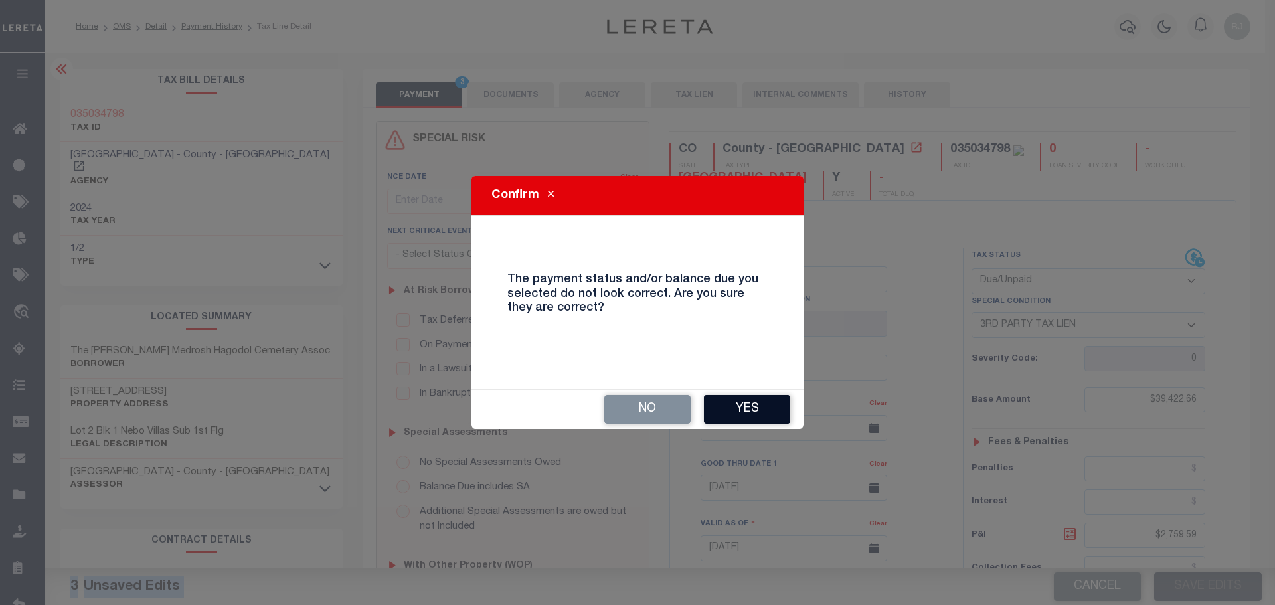
click at [728, 411] on button "Yes" at bounding box center [747, 409] width 86 height 29
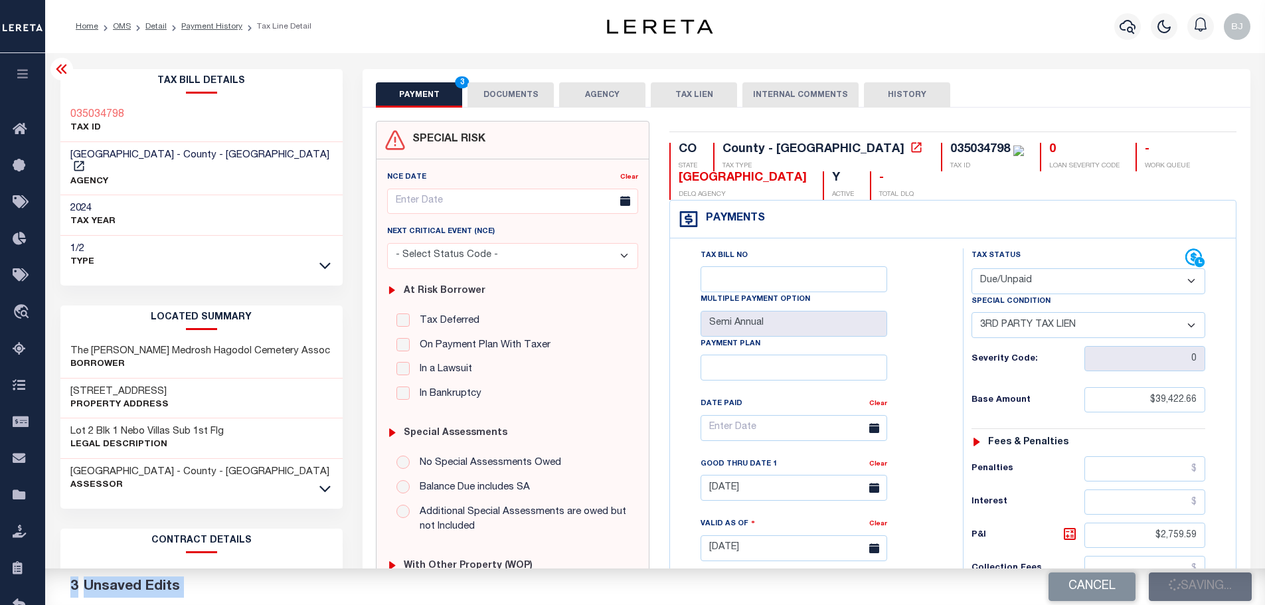
checkbox input "false"
type input "$39,422.66"
type input "$2,759.59"
type input "$42,182.25"
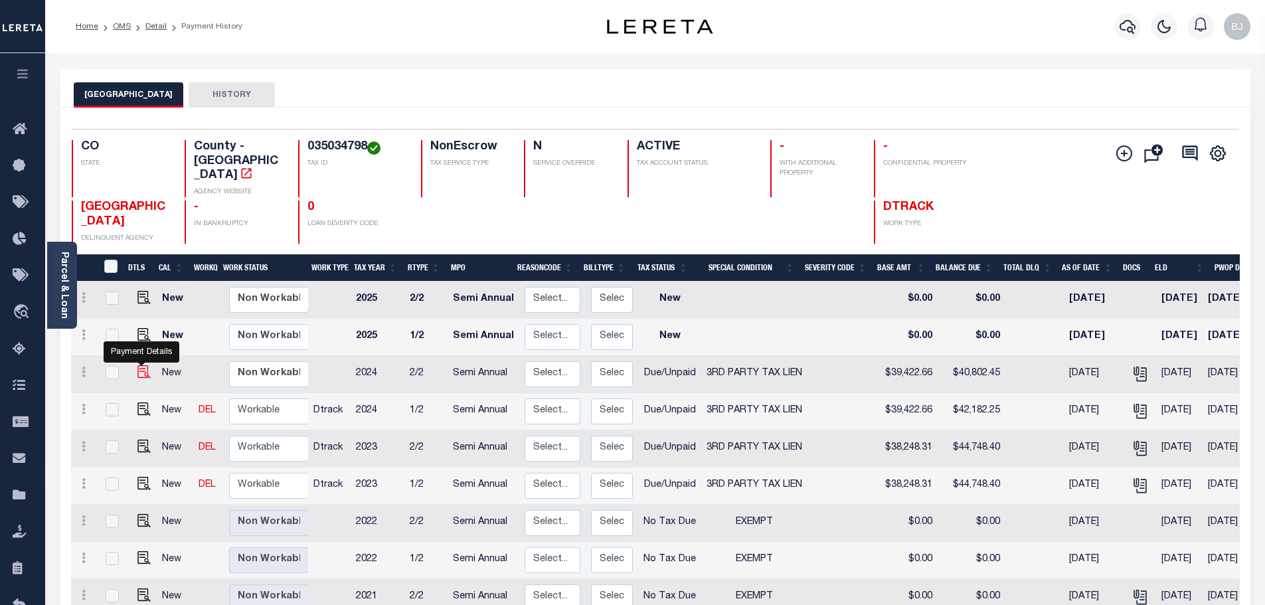
click at [138, 365] on img "" at bounding box center [144, 371] width 13 height 13
checkbox input "true"
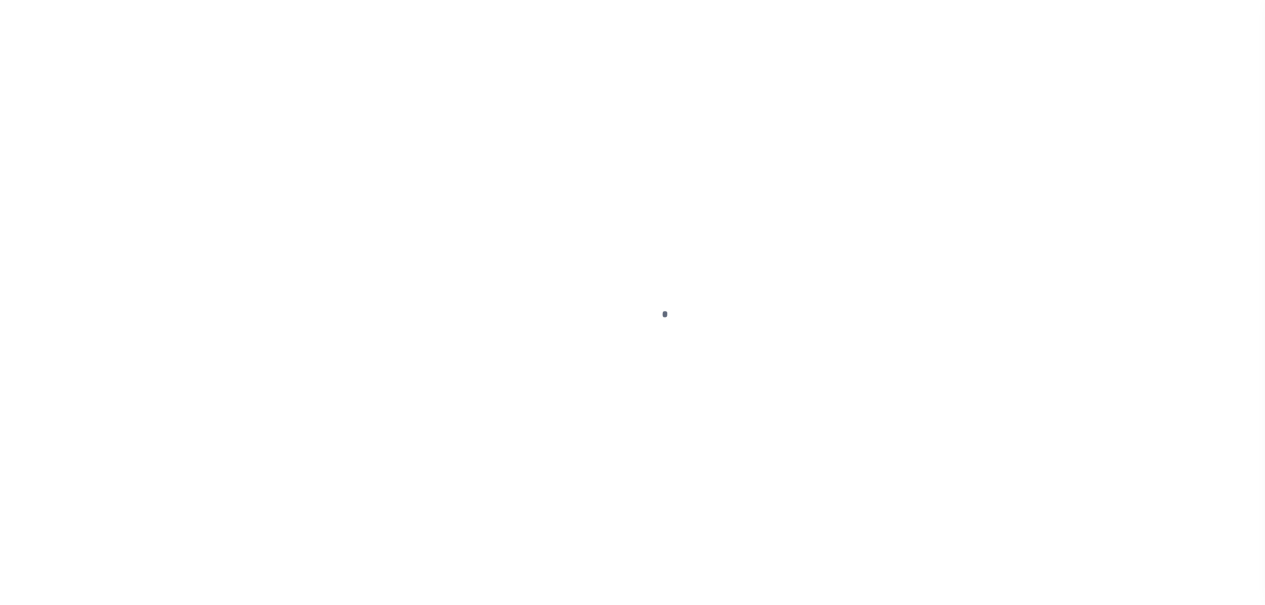
select select "DUE"
select select "20"
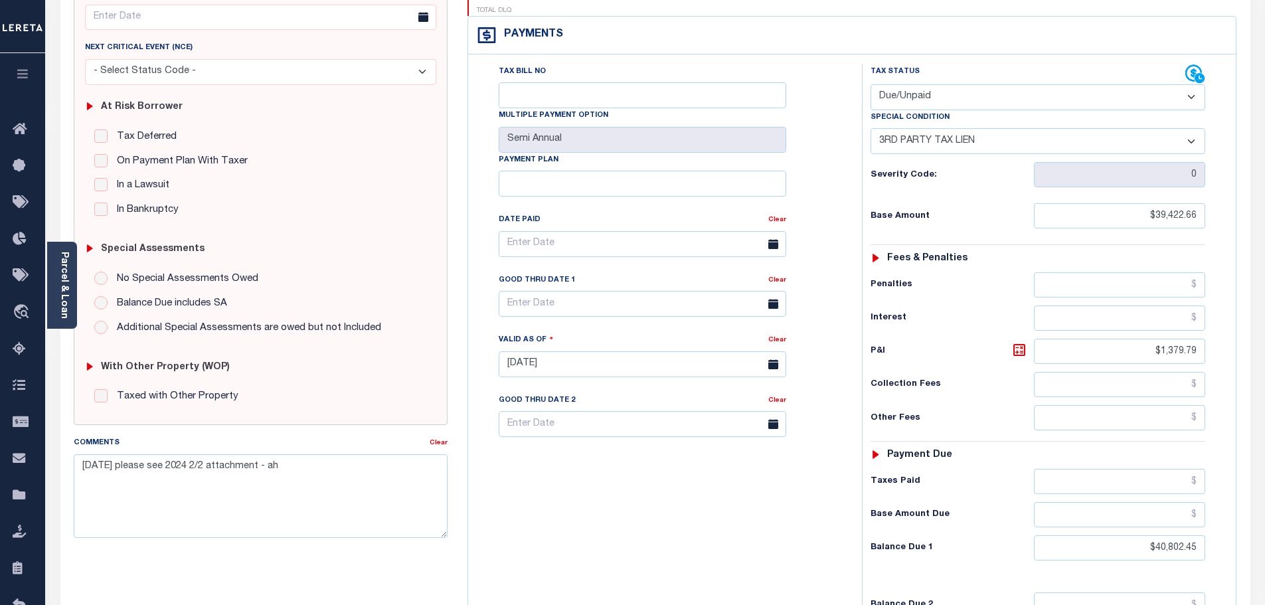
scroll to position [199, 0]
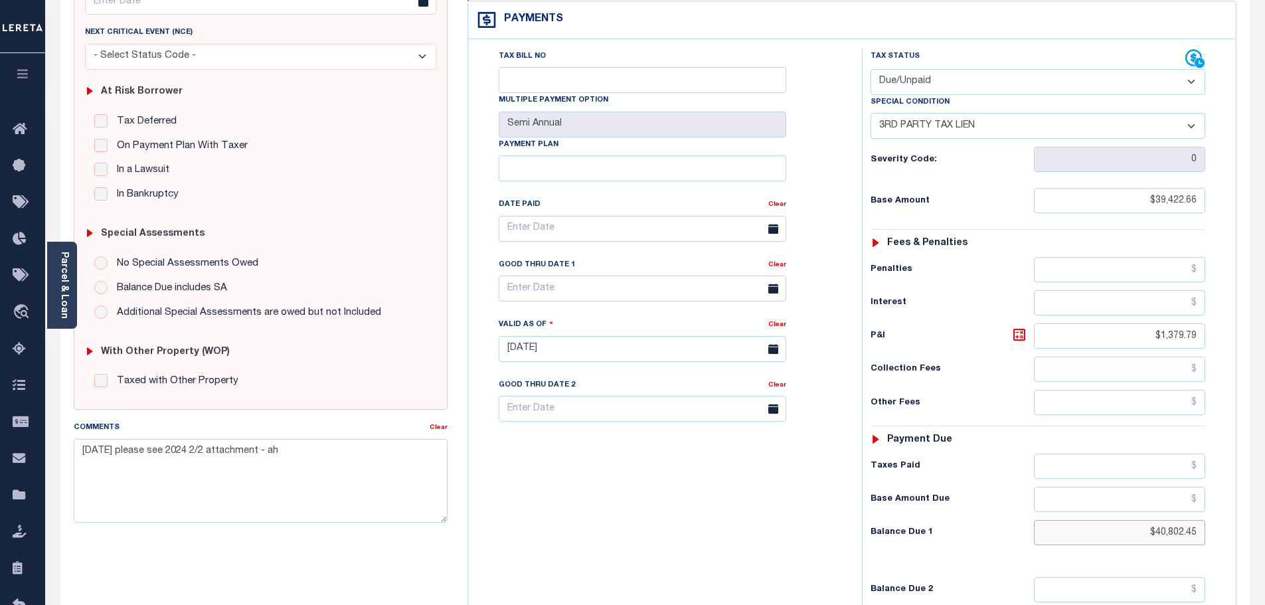
drag, startPoint x: 1137, startPoint y: 504, endPoint x: 1484, endPoint y: 502, distance: 346.7
click at [1265, 502] on html "Home OMS Detail Payment History Tax Line Detail" at bounding box center [632, 308] width 1265 height 1014
type input "$40,999.57"
click at [1019, 329] on icon at bounding box center [1020, 335] width 12 height 12
type input "$1,576.91"
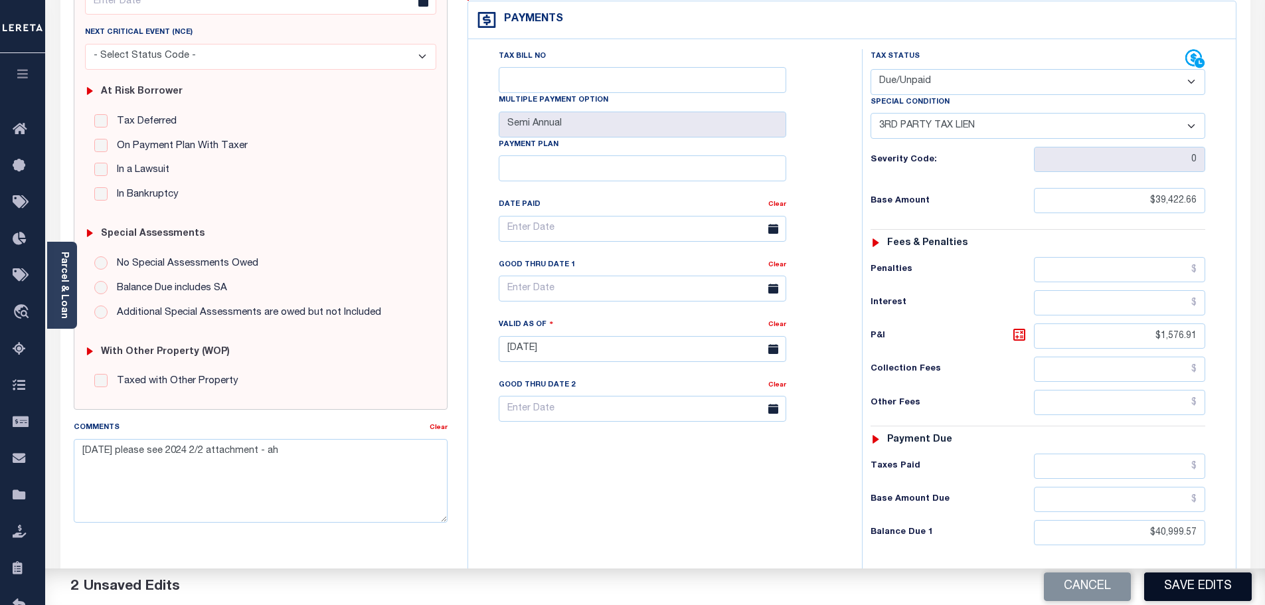
click at [1200, 584] on button "Save Edits" at bounding box center [1199, 587] width 108 height 29
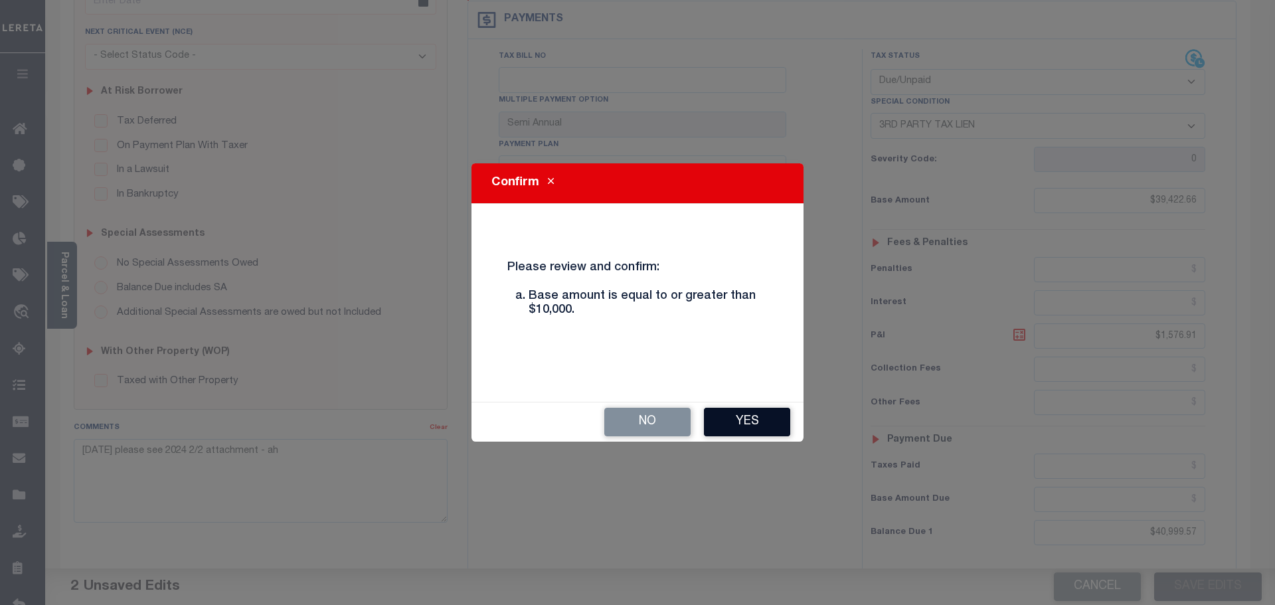
click at [747, 425] on button "Yes" at bounding box center [747, 422] width 86 height 29
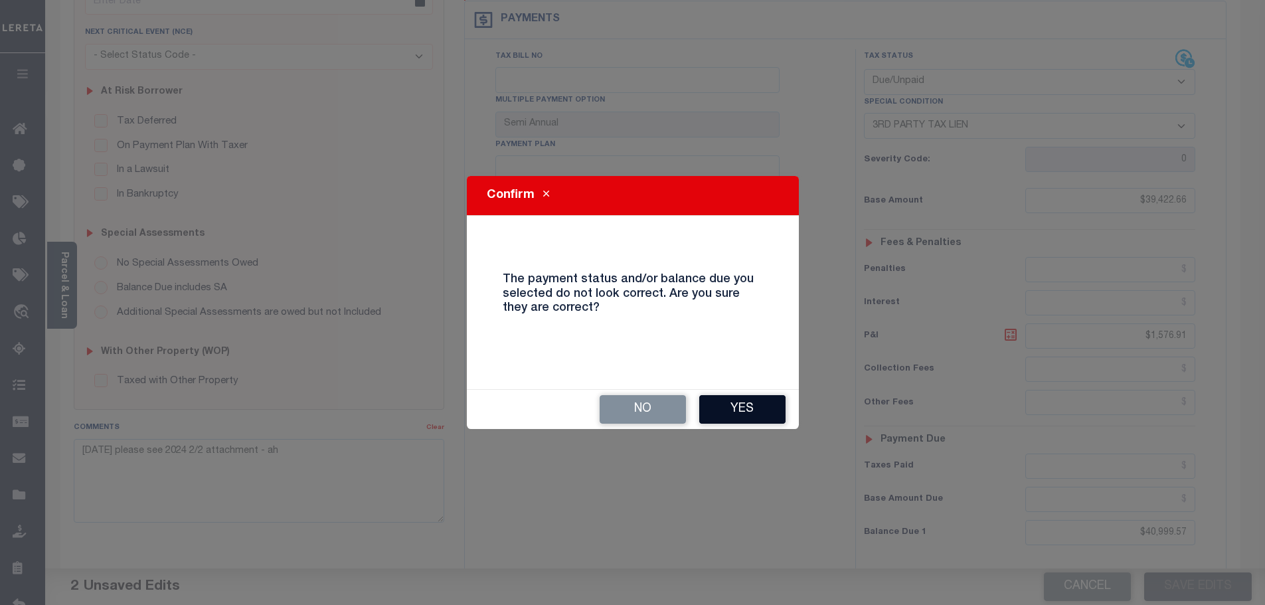
click at [743, 407] on button "Yes" at bounding box center [742, 409] width 86 height 29
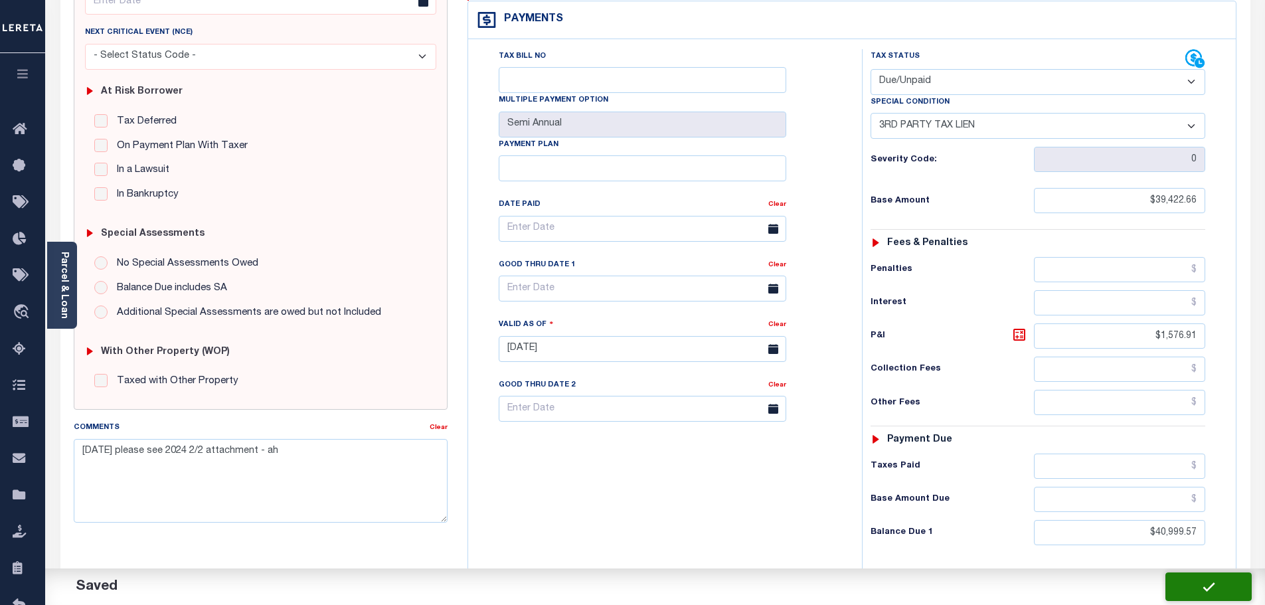
checkbox input "false"
type input "$39,422.66"
type input "$1,576.91"
type input "$40,999.57"
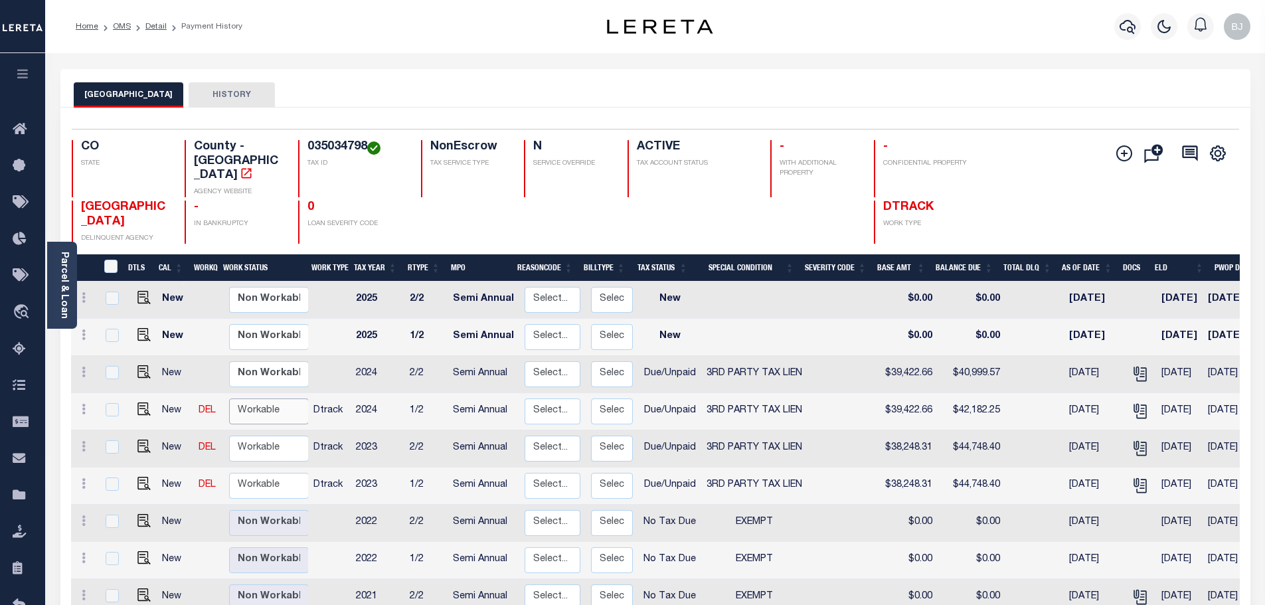
click at [255, 399] on select "Non Workable Workable" at bounding box center [269, 412] width 80 height 26
checkbox input "true"
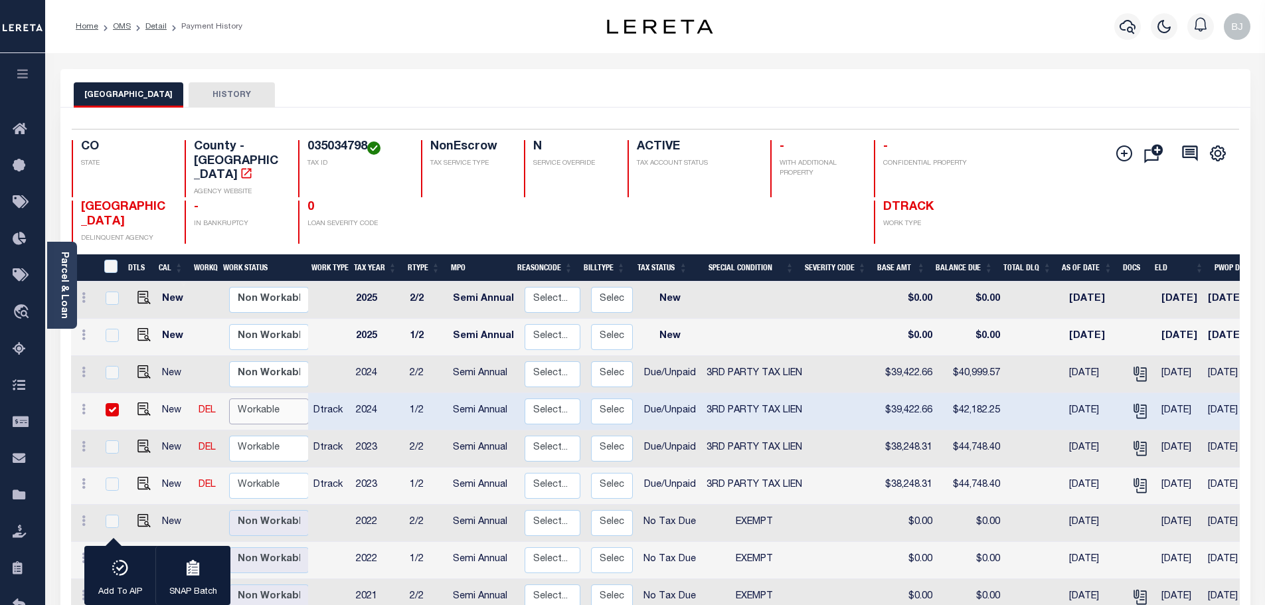
select select "true"
click at [229, 399] on select "Non Workable Workable" at bounding box center [269, 412] width 80 height 26
checkbox input "false"
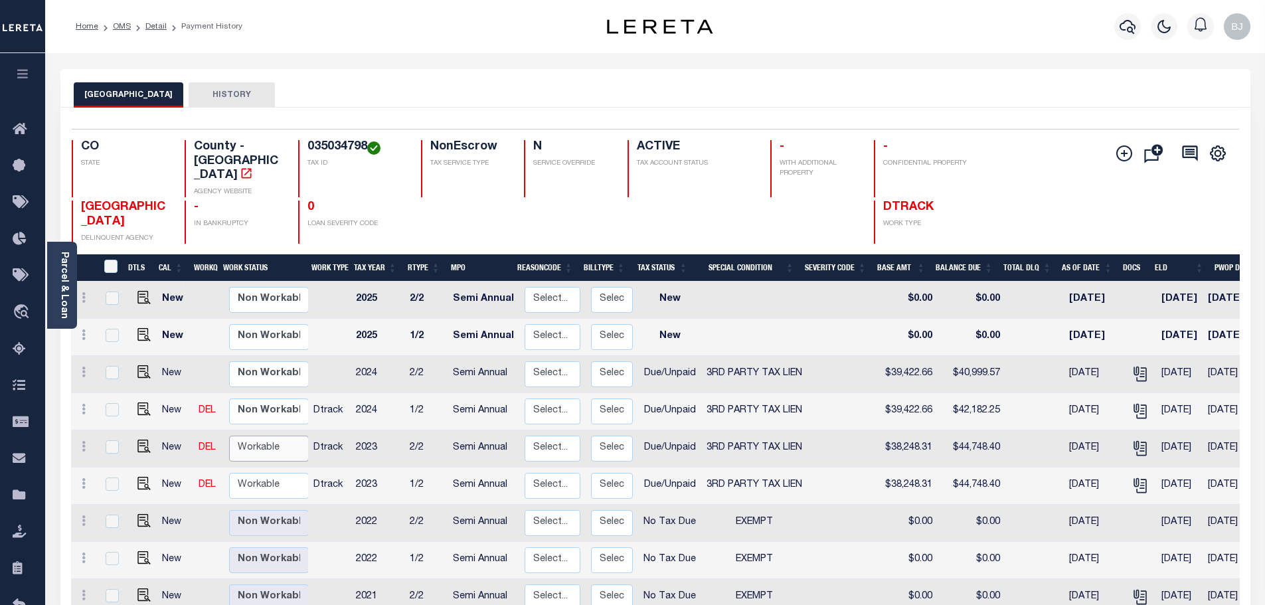
drag, startPoint x: 260, startPoint y: 433, endPoint x: 260, endPoint y: 441, distance: 8.0
click at [260, 438] on select "Non Workable Workable" at bounding box center [269, 449] width 80 height 26
checkbox input "true"
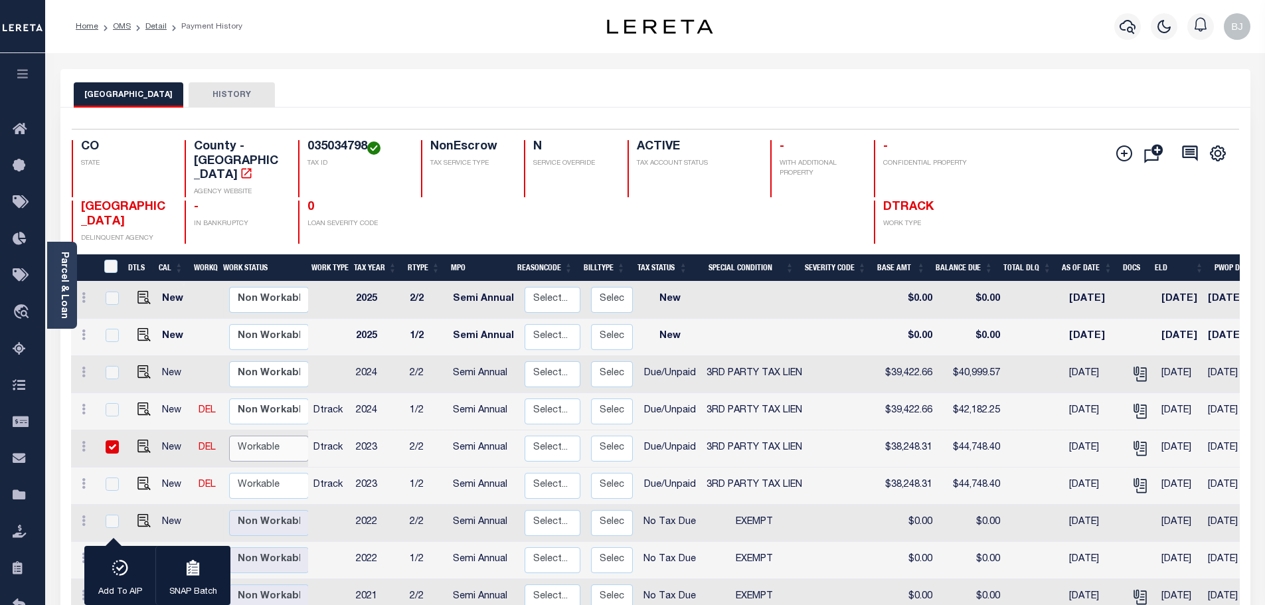
select select "true"
click at [229, 436] on select "Non Workable Workable" at bounding box center [269, 449] width 80 height 26
checkbox input "false"
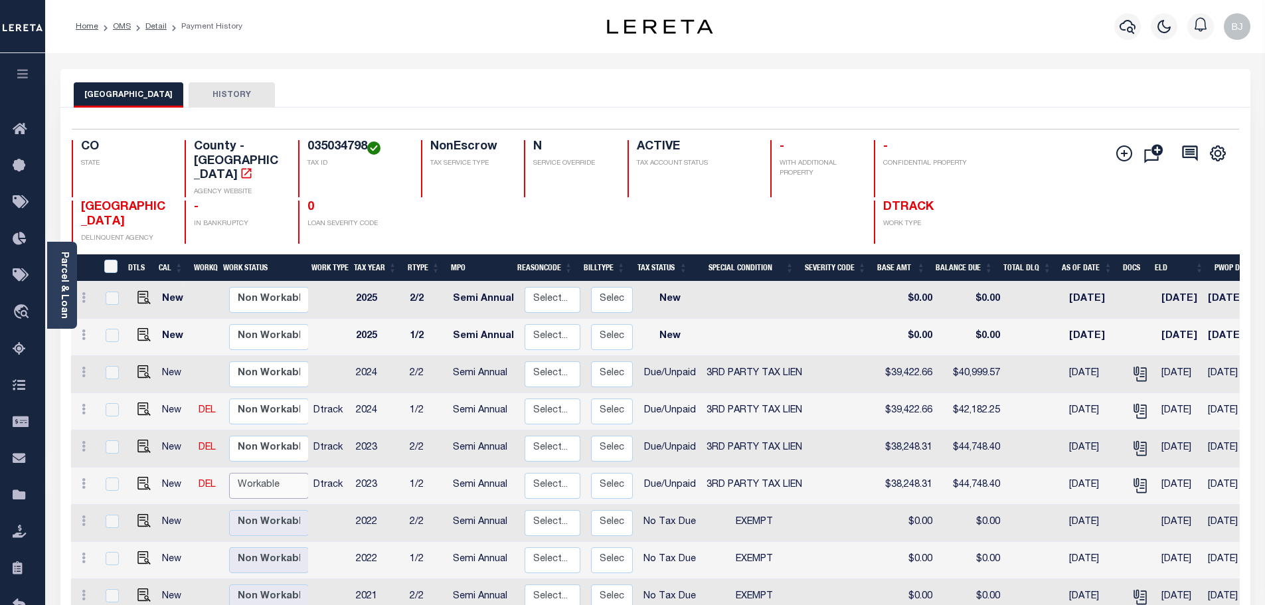
click at [276, 473] on select "Non Workable Workable" at bounding box center [269, 486] width 80 height 26
checkbox input "true"
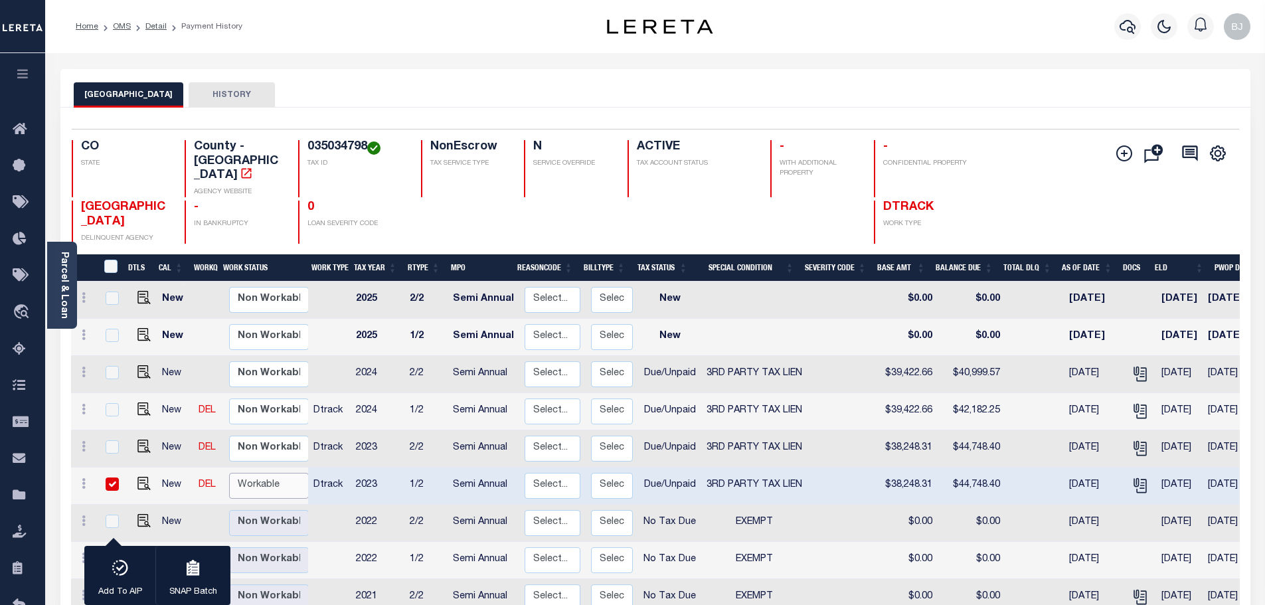
select select "true"
click at [229, 473] on select "Non Workable Workable" at bounding box center [269, 486] width 80 height 26
checkbox input "false"
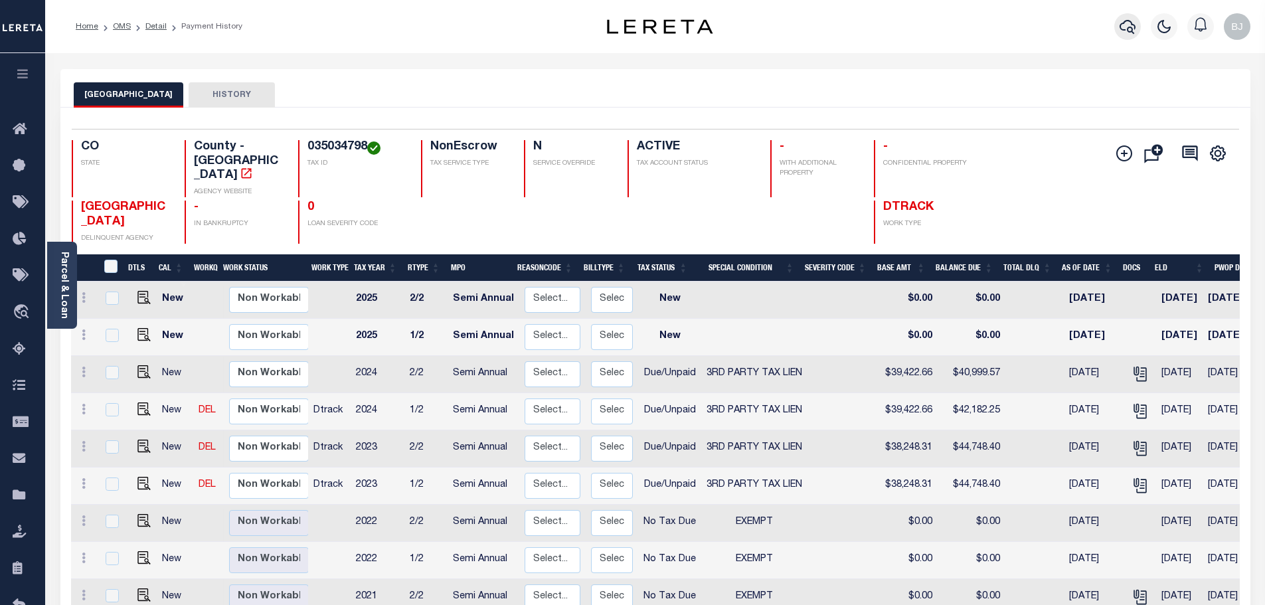
click at [1128, 25] on icon "button" at bounding box center [1128, 27] width 16 height 16
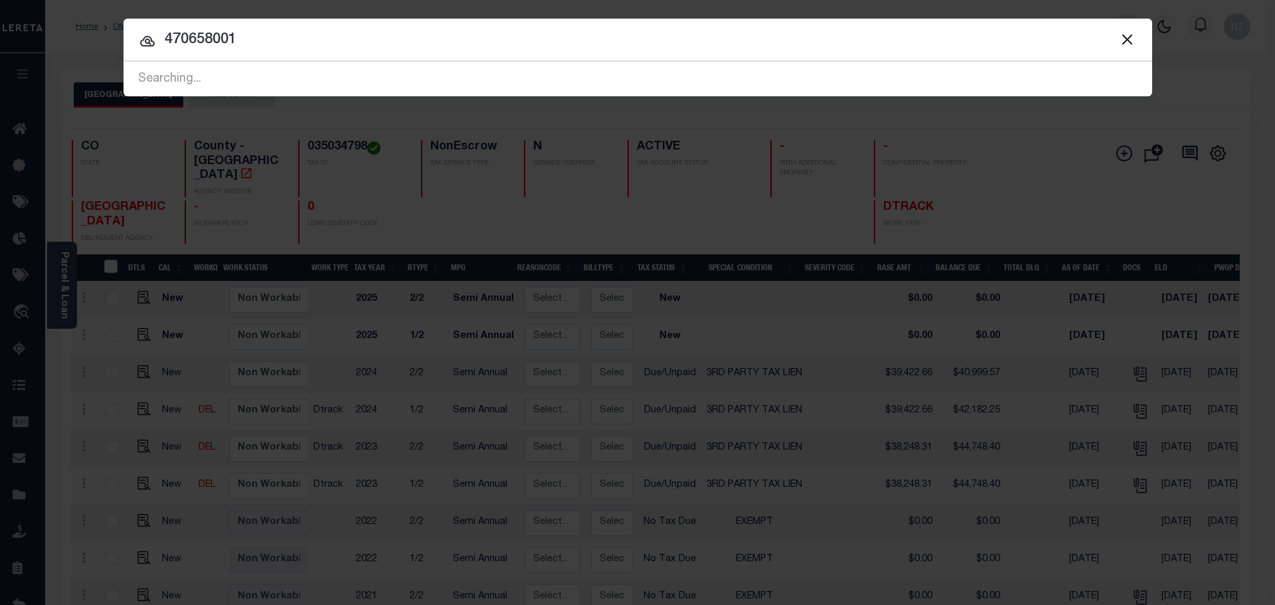
type input "470658001"
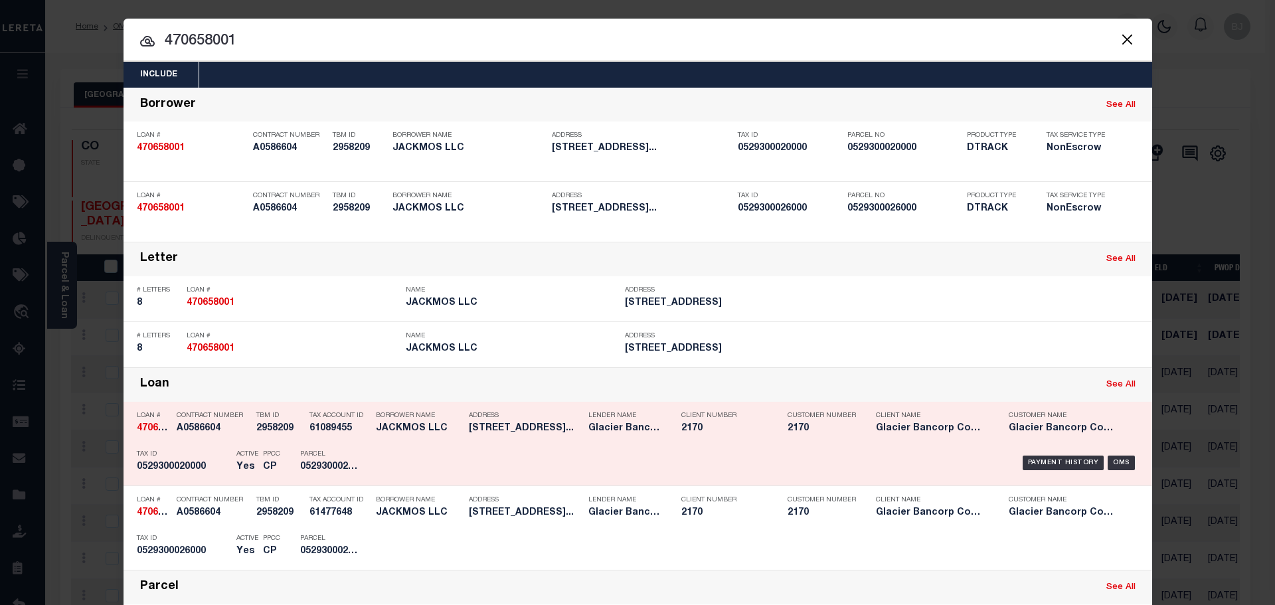
click at [471, 447] on div "Payment History OMS" at bounding box center [759, 463] width 759 height 39
